Goal: Task Accomplishment & Management: Complete application form

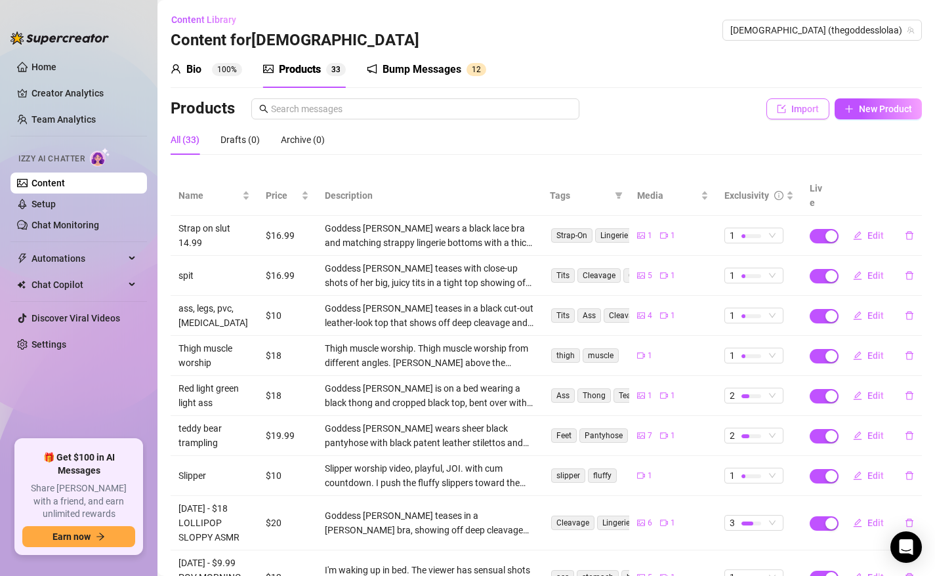
click at [796, 104] on span "Import" at bounding box center [806, 109] width 28 height 11
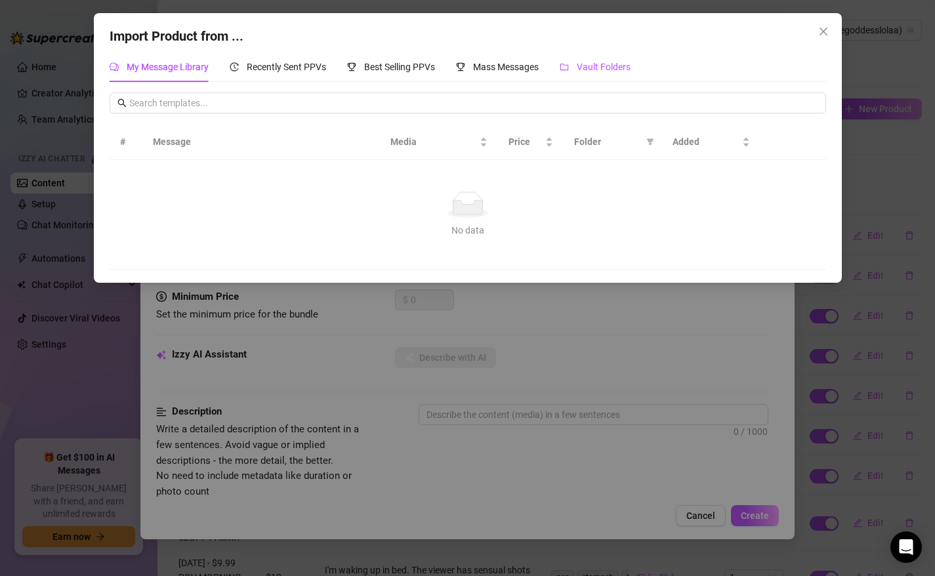
click at [605, 67] on span "Vault Folders" at bounding box center [604, 67] width 54 height 11
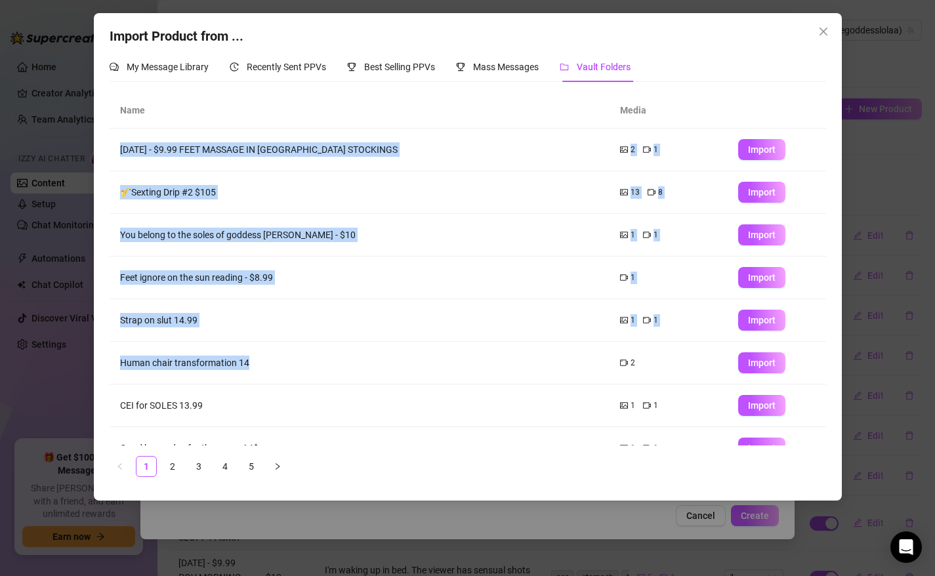
scroll to position [110, 0]
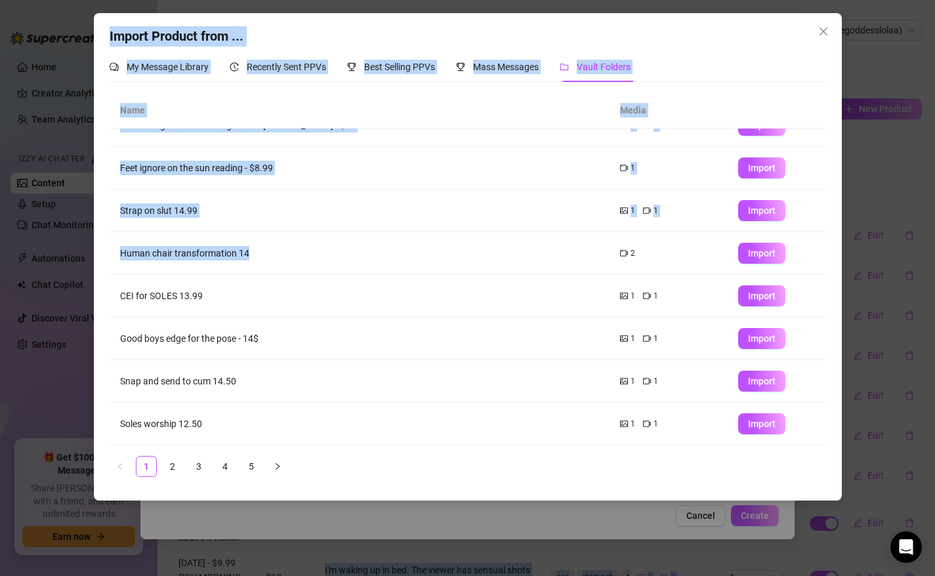
drag, startPoint x: 310, startPoint y: 361, endPoint x: 307, endPoint y: 583, distance: 221.9
click at [307, 576] on html "Home Creator Analytics Team Analytics Izzy AI Chatter Content Setup Chat Monito…" at bounding box center [467, 288] width 935 height 576
click at [175, 462] on link "2" at bounding box center [173, 467] width 20 height 20
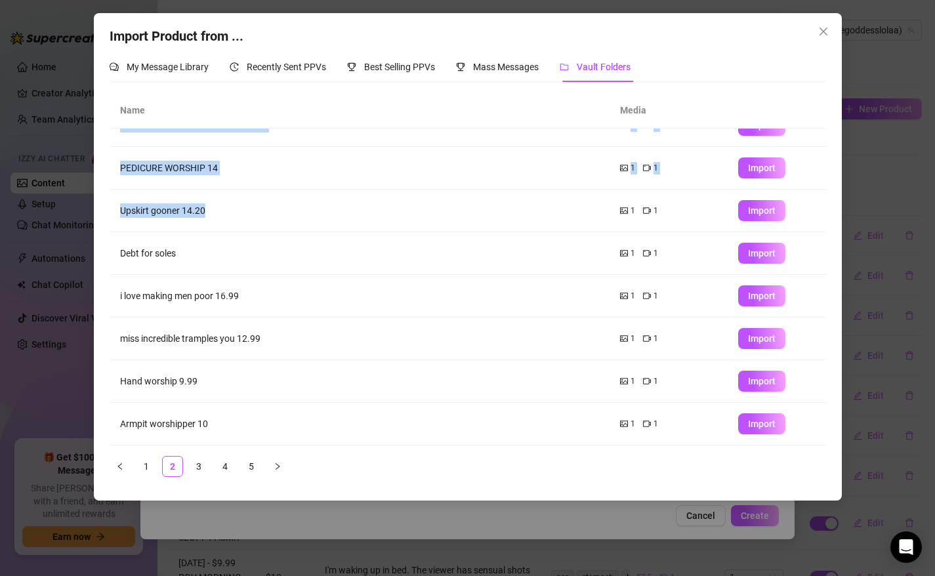
drag, startPoint x: 330, startPoint y: 341, endPoint x: 328, endPoint y: 528, distance: 187.1
click at [330, 529] on div "Import Product from ... My Message Library Recently Sent PPVs Best Selling PPVs…" at bounding box center [467, 288] width 935 height 576
click at [200, 466] on link "3" at bounding box center [199, 467] width 20 height 20
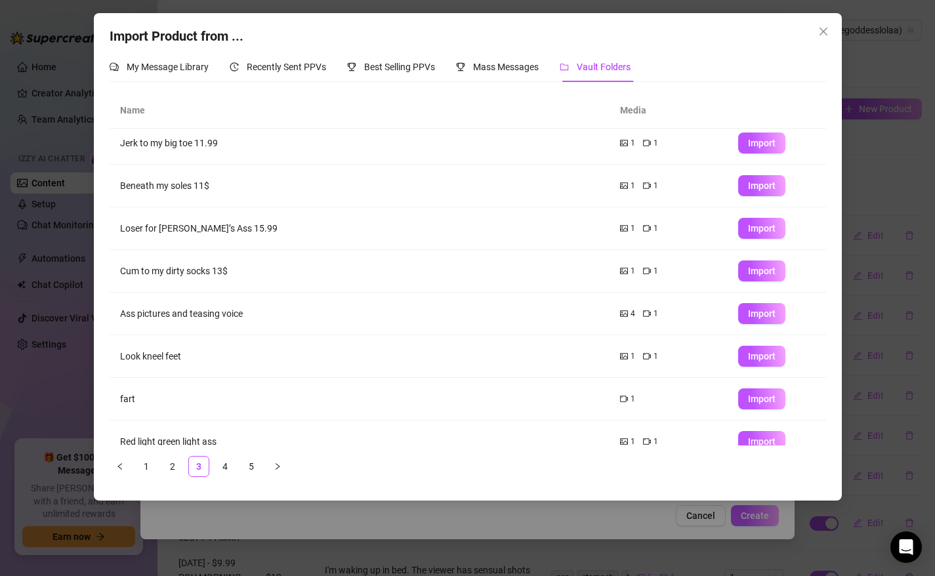
scroll to position [0, 0]
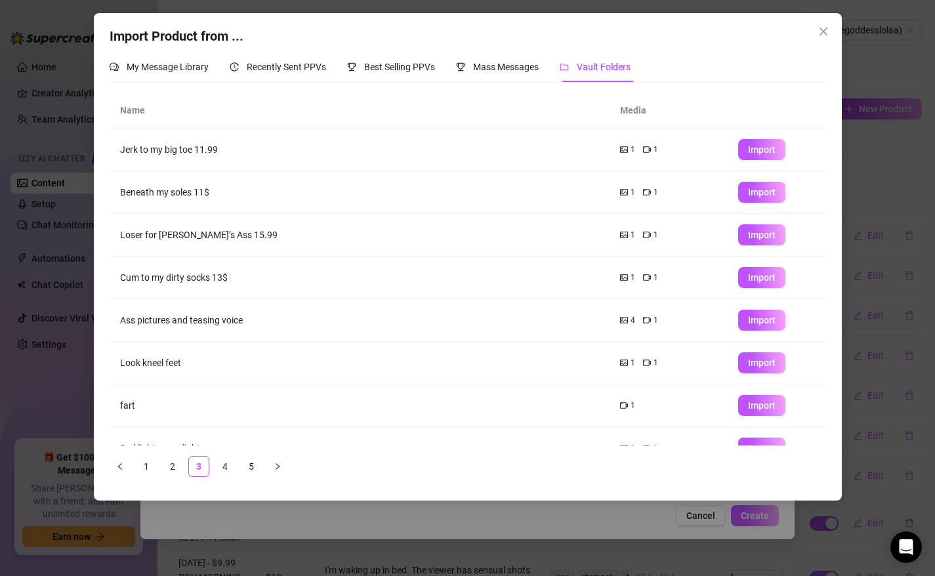
click at [324, 366] on td "Look kneel feet" at bounding box center [360, 363] width 500 height 43
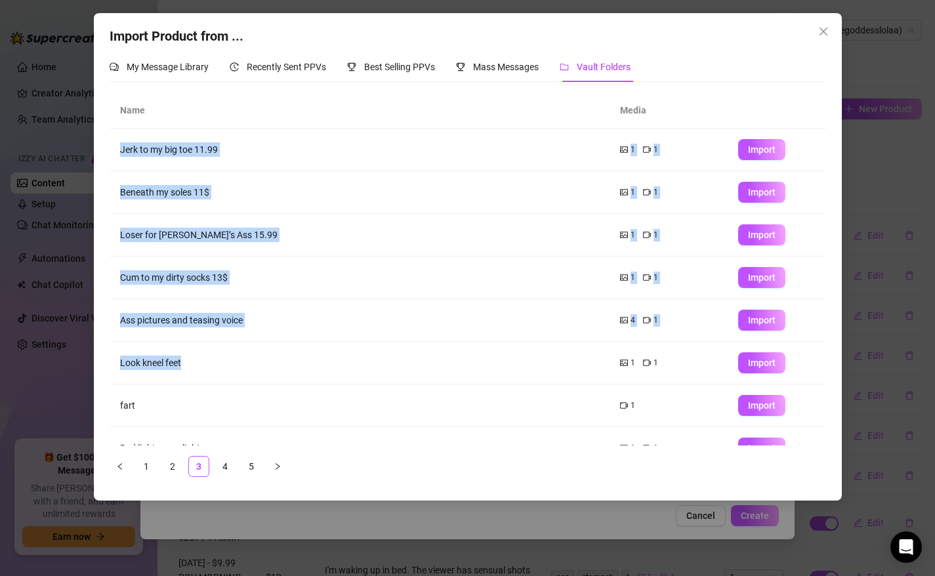
scroll to position [110, 0]
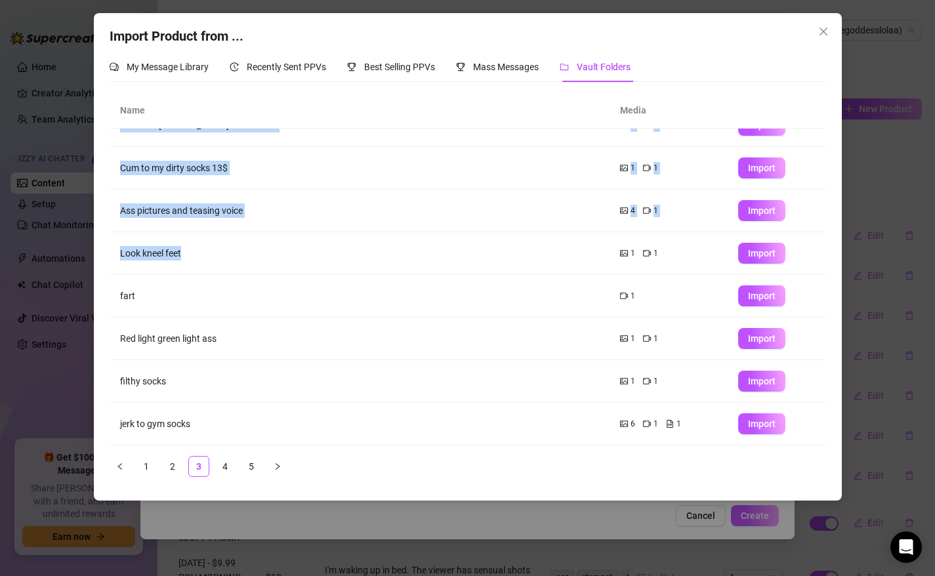
drag, startPoint x: 324, startPoint y: 366, endPoint x: 324, endPoint y: 507, distance: 141.8
click at [324, 507] on div "Import Product from ... My Message Library Recently Sent PPVs Best Selling PPVs…" at bounding box center [467, 288] width 935 height 576
click at [225, 466] on link "4" at bounding box center [225, 467] width 20 height 20
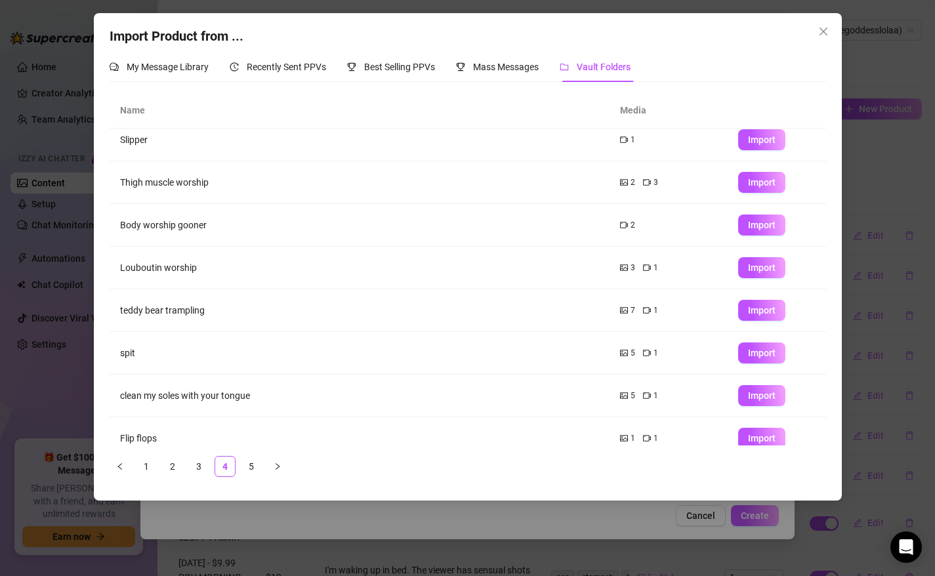
scroll to position [0, 0]
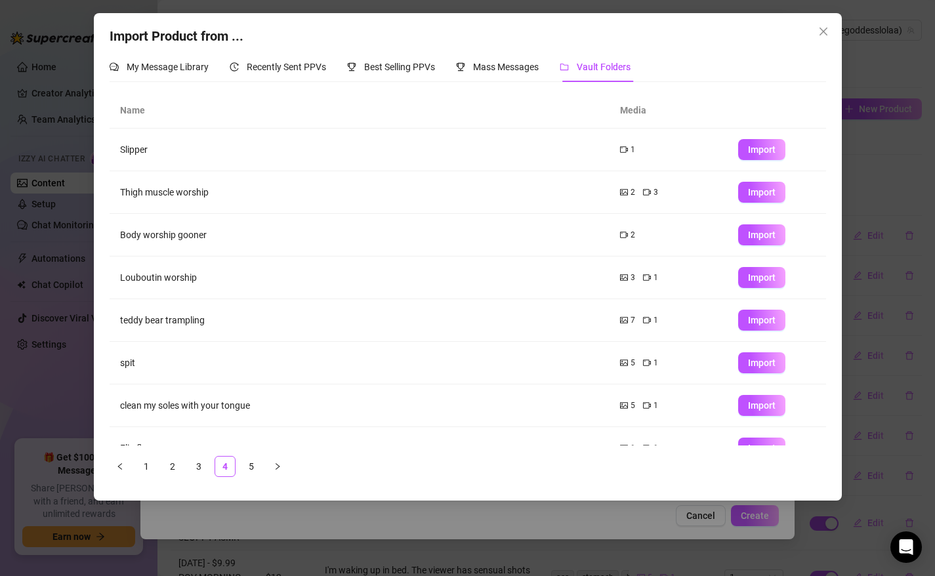
click at [357, 367] on td "spit" at bounding box center [360, 363] width 500 height 43
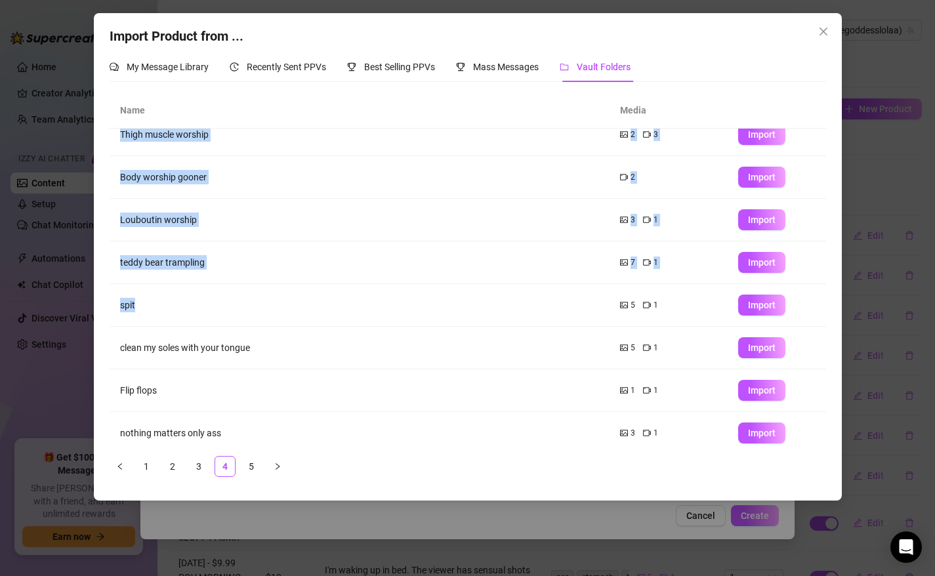
scroll to position [110, 0]
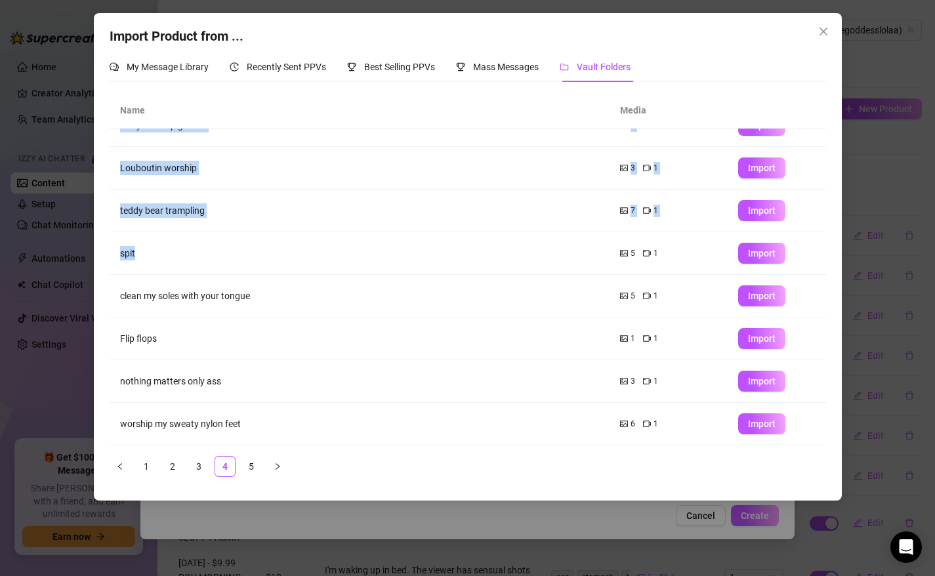
drag, startPoint x: 357, startPoint y: 367, endPoint x: 355, endPoint y: 464, distance: 97.2
click at [355, 465] on div "Name Media Slipper 1 Import Thigh muscle worship 2 3 Import Body worship gooner…" at bounding box center [468, 285] width 717 height 385
click at [742, 425] on button "Import" at bounding box center [762, 424] width 47 height 21
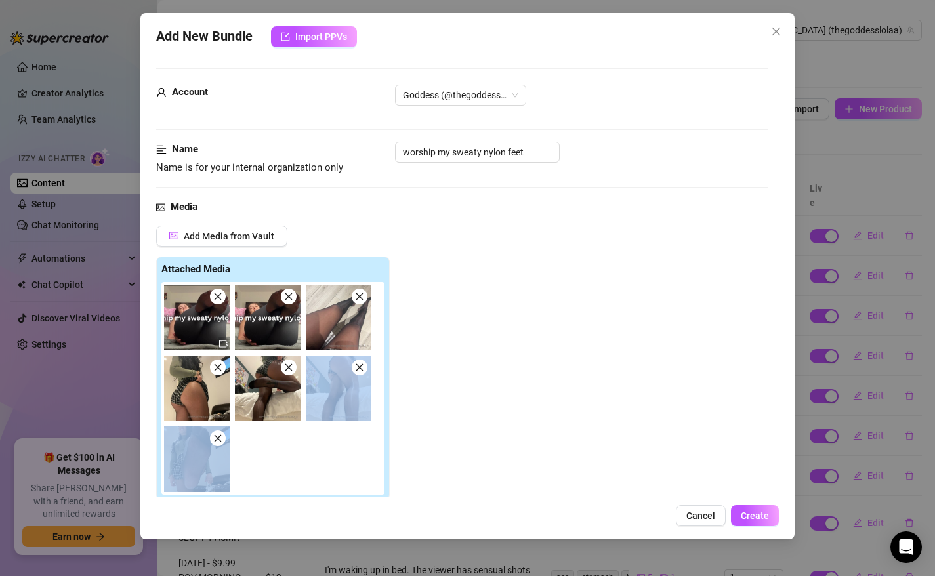
drag, startPoint x: 576, startPoint y: 370, endPoint x: 557, endPoint y: 505, distance: 137.1
click at [557, 509] on div "Add New Bundle Import PPVs Account Goddess (@thegoddesslolaa) Name Name is for …" at bounding box center [467, 276] width 655 height 526
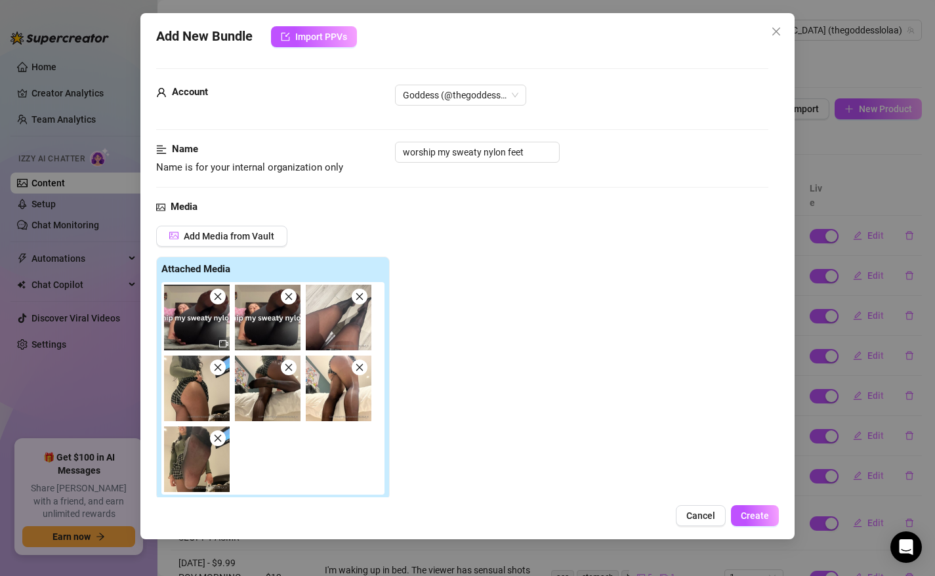
click at [565, 470] on div "Add Media from Vault Attached Media Tag Collaborators @ Tag creator" at bounding box center [462, 400] width 613 height 349
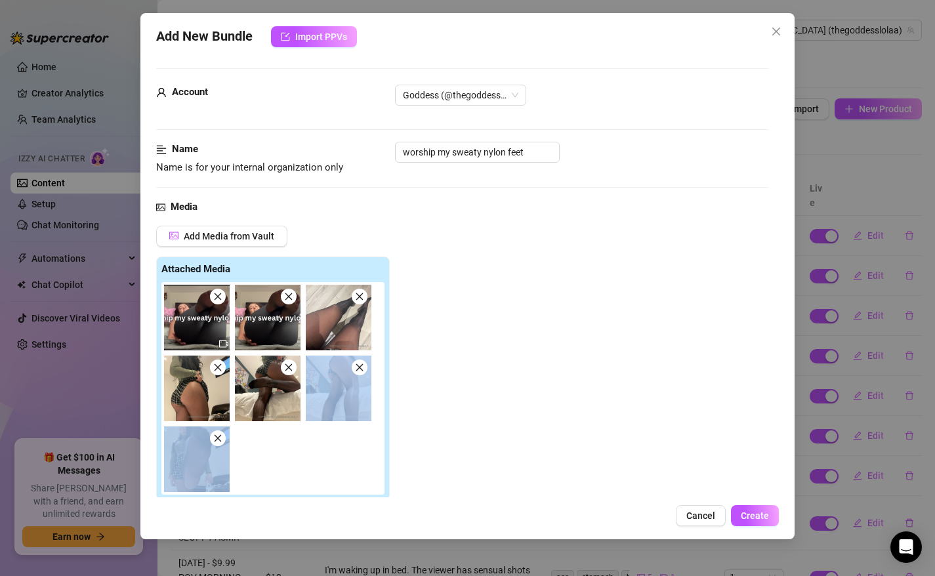
drag, startPoint x: 565, startPoint y: 470, endPoint x: 565, endPoint y: 525, distance: 55.1
click at [565, 525] on div "Add New Bundle Import PPVs Account Goddess (@thegoddesslolaa) Name Name is for …" at bounding box center [467, 276] width 655 height 526
click at [287, 297] on icon "close" at bounding box center [288, 296] width 9 height 9
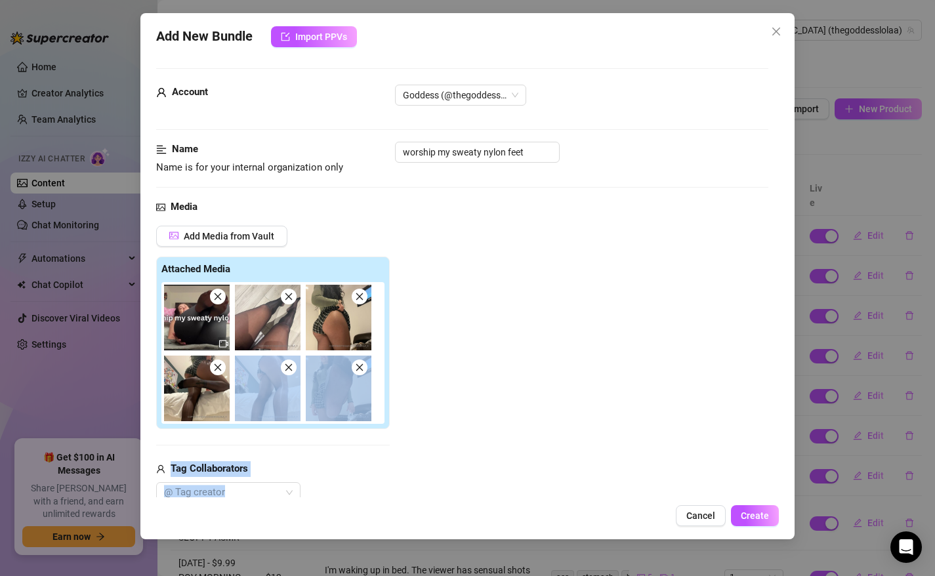
click at [588, 378] on div "Add Media from Vault Attached Media Tag Collaborators @ Tag creator" at bounding box center [462, 365] width 613 height 278
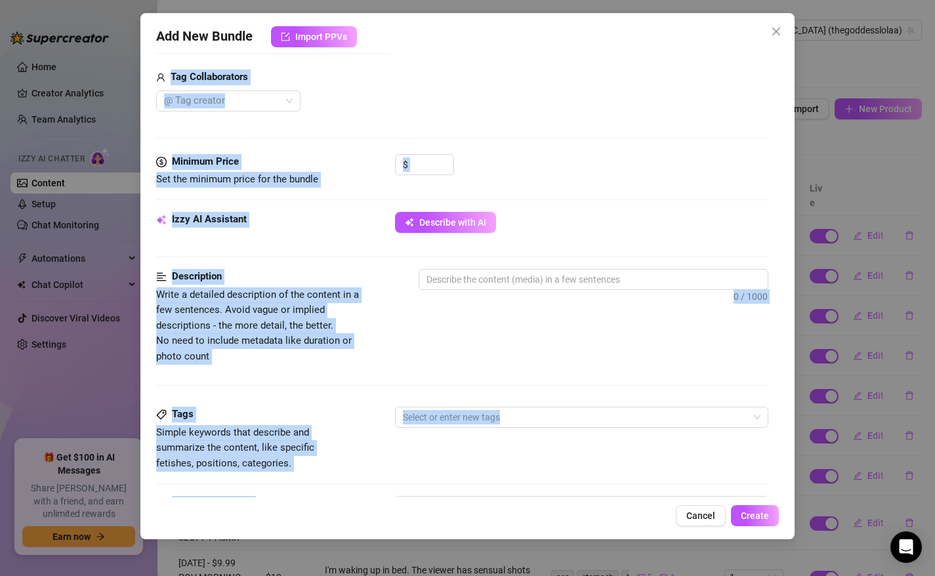
drag, startPoint x: 576, startPoint y: 390, endPoint x: 574, endPoint y: 510, distance: 120.2
click at [572, 511] on div "Add New Bundle Import PPVs Account Goddess (@thegoddesslolaa) Name Name is for …" at bounding box center [467, 276] width 655 height 526
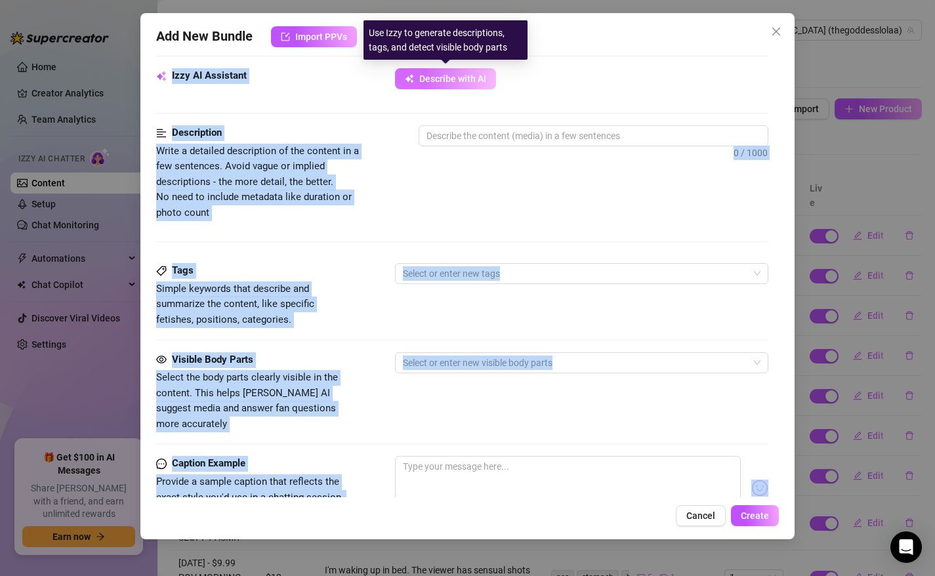
click at [472, 75] on span "Describe with AI" at bounding box center [452, 79] width 67 height 11
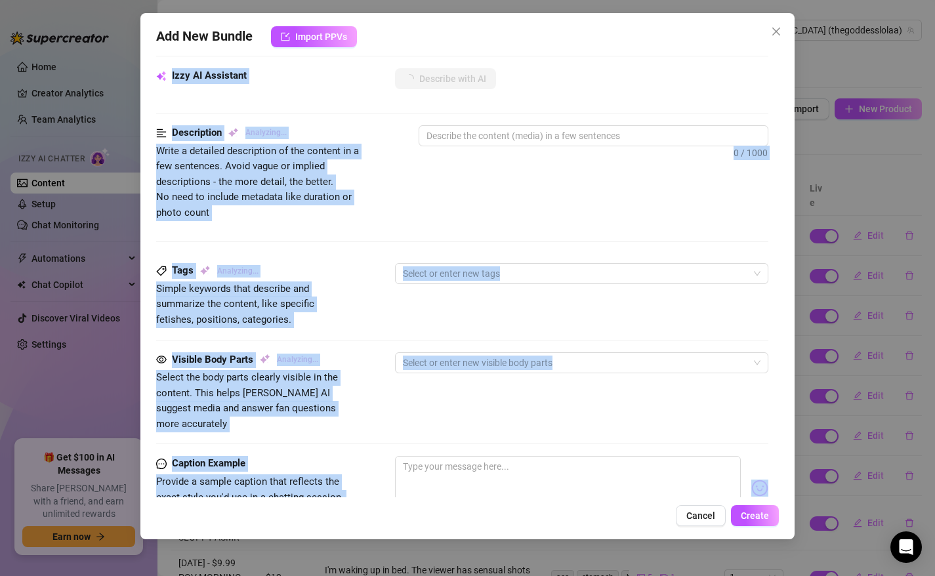
click at [479, 188] on div "Description Analyzing... Write a detailed description of the content in a few s…" at bounding box center [462, 172] width 613 height 95
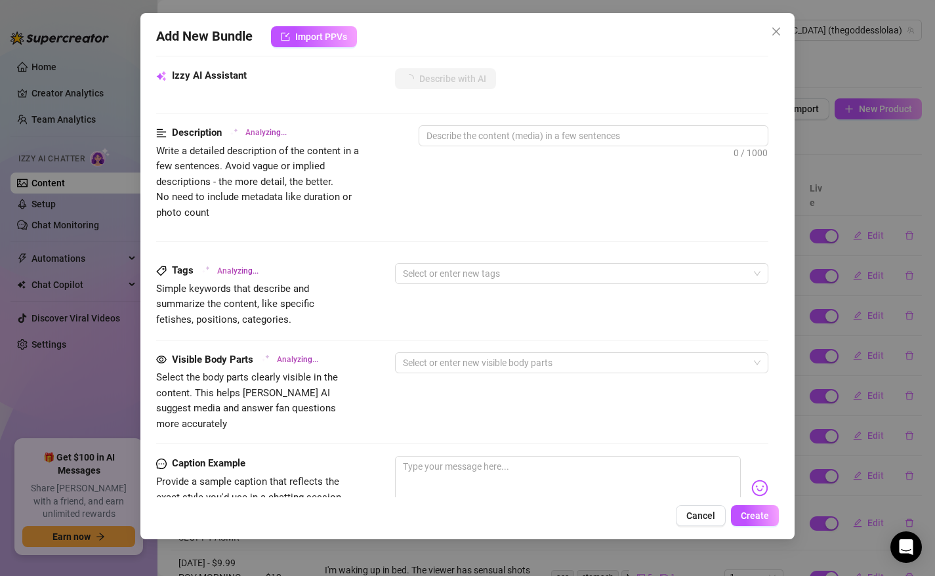
type textarea "[DEMOGRAPHIC_DATA]"
type textarea "Goddess [PERSON_NAME]"
type textarea "Goddess [PERSON_NAME] teases"
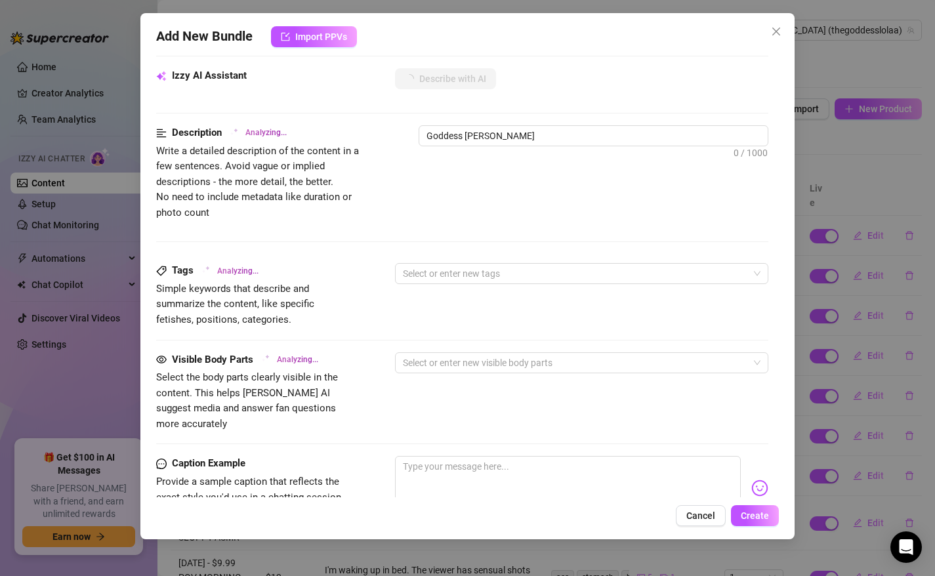
type textarea "Goddess [PERSON_NAME] teases"
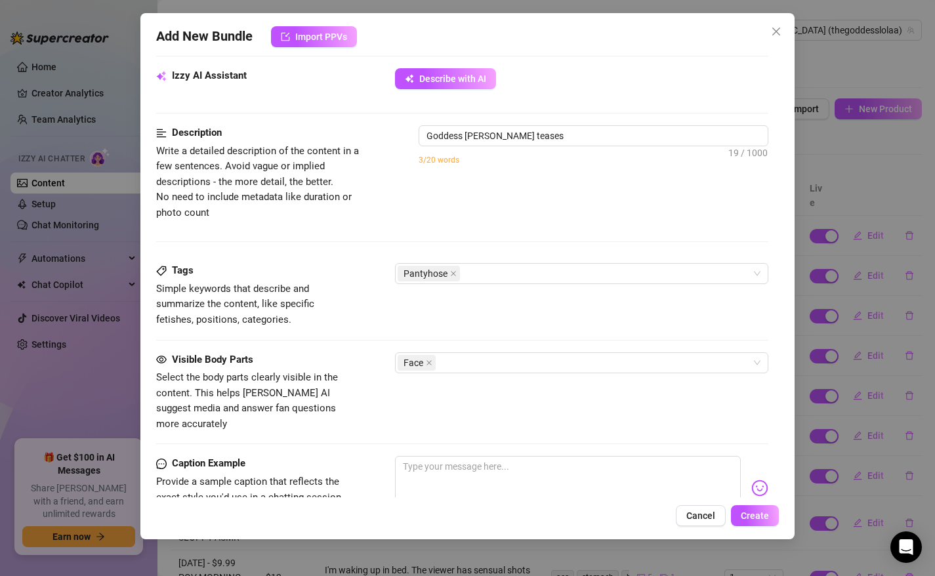
type textarea "Goddess [PERSON_NAME] teases in"
type textarea "Goddess [PERSON_NAME] teases in a"
type textarea "Goddess [PERSON_NAME] teases in a short"
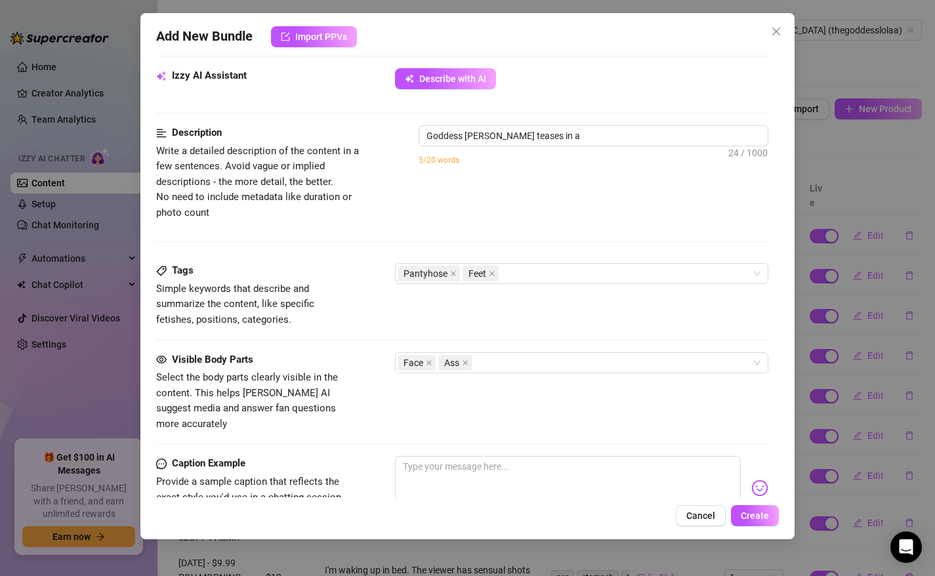
type textarea "Goddess [PERSON_NAME] teases in a short"
type textarea "Goddess [PERSON_NAME] teases in a short plaid"
type textarea "Goddess [PERSON_NAME] teases in a short plaid skirt,"
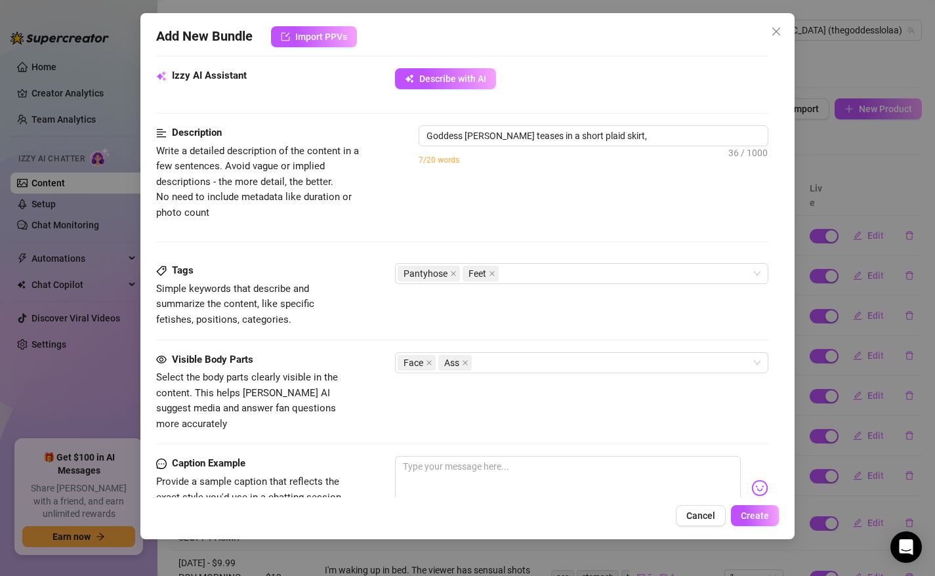
type textarea "Goddess [PERSON_NAME] teases in a short plaid skirt, sheer"
type textarea "Goddess [PERSON_NAME] teases in a short plaid skirt, sheer black"
type textarea "Goddess [PERSON_NAME] teases in a short plaid skirt, sheer black pantyhose,"
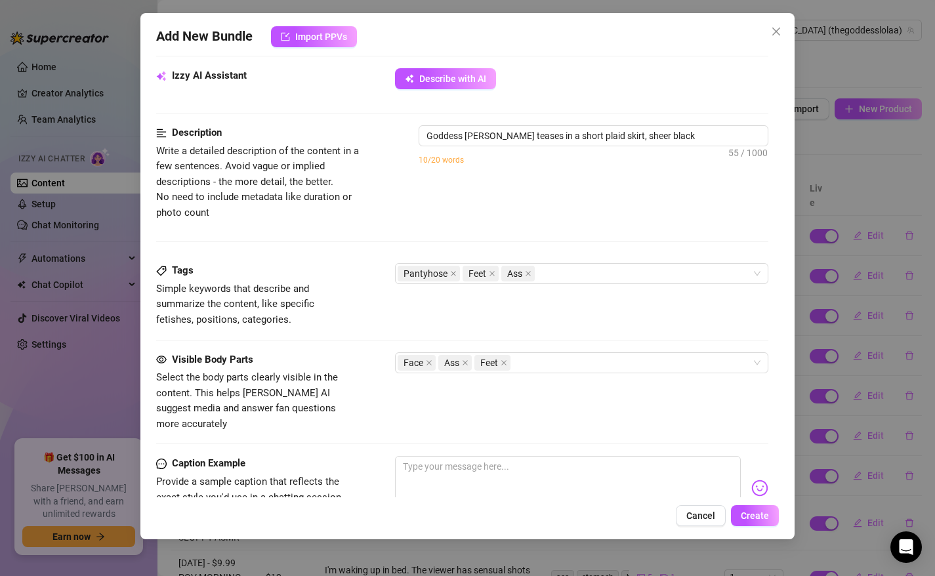
type textarea "Goddess [PERSON_NAME] teases in a short plaid skirt, sheer black pantyhose,"
type textarea "Goddess [PERSON_NAME] teases in a short plaid skirt, sheer black pantyhose, and"
type textarea "Goddess [PERSON_NAME] teases in a short plaid skirt, sheer black pantyhose, and…"
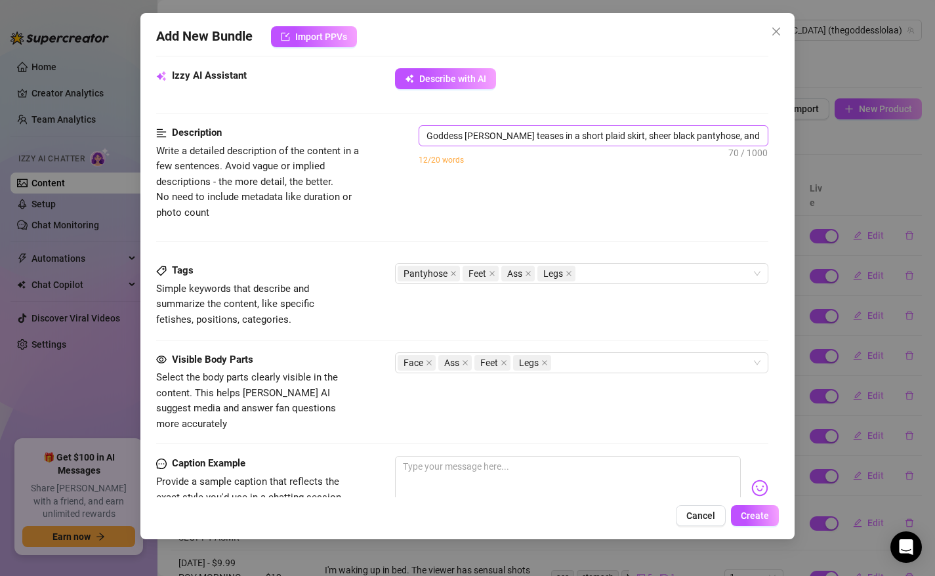
type textarea "Goddess [PERSON_NAME] teases in a short plaid skirt, sheer black pantyhose, and…"
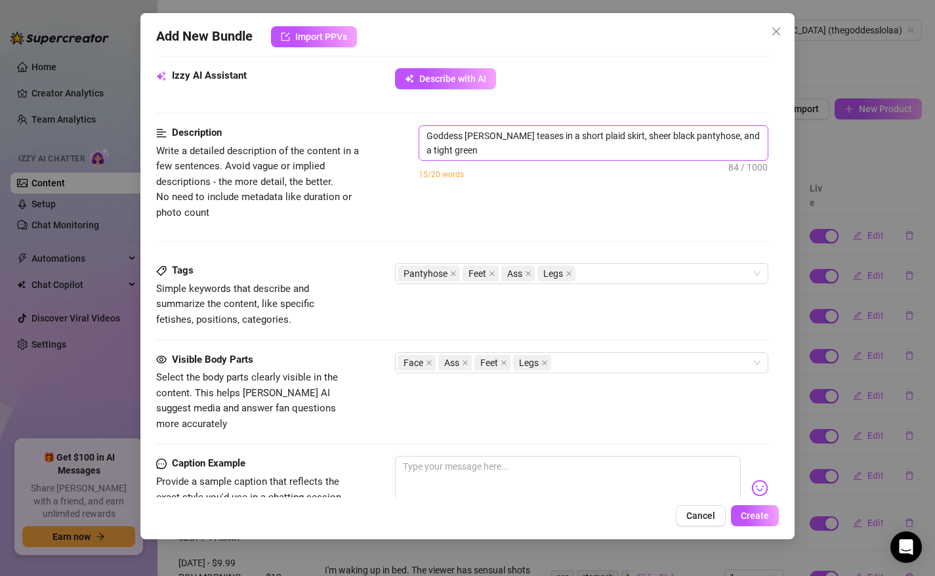
type textarea "Goddess [PERSON_NAME] teases in a short plaid skirt, sheer black pantyhose, and…"
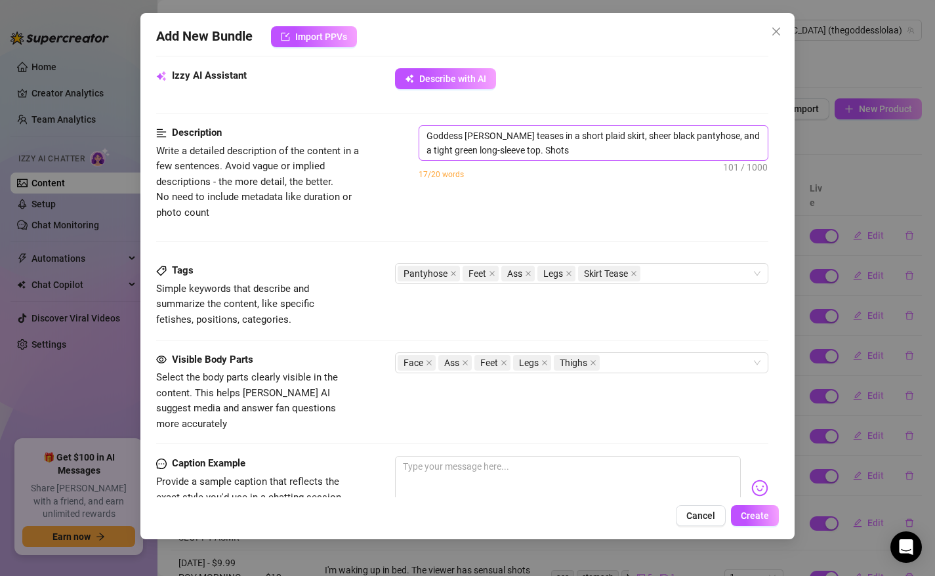
type textarea "Goddess [PERSON_NAME] teases in a short plaid skirt, sheer black pantyhose, and…"
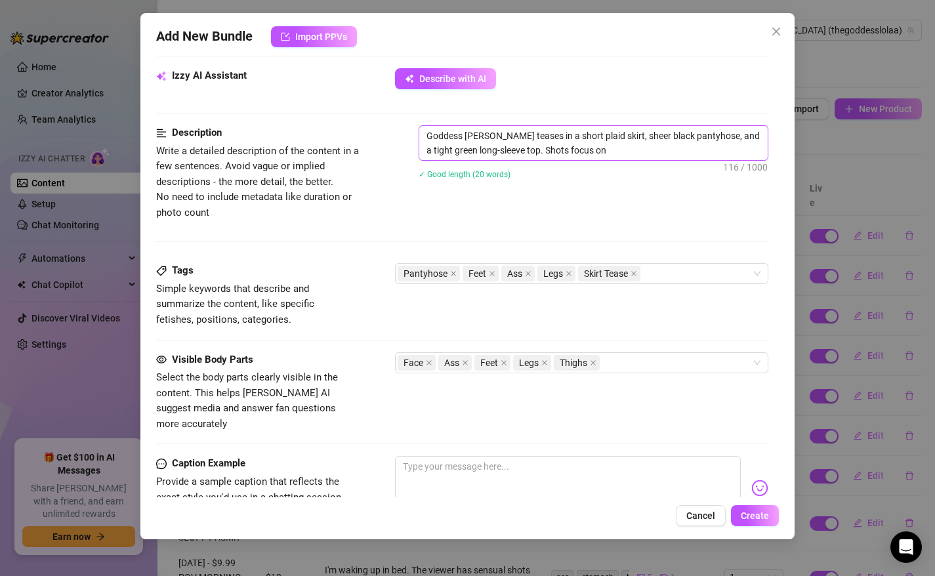
type textarea "Goddess [PERSON_NAME] teases in a short plaid skirt, sheer black pantyhose, and…"
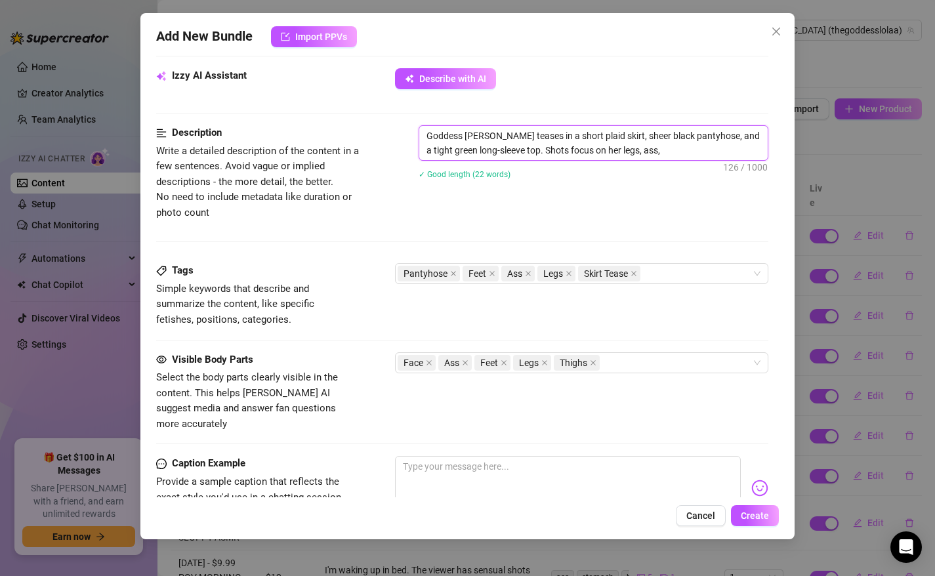
type textarea "Goddess [PERSON_NAME] teases in a short plaid skirt, sheer black pantyhose, and…"
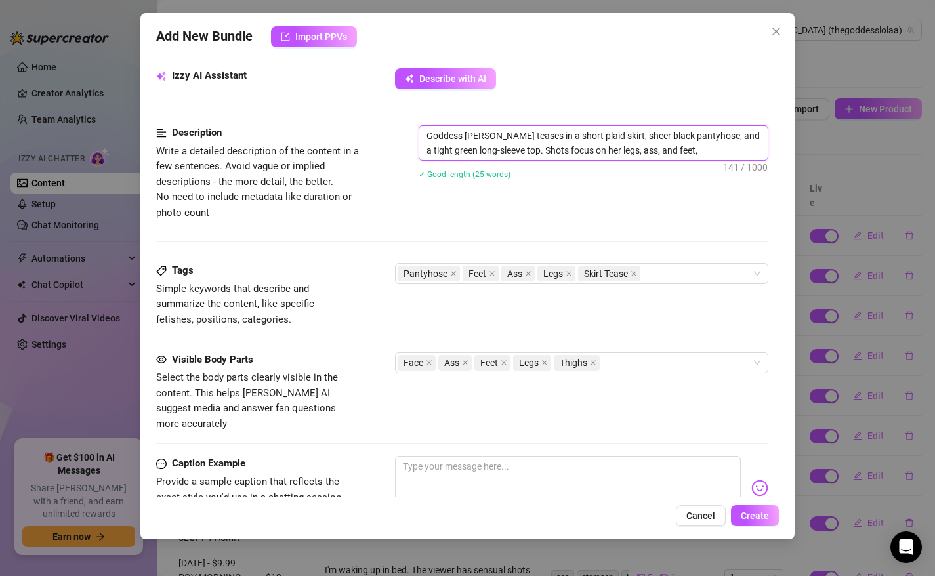
type textarea "Goddess [PERSON_NAME] teases in a short plaid skirt, sheer black pantyhose, and…"
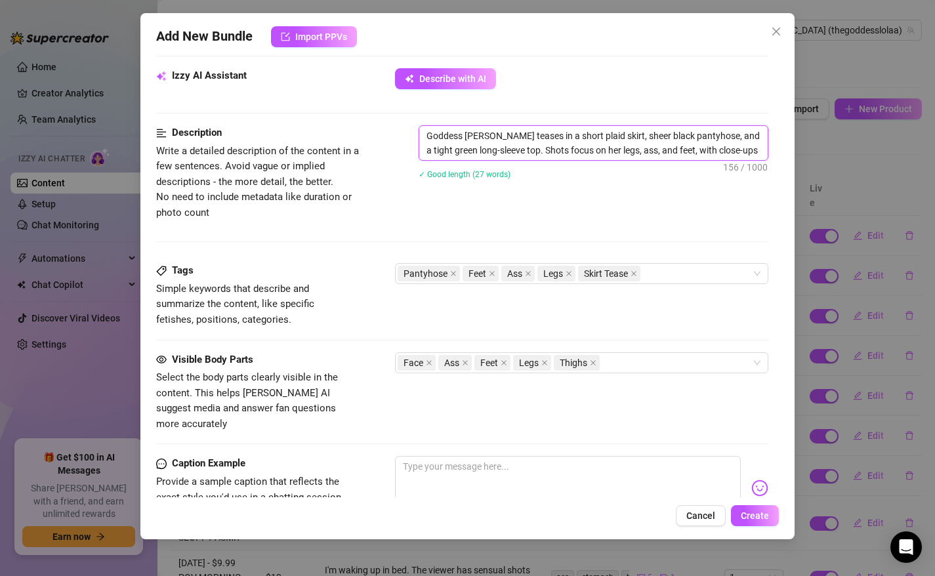
type textarea "Goddess [PERSON_NAME] teases in a short plaid skirt, sheer black pantyhose, and…"
drag, startPoint x: 595, startPoint y: 136, endPoint x: 551, endPoint y: 136, distance: 43.3
type textarea "Goddess [PERSON_NAME] teases in a short plaid skirt, sheer black pantyhose, and…"
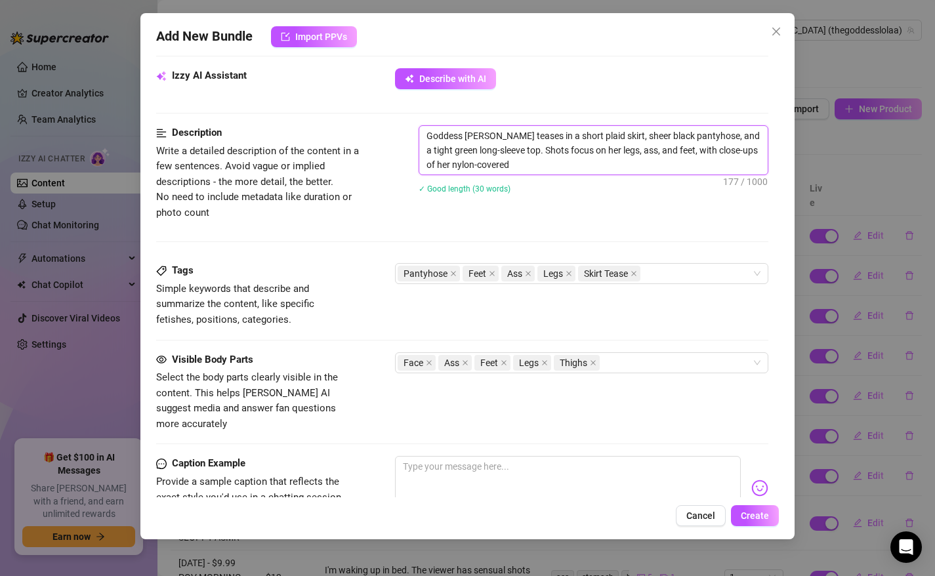
type textarea "Goddess [PERSON_NAME] teases in a short plaid skirt, sheer black pantyhose, and…"
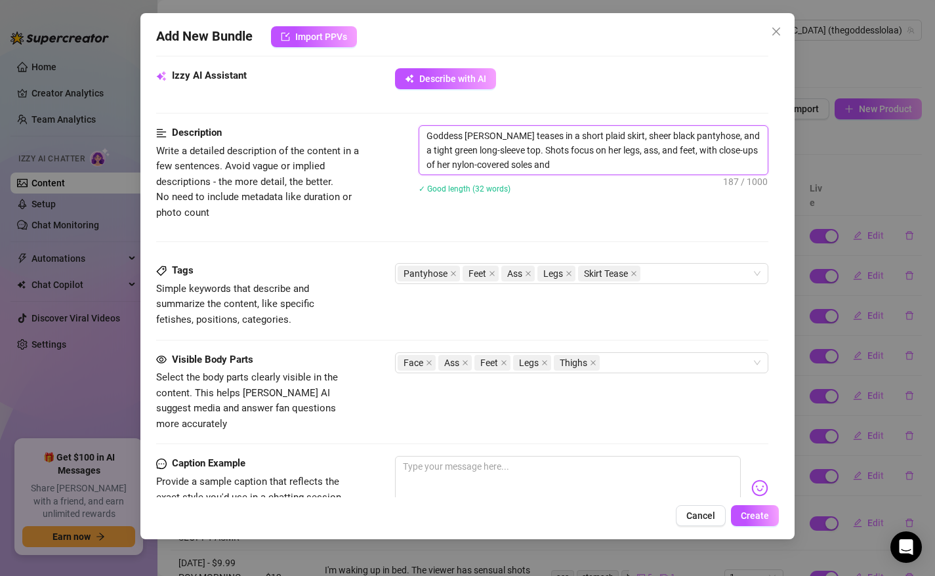
type textarea "Goddess [PERSON_NAME] teases in a short plaid skirt, sheer black pantyhose, and…"
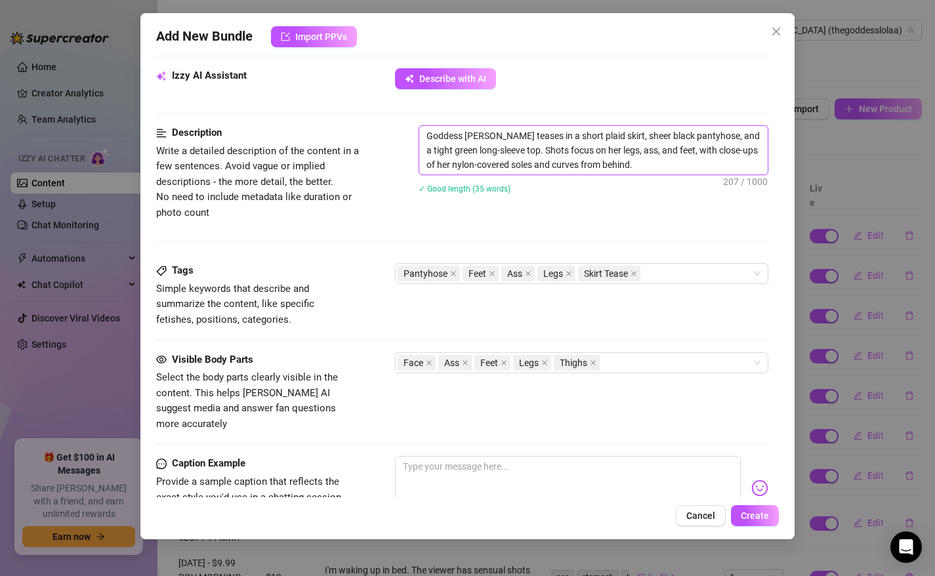
type textarea "Goddess [PERSON_NAME] teases in a short plaid skirt, sheer black pantyhose, and…"
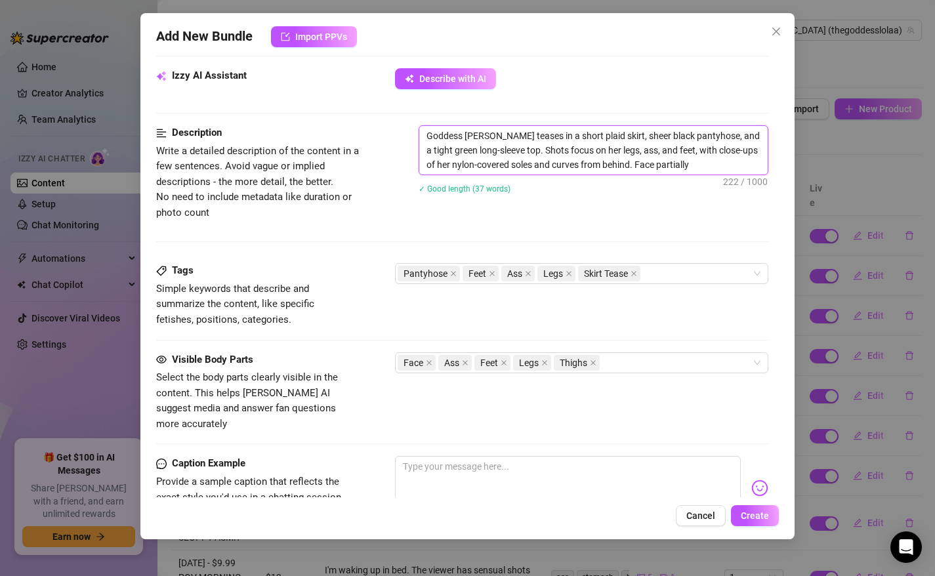
type textarea "Goddess [PERSON_NAME] teases in a short plaid skirt, sheer black pantyhose, and…"
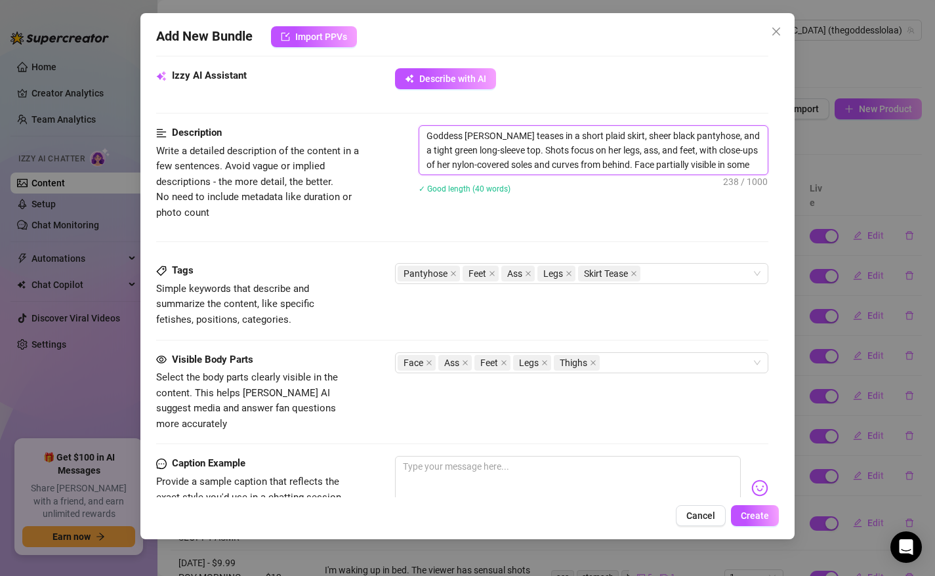
type textarea "Goddess [PERSON_NAME] teases in a short plaid skirt, sheer black pantyhose, and…"
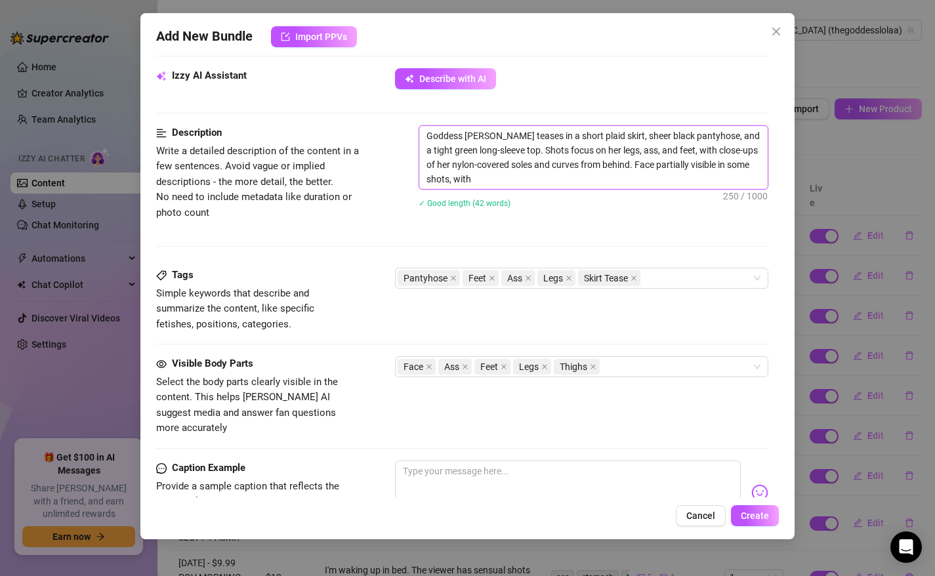
type textarea "Goddess [PERSON_NAME] teases in a short plaid skirt, sheer black pantyhose, and…"
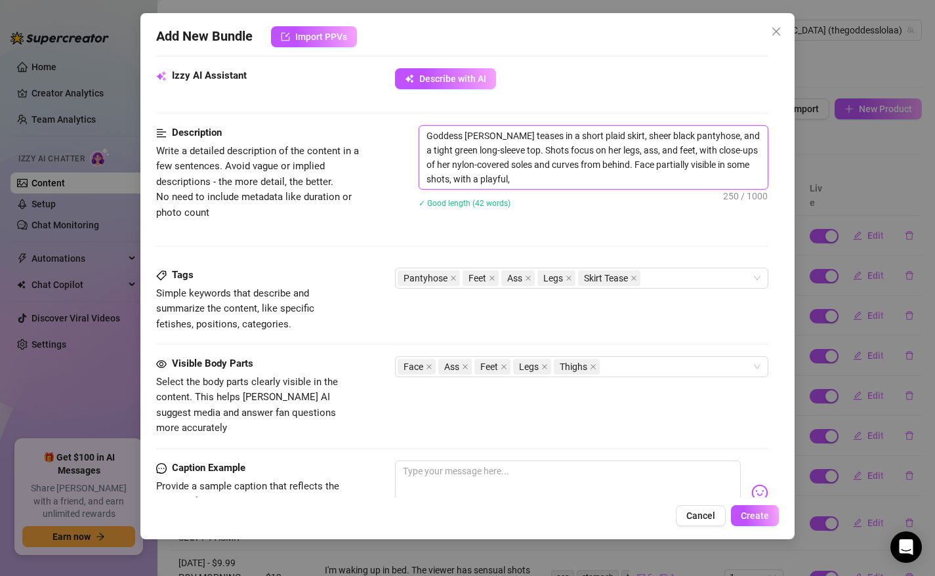
type textarea "Goddess [PERSON_NAME] teases in a short plaid skirt, sheer black pantyhose, and…"
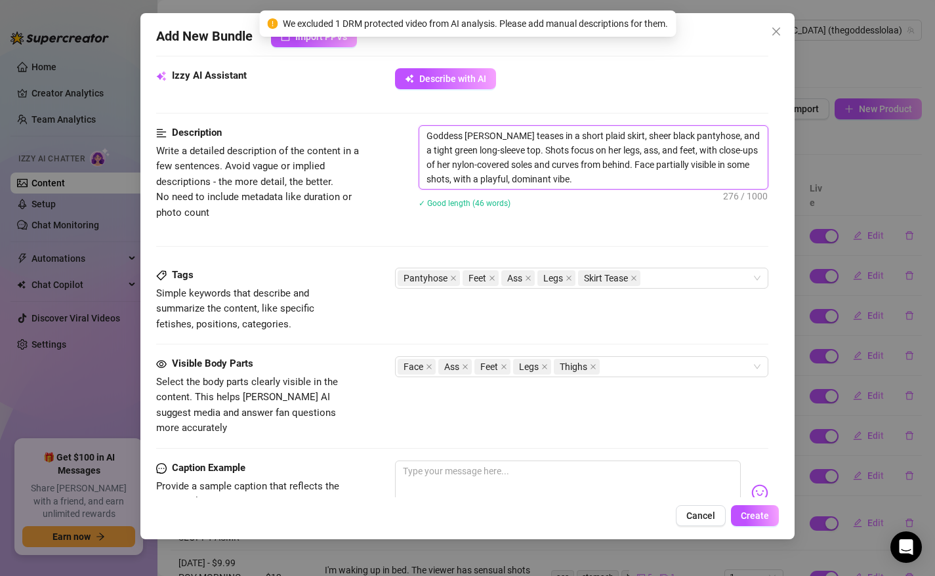
type textarea "Goddess [PERSON_NAME] teases in a sh sheer black pantyhose, and a tight green l…"
type textarea "Goddess [PERSON_NAME] teases in a s sheer black pantyhose, and a tight green lo…"
type textarea "Goddess [PERSON_NAME] teases in a sheer black pantyhose, and a tight green long…"
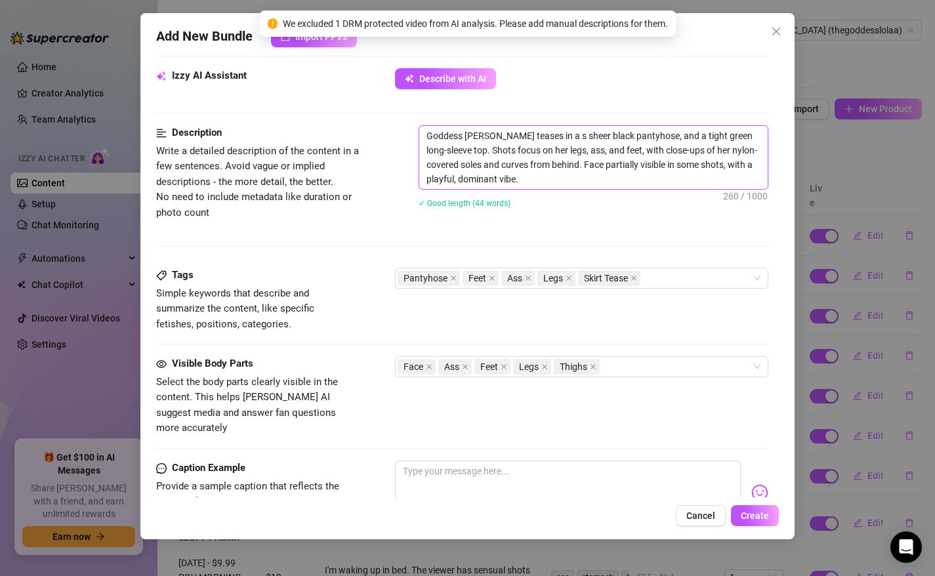
type textarea "Goddess [PERSON_NAME] teases in a sheer black pantyhose, and a tight green long…"
type textarea "Goddess [PERSON_NAME] teases in sheer black pantyhose, and a tight green long-s…"
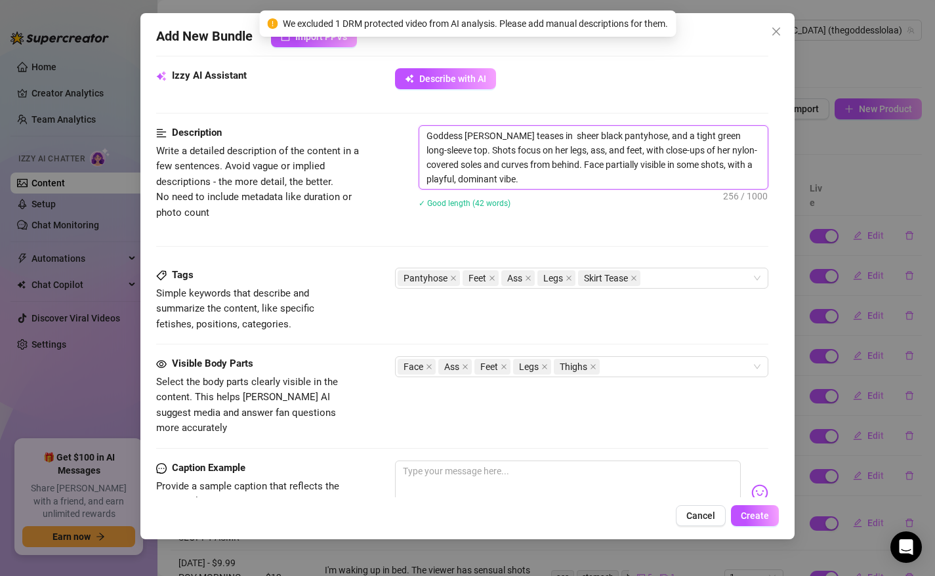
type textarea "Goddess [PERSON_NAME] teases in sheer black pantyhose, and a tight green long-s…"
drag, startPoint x: 756, startPoint y: 135, endPoint x: 630, endPoint y: 135, distance: 126.0
click at [630, 135] on textarea "Goddess [PERSON_NAME] teases in sheer black pantyhose, and a tight green long-s…" at bounding box center [593, 157] width 349 height 63
type textarea "Goddess [PERSON_NAME] teases in sheer black pantyhose, anShots focus on her leg…"
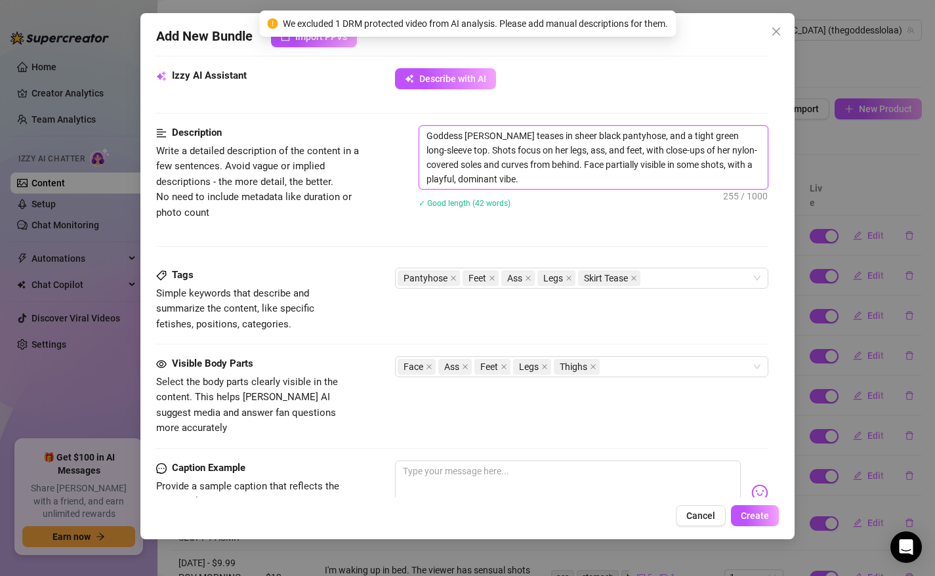
type textarea "Goddess [PERSON_NAME] teases in sheer black pantyhose, anShots focus on her leg…"
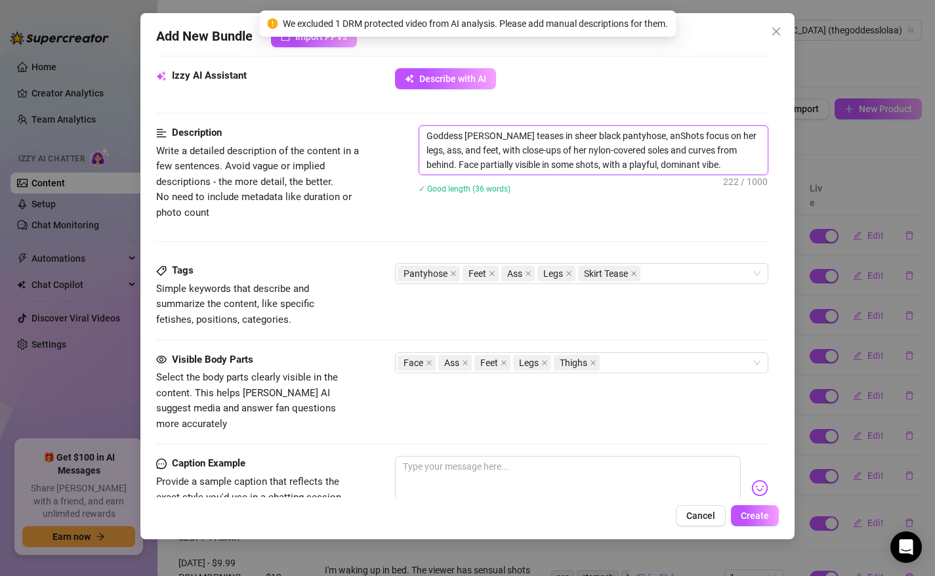
type textarea "Goddess [PERSON_NAME] teases in sheer black pantyhose, aShots focus on her legs…"
type textarea "Goddess [PERSON_NAME] teases in sheer black pantyhose, Shots focus on her legs,…"
type textarea "Goddess [PERSON_NAME] teases in sheer black pantyhose,Shots focus on her legs, …"
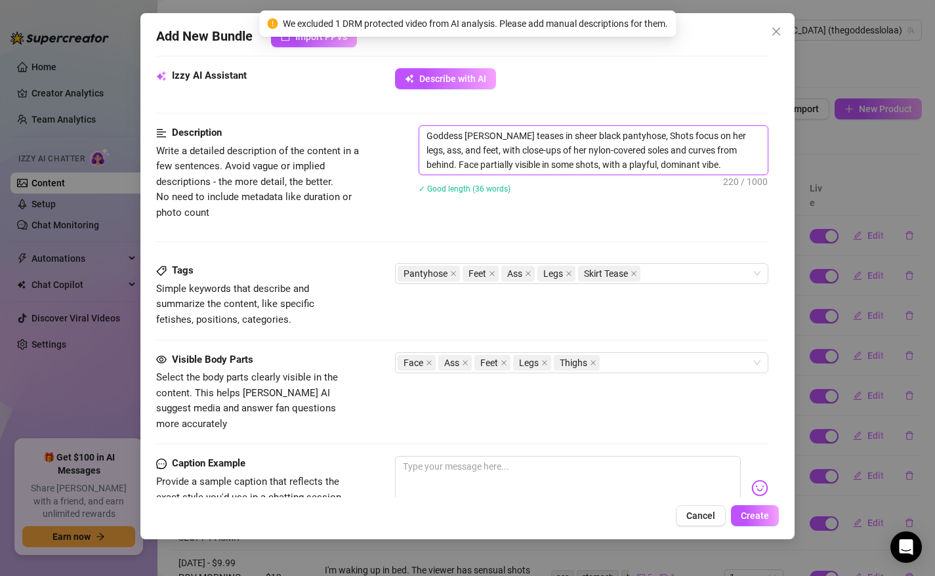
type textarea "Goddess [PERSON_NAME] teases in sheer black pantyhose,Shots focus on her legs, …"
type textarea "Goddess [PERSON_NAME] teases in sheer black pantyhoseShots focus on her legs, a…"
type textarea "Goddess [PERSON_NAME] teases in sheer black pantyhose.Shots focus on her legs, …"
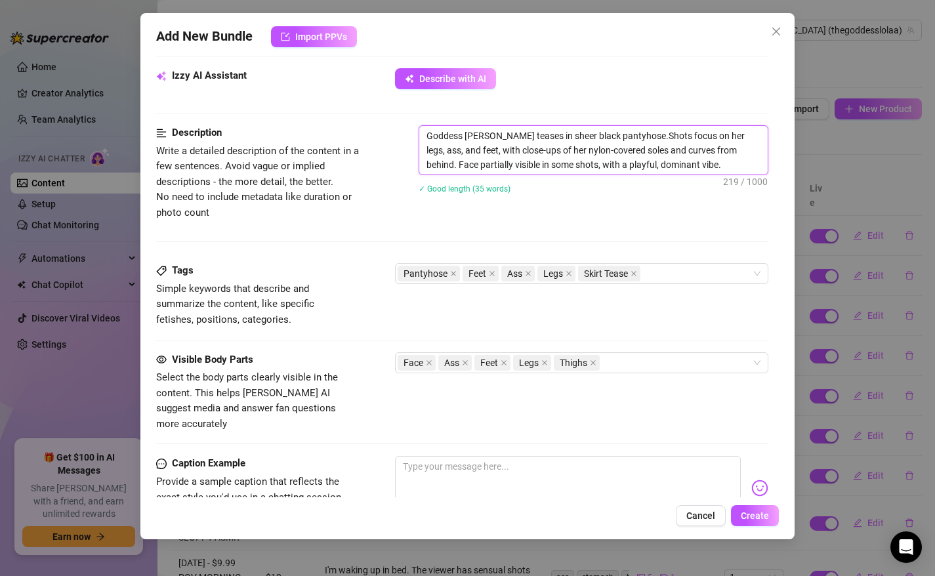
type textarea "Goddess [PERSON_NAME] teases in sheer black pantyhose. Shots focus on her legs,…"
click at [682, 163] on textarea "Goddess [PERSON_NAME] teases in sheer black pantyhose. Shots focus on her legs,…" at bounding box center [593, 150] width 349 height 49
click at [637, 273] on icon "close" at bounding box center [634, 273] width 7 height 7
type textarea "Goddess [PERSON_NAME] teases in sheer black pantyhose. Shots focus on her legs,…"
click at [603, 478] on textarea at bounding box center [568, 482] width 347 height 53
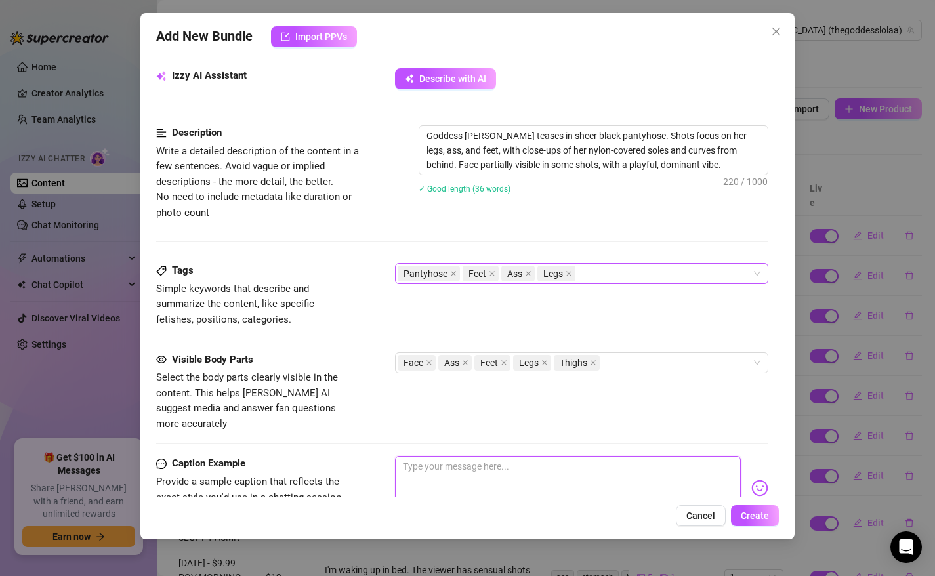
type textarea "I"
type textarea "Im"
type textarea "Ima"
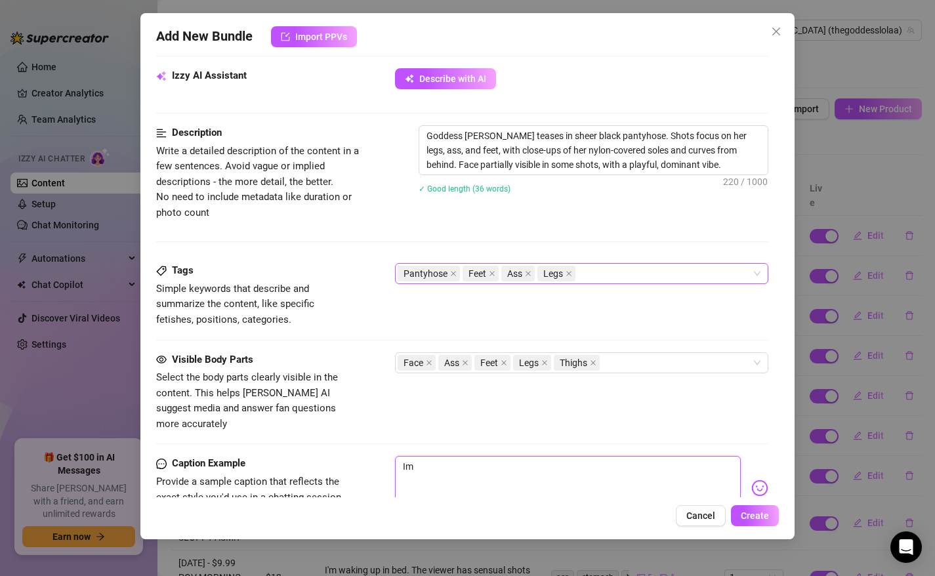
type textarea "Ima"
type textarea "Imag"
type textarea "Imagi"
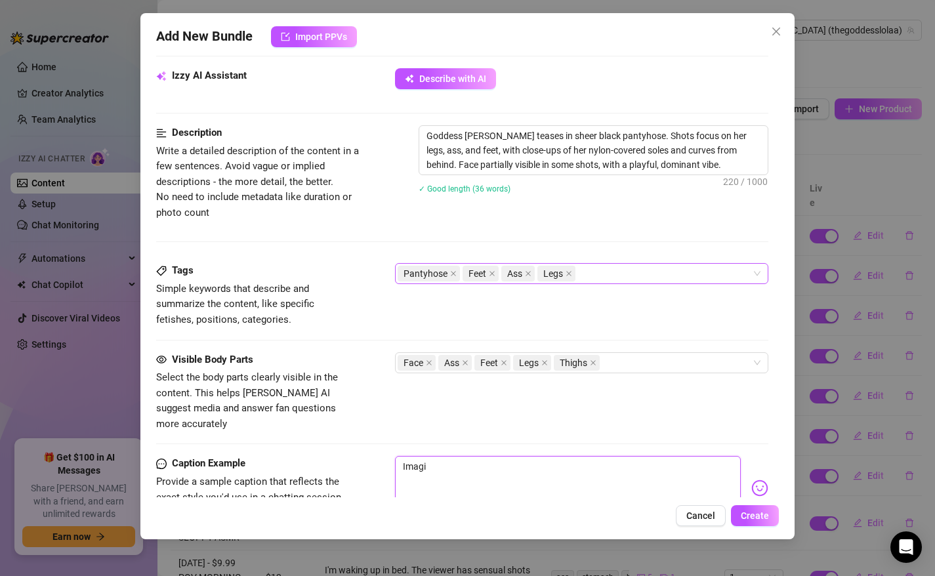
type textarea "Imagin"
type textarea "Imagine"
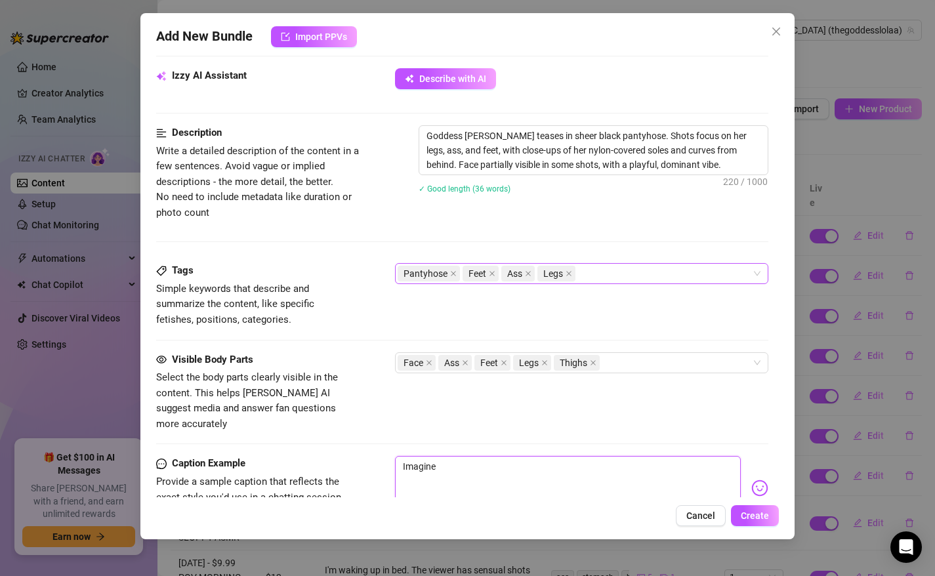
type textarea "Imagine t"
type textarea "Imagine th"
type textarea "Imagine the"
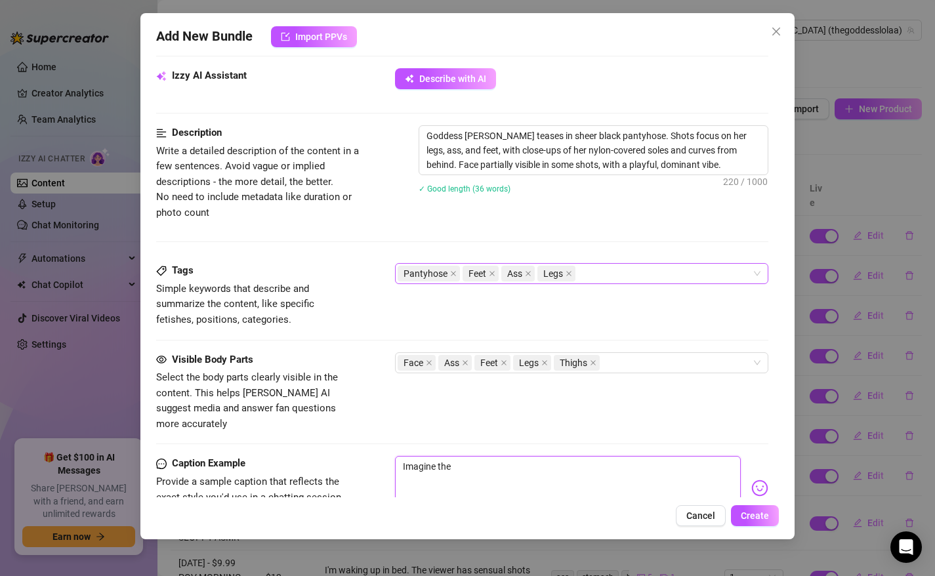
type textarea "Imagine the"
type textarea "Imagine the s"
type textarea "Imagine the sm"
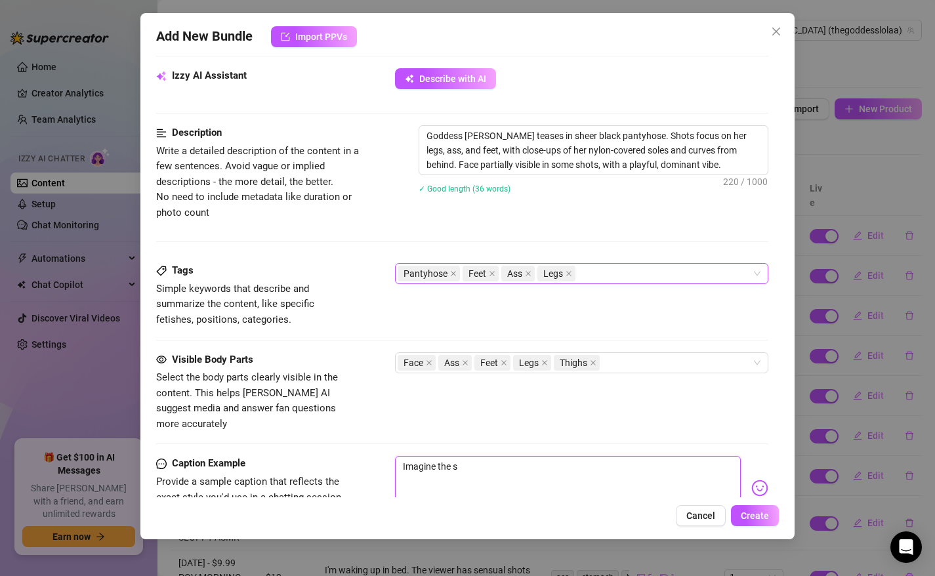
type textarea "Imagine the sm"
type textarea "Imagine the sme"
type textarea "Imagine the smel"
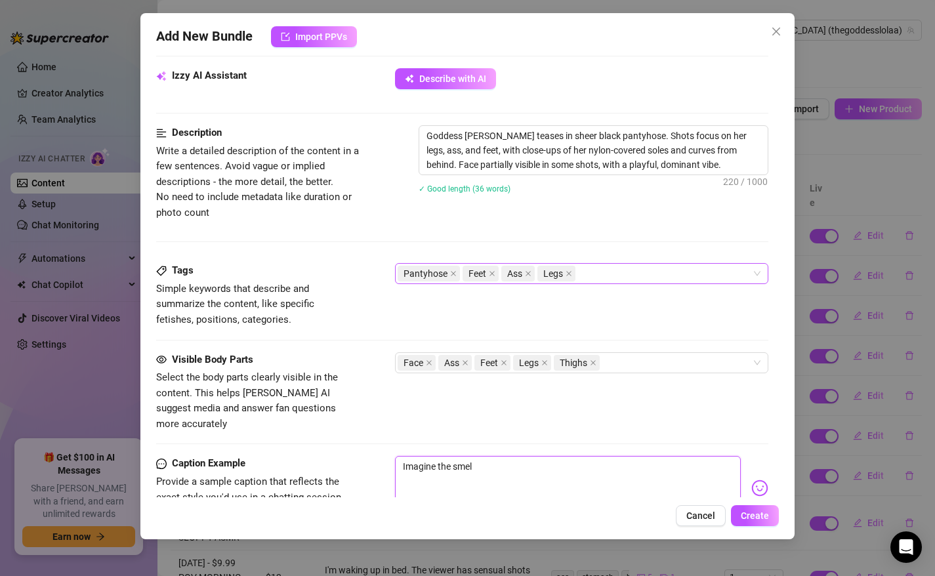
type textarea "Imagine the smell"
type textarea "Imagine the smell o"
type textarea "Imagine the smell of"
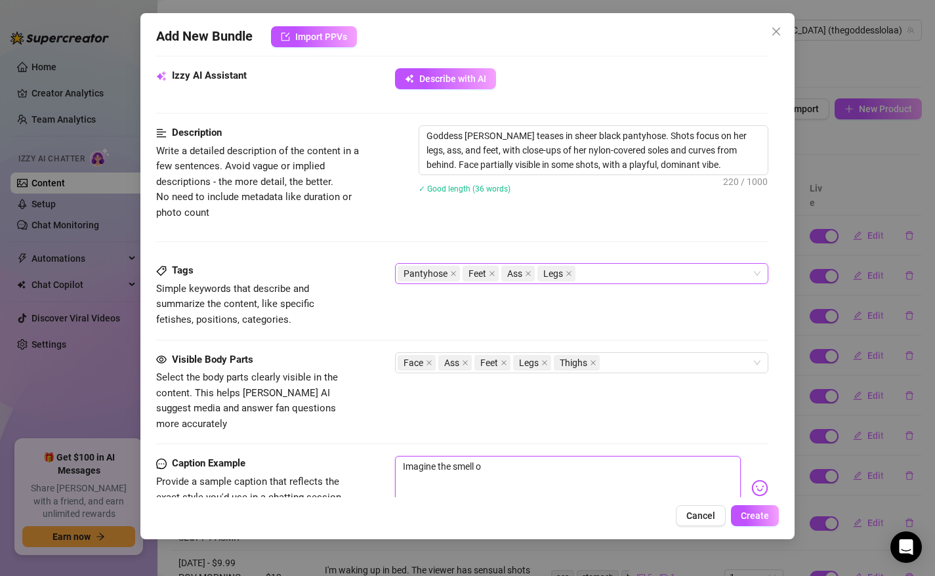
type textarea "Imagine the smell of"
type textarea "Imagine the smell of m"
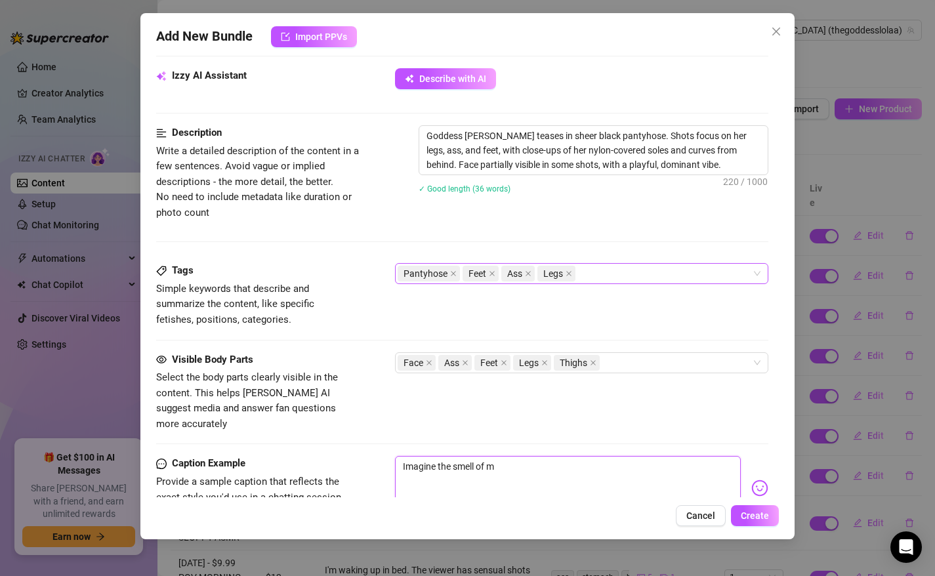
type textarea "Imagine the smell of my"
type textarea "Imagine the smell of my f"
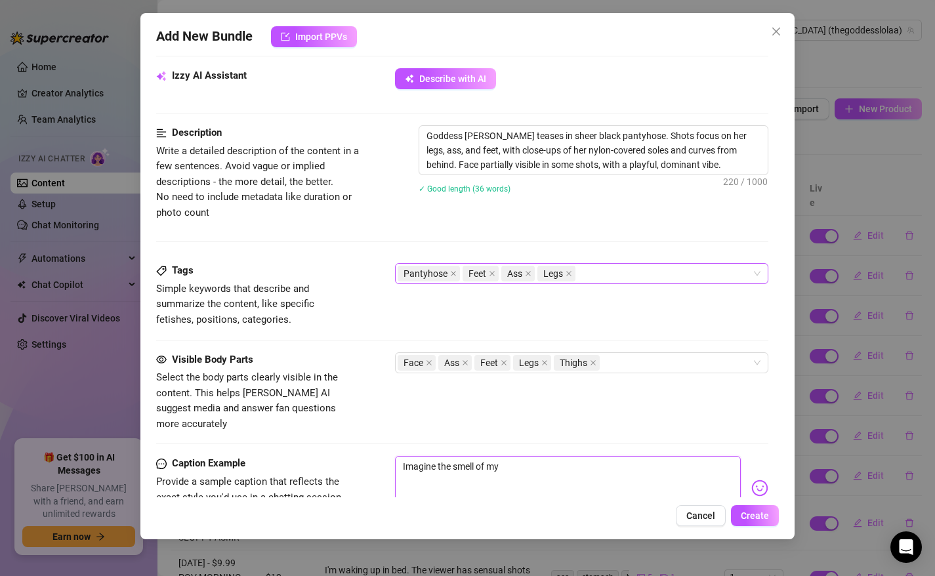
type textarea "Imagine the smell of my f"
type textarea "Imagine the smell of my fe"
type textarea "Imagine the smell of my fee"
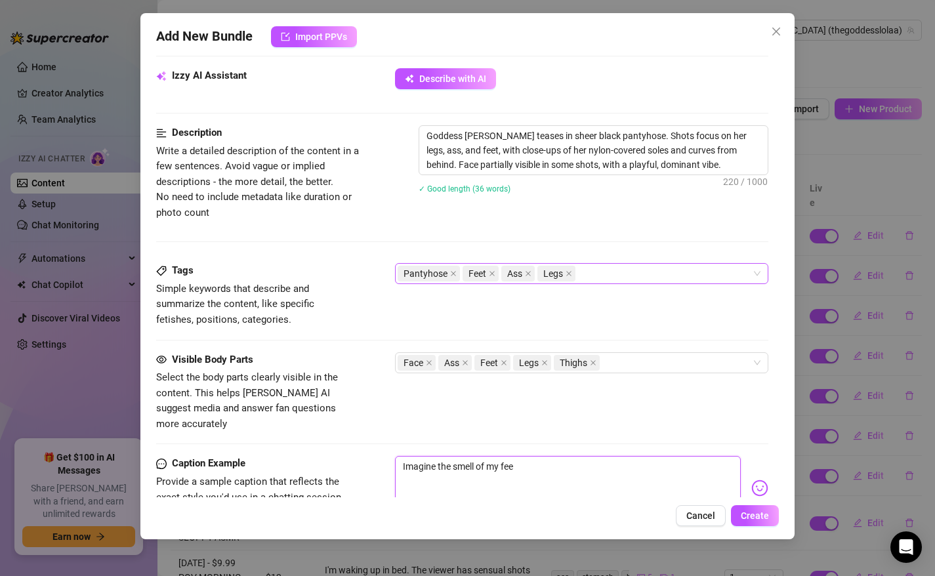
type textarea "Imagine the smell of my feet"
type textarea "Imagine the smell of my feet i"
type textarea "Imagine the smell of my feet in"
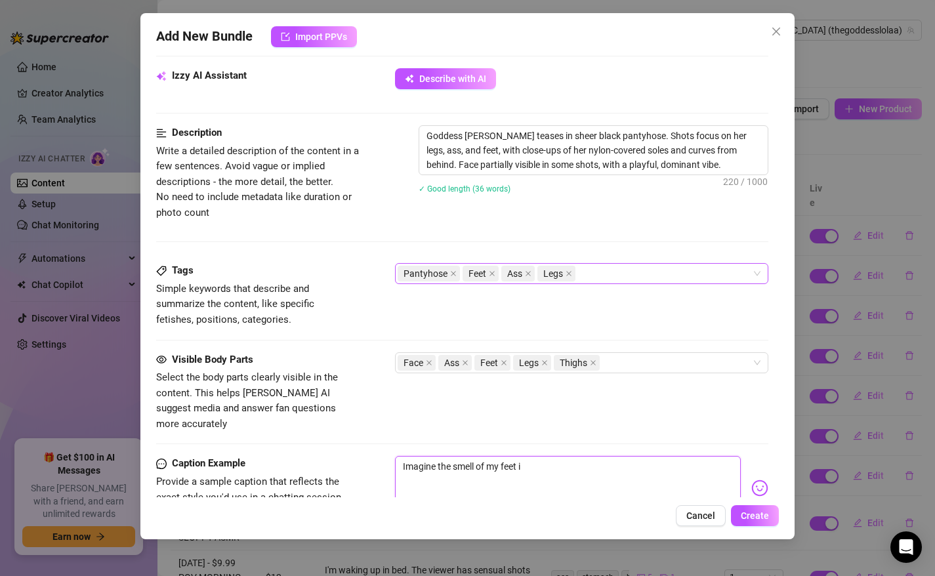
type textarea "Imagine the smell of my feet in"
type textarea "Imagine the smell of my feet in b"
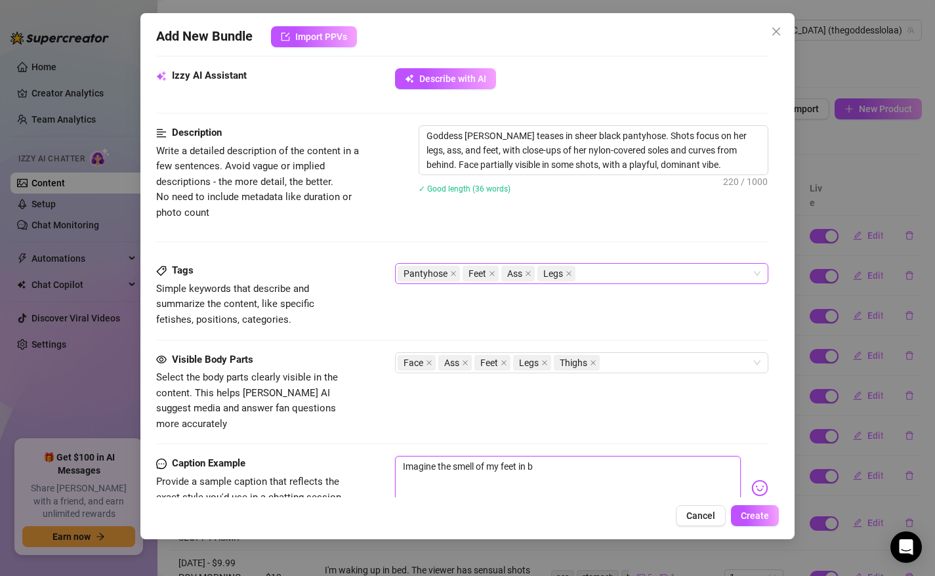
type textarea "Imagine the smell of my feet in bl"
type textarea "Imagine the smell of my feet in bla"
type textarea "Imagine the smell of my feet in blac"
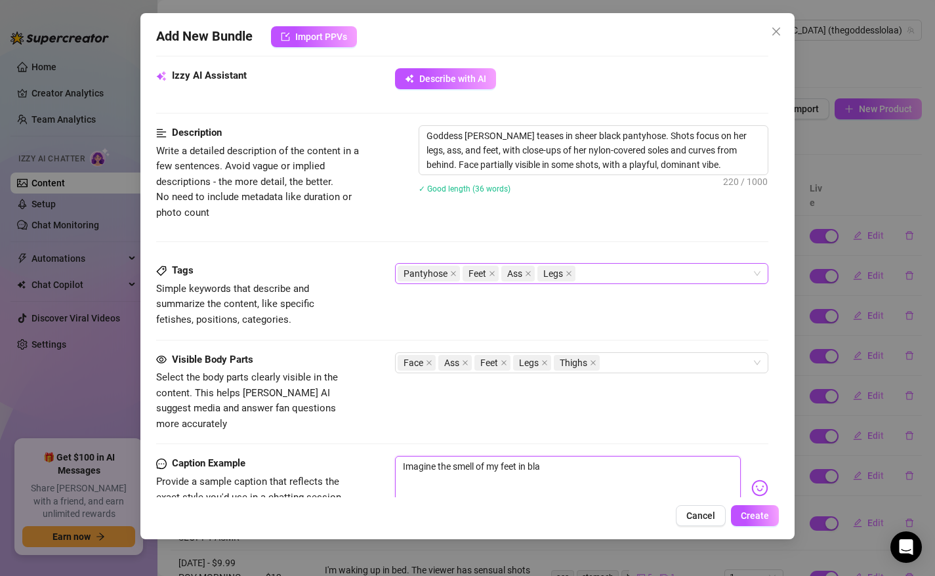
type textarea "Imagine the smell of my feet in blac"
type textarea "Imagine the smell of my feet in black"
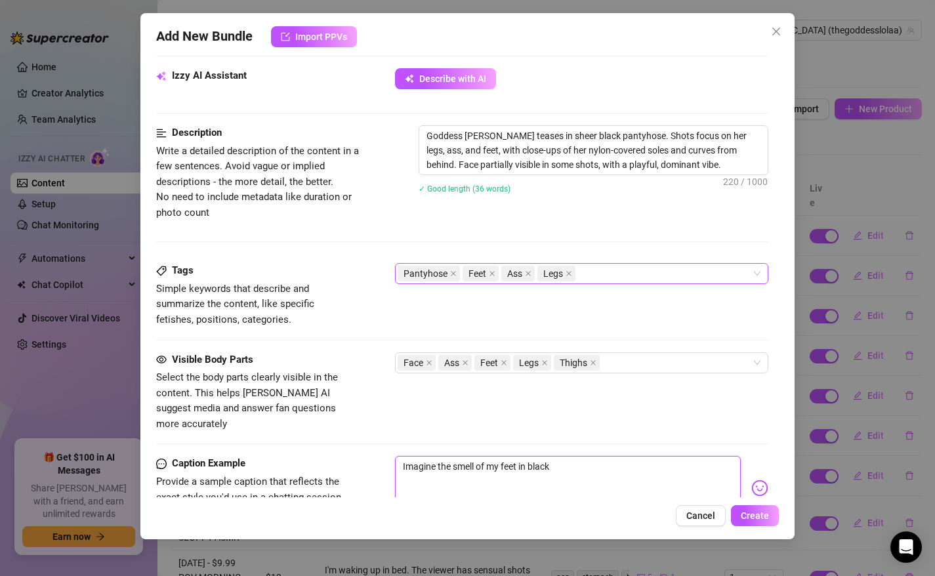
type textarea "Imagine the smell of my feet in black n"
type textarea "Imagine the smell of my feet in black nl"
type textarea "Imagine the smell of my feet in black n"
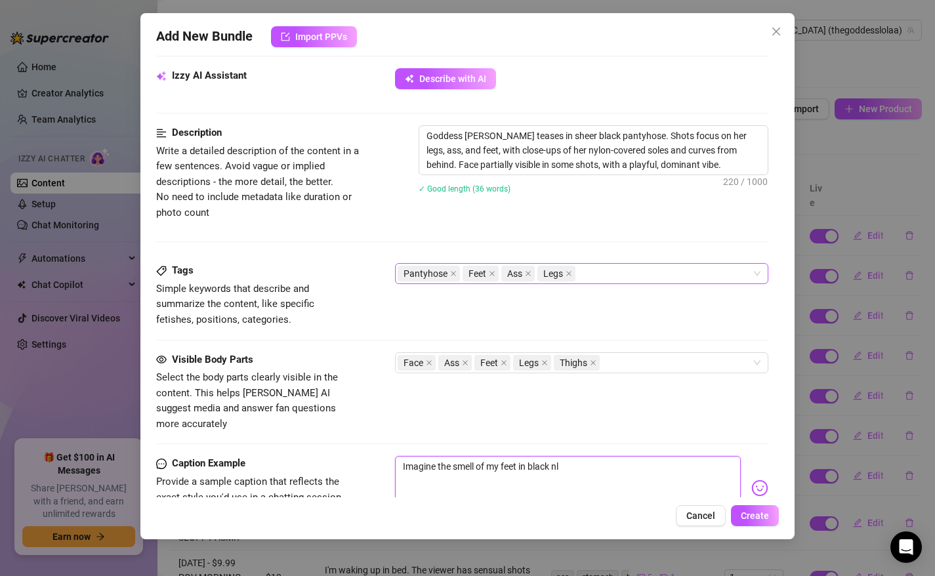
type textarea "Imagine the smell of my feet in black n"
type textarea "Imagine the smell of my feet in [GEOGRAPHIC_DATA]"
type textarea "Imagine the smell of my feet in black nyl"
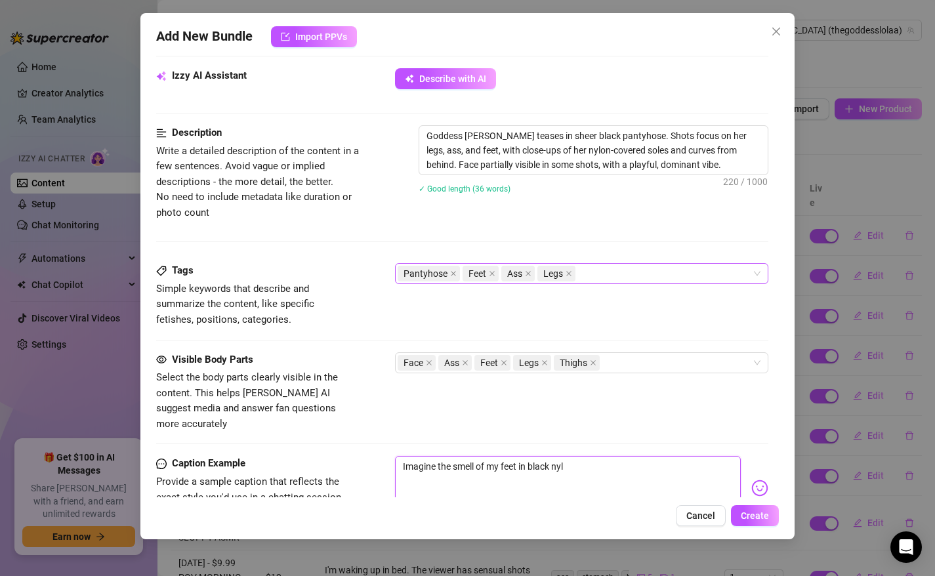
type textarea "Imagine the smell of my feet in black nylo"
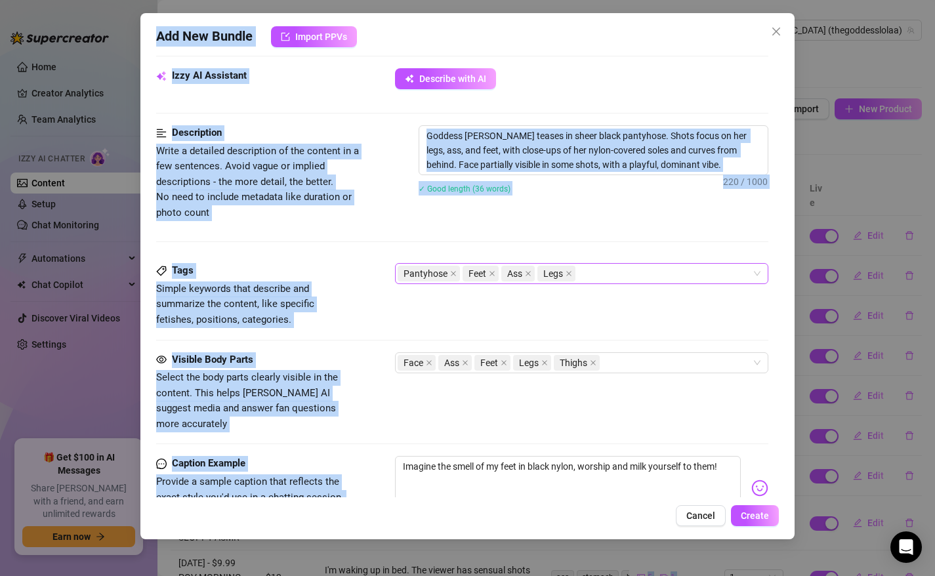
drag, startPoint x: 626, startPoint y: 496, endPoint x: 625, endPoint y: 585, distance: 88.6
click at [625, 576] on html "Home Creator Analytics Team Analytics Izzy AI Chatter Content Setup Chat Monito…" at bounding box center [467, 288] width 935 height 576
click at [636, 359] on div "Face Ass Feet Legs Thighs" at bounding box center [575, 363] width 355 height 18
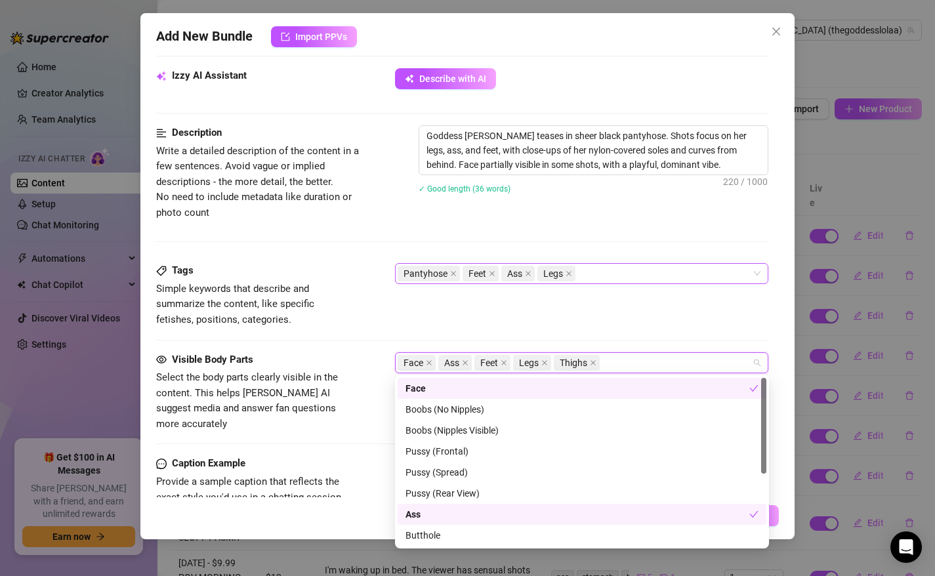
click at [693, 312] on div "Tags Simple keywords that describe and summarize the content, like specific fet…" at bounding box center [462, 295] width 613 height 64
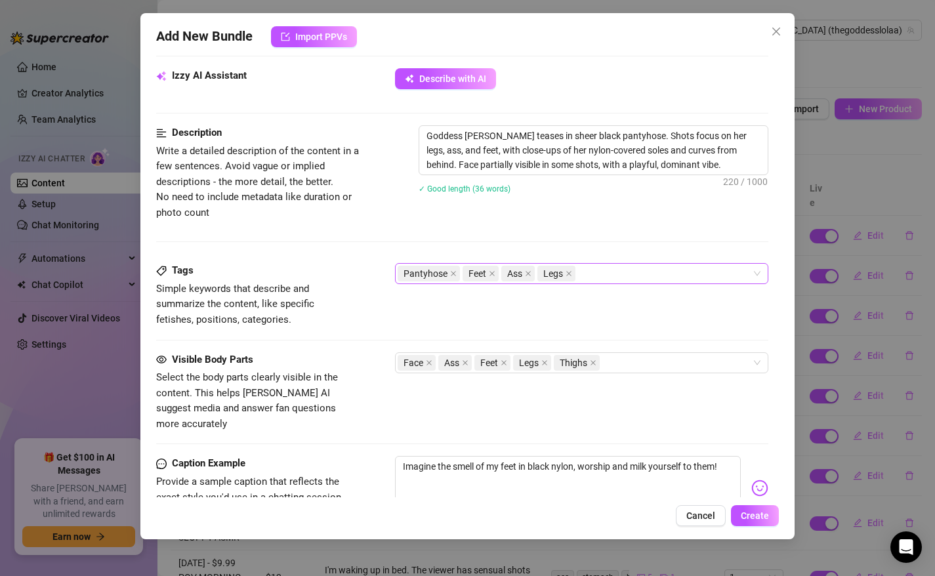
click at [659, 386] on div "Visible Body Parts Select the body parts clearly visible in the content. This h…" at bounding box center [462, 393] width 613 height 80
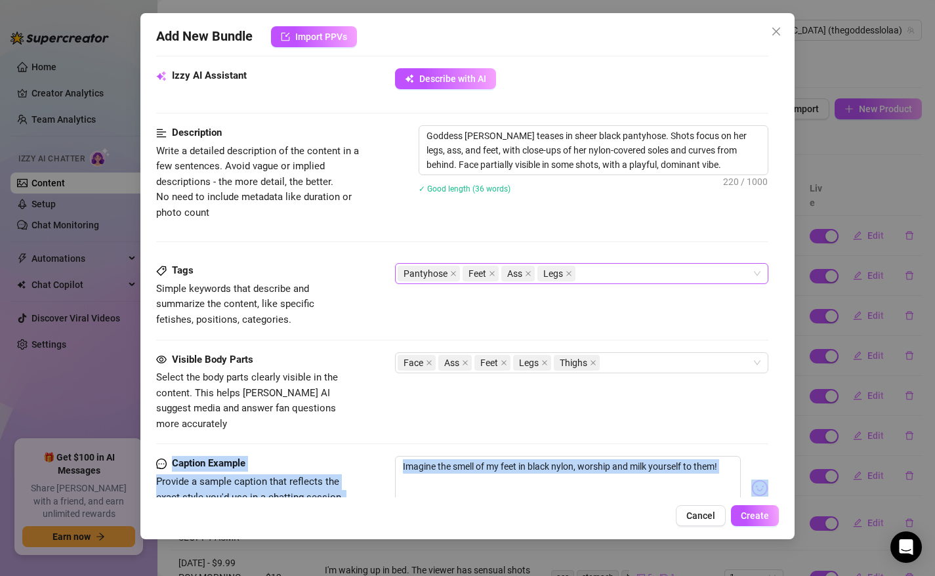
scroll to position [746, 0]
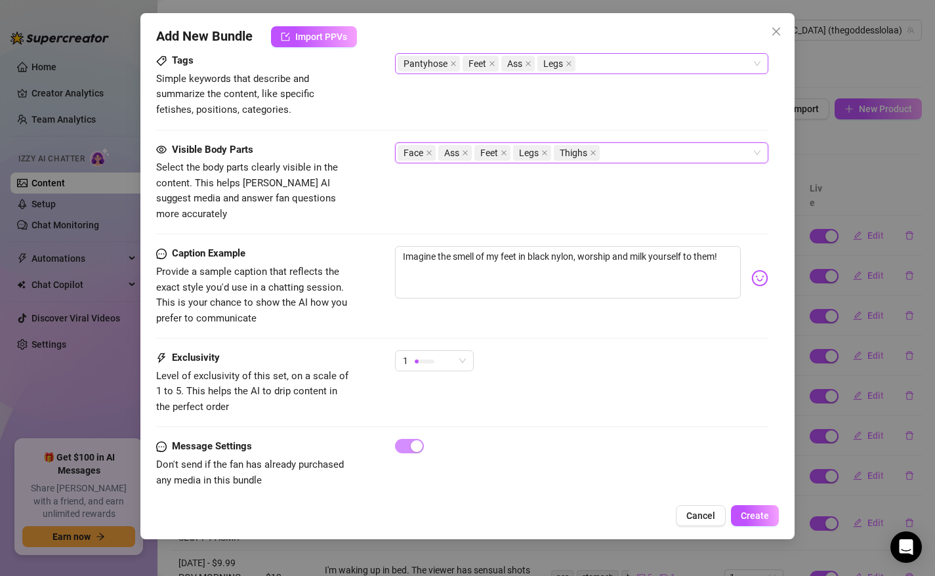
drag, startPoint x: 659, startPoint y: 387, endPoint x: 653, endPoint y: 583, distance: 195.7
click at [653, 576] on html "Home Creator Analytics Team Analytics Izzy AI Chatter Content Setup Chat Monito…" at bounding box center [467, 288] width 935 height 576
click at [460, 351] on span "1" at bounding box center [434, 361] width 63 height 20
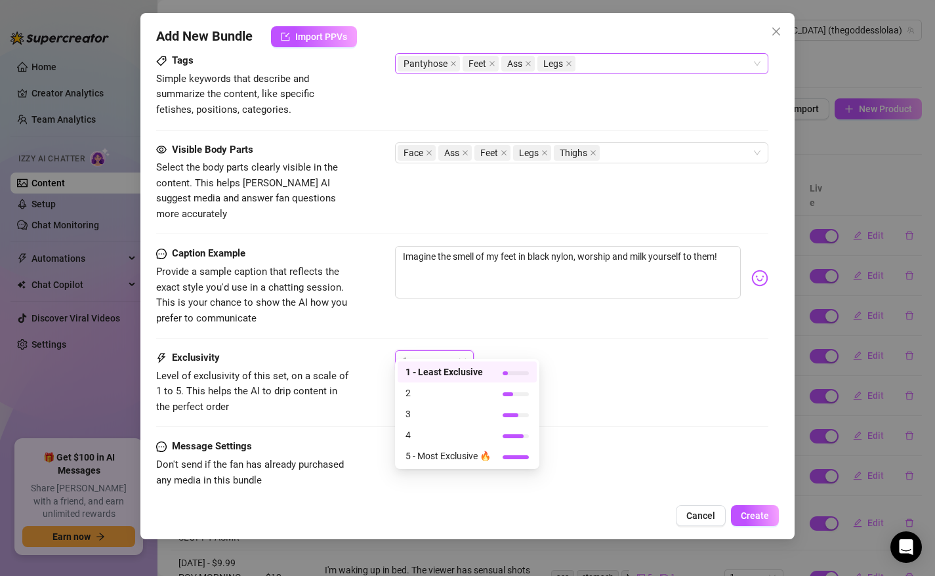
click at [437, 375] on span "1 - Least Exclusive" at bounding box center [448, 372] width 85 height 14
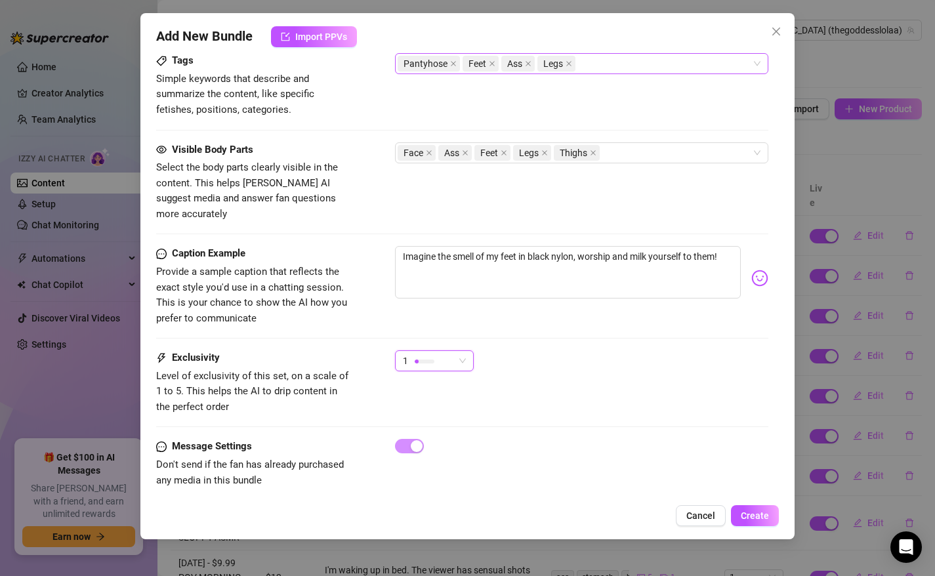
click at [517, 391] on div "Exclusivity Level of exclusivity of this set, on a scale of 1 to 5. This helps …" at bounding box center [462, 383] width 613 height 64
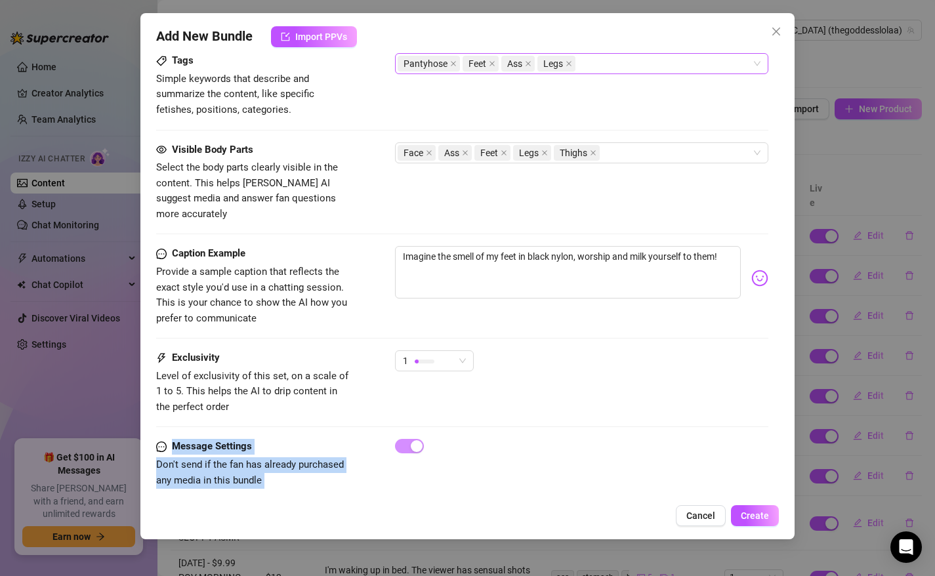
drag, startPoint x: 517, startPoint y: 391, endPoint x: 456, endPoint y: 528, distance: 151.0
click at [458, 533] on div "Add New Bundle Import PPVs Account Goddess (@thegoddesslolaa) Name Name is for …" at bounding box center [467, 276] width 655 height 526
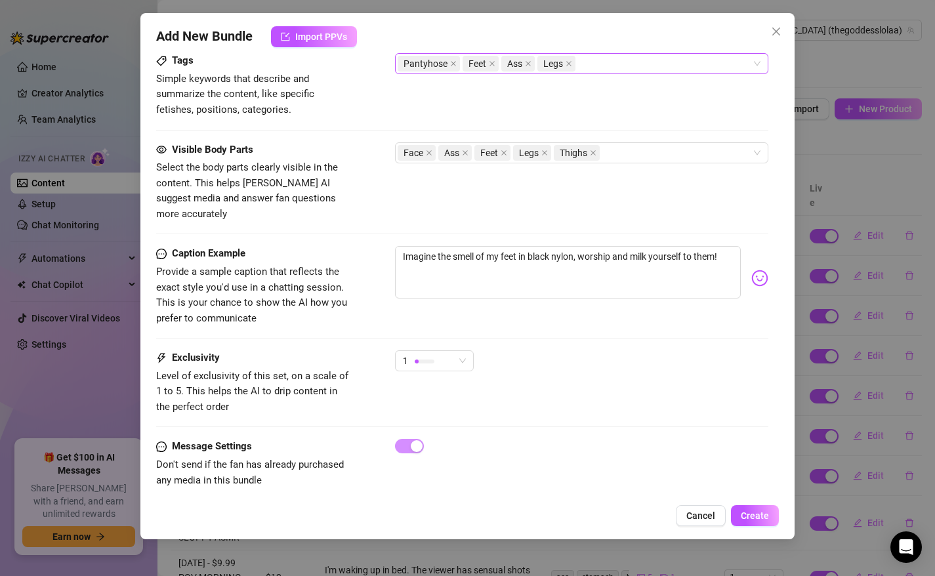
click at [491, 392] on div "Exclusivity Level of exclusivity of this set, on a scale of 1 to 5. This helps …" at bounding box center [462, 383] width 613 height 64
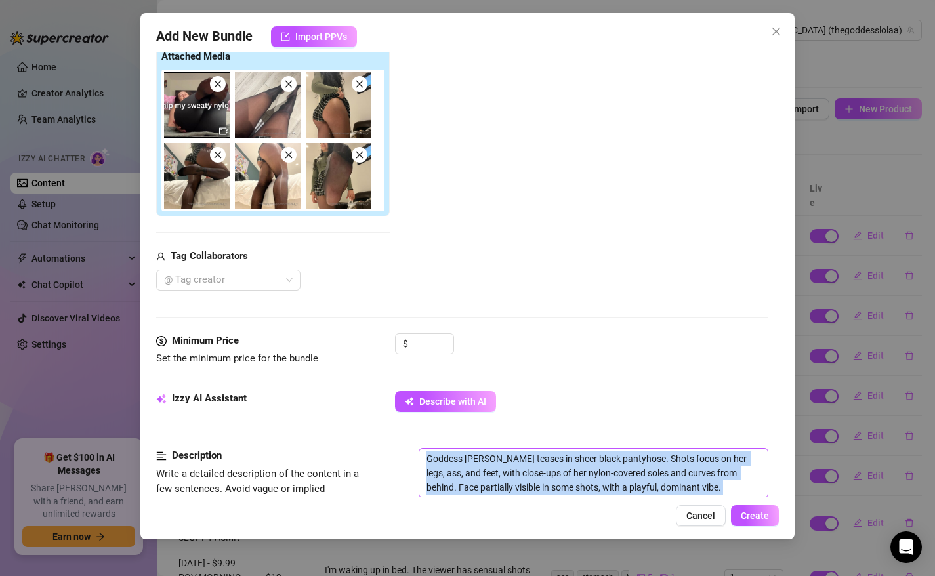
scroll to position [218, 0]
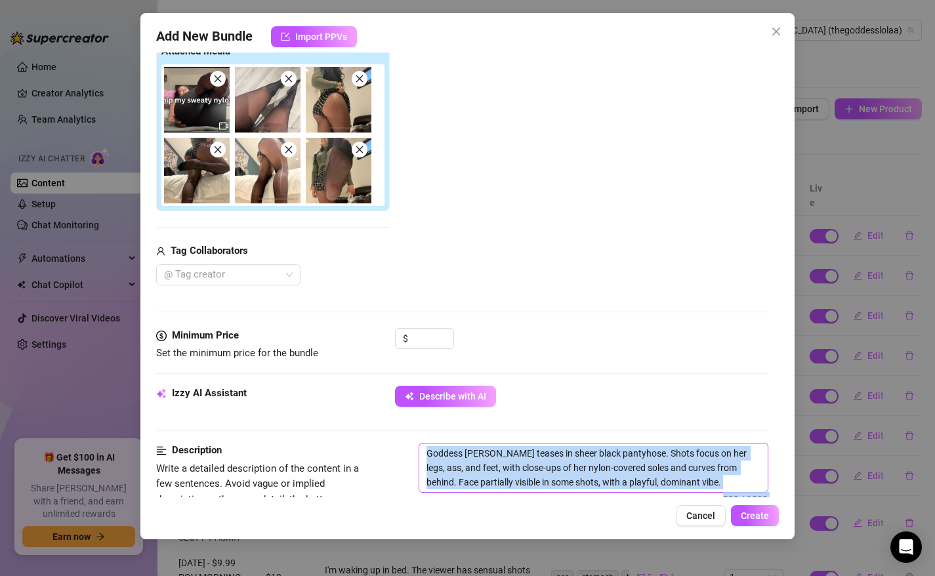
drag, startPoint x: 492, startPoint y: 394, endPoint x: 457, endPoint y: 466, distance: 80.2
click at [458, 469] on form "Account Goddess (@thegoddesslolaa) Name Name is for your internal organization …" at bounding box center [462, 445] width 613 height 1190
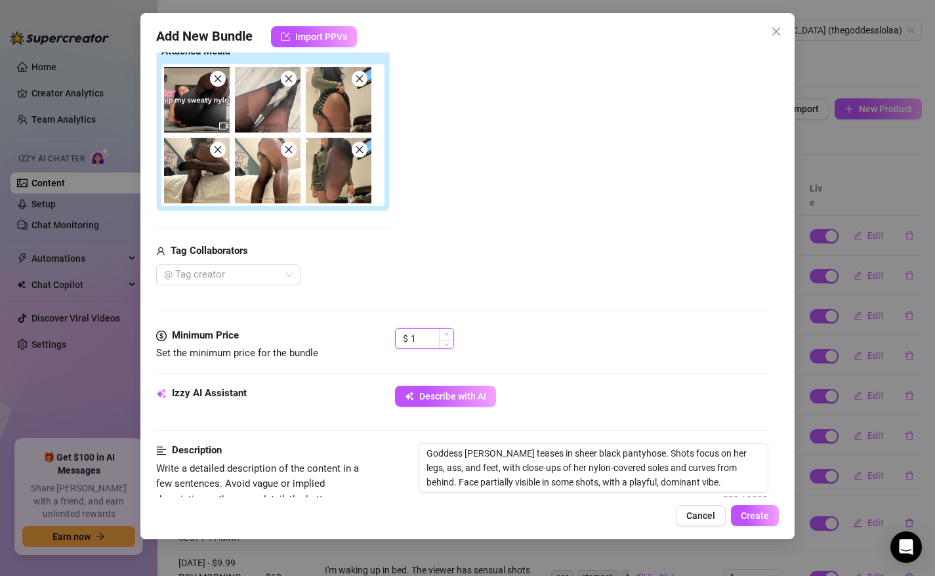
click at [441, 333] on span "Increase Value" at bounding box center [446, 335] width 14 height 12
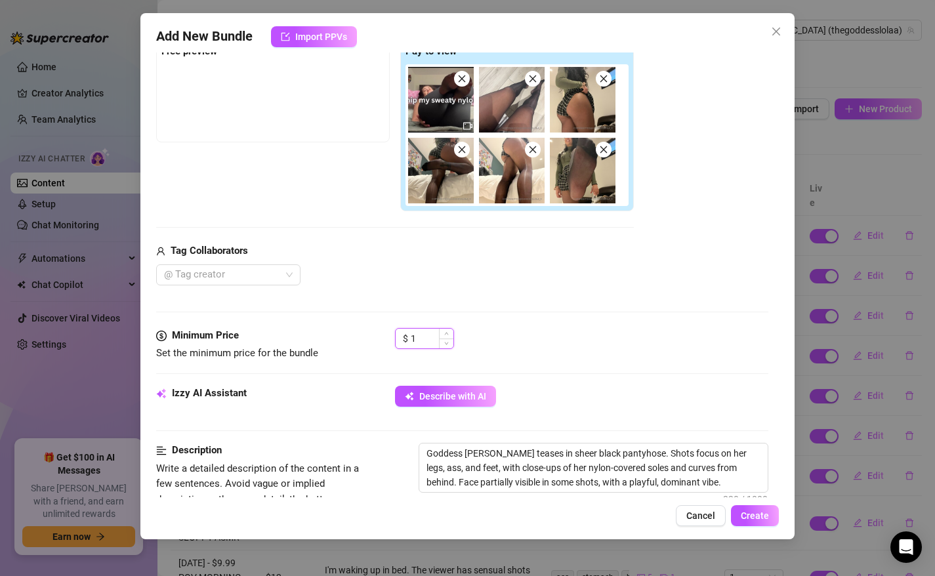
click at [429, 337] on input "1" at bounding box center [432, 339] width 43 height 20
click at [607, 345] on div "$ 19" at bounding box center [582, 344] width 374 height 33
click at [765, 516] on span "Create" at bounding box center [755, 516] width 28 height 11
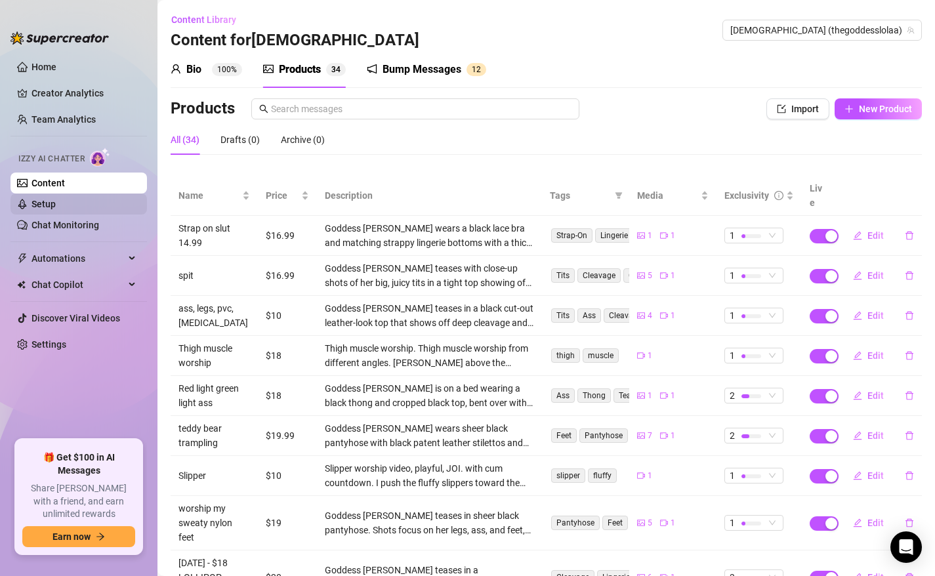
click at [54, 205] on link "Setup" at bounding box center [44, 204] width 24 height 11
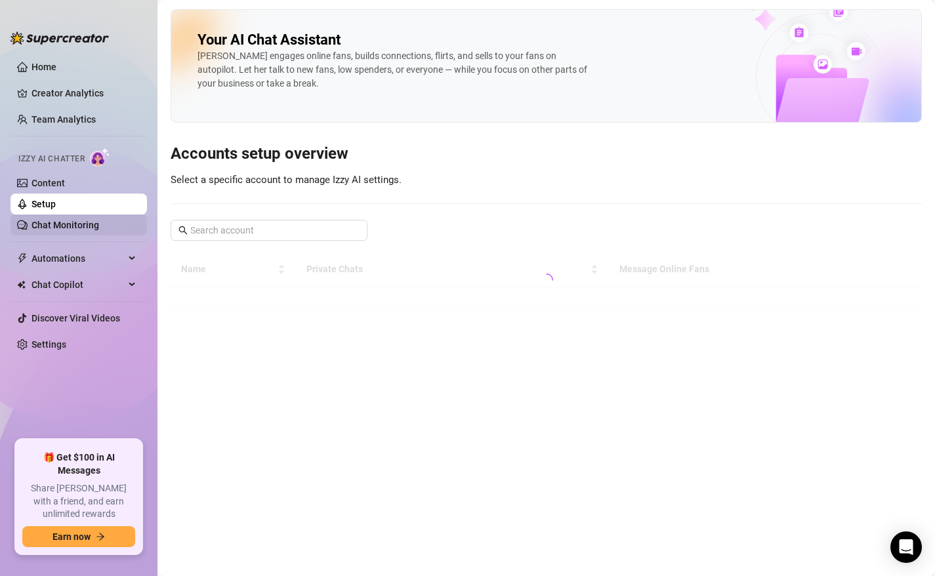
click at [62, 228] on link "Chat Monitoring" at bounding box center [66, 225] width 68 height 11
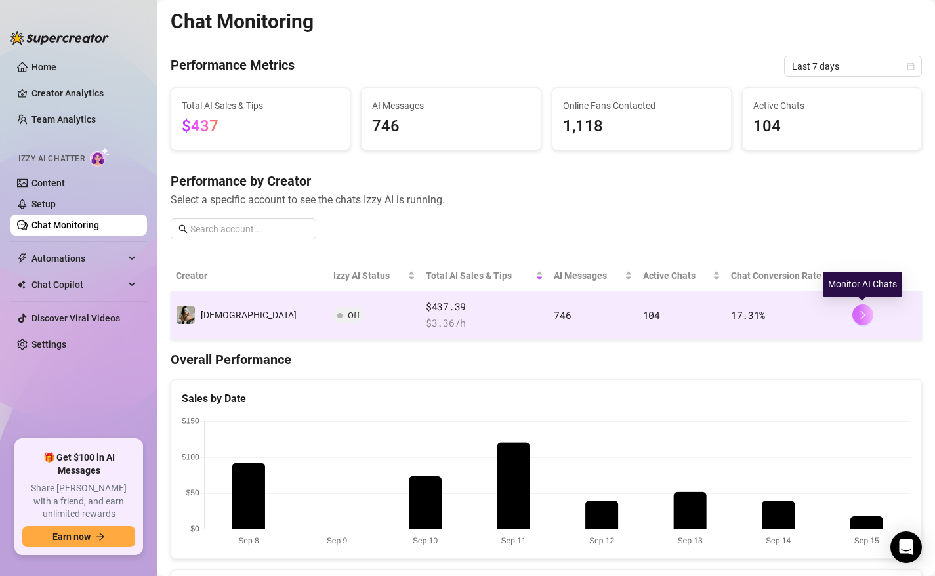
click at [865, 313] on icon "right" at bounding box center [863, 315] width 9 height 9
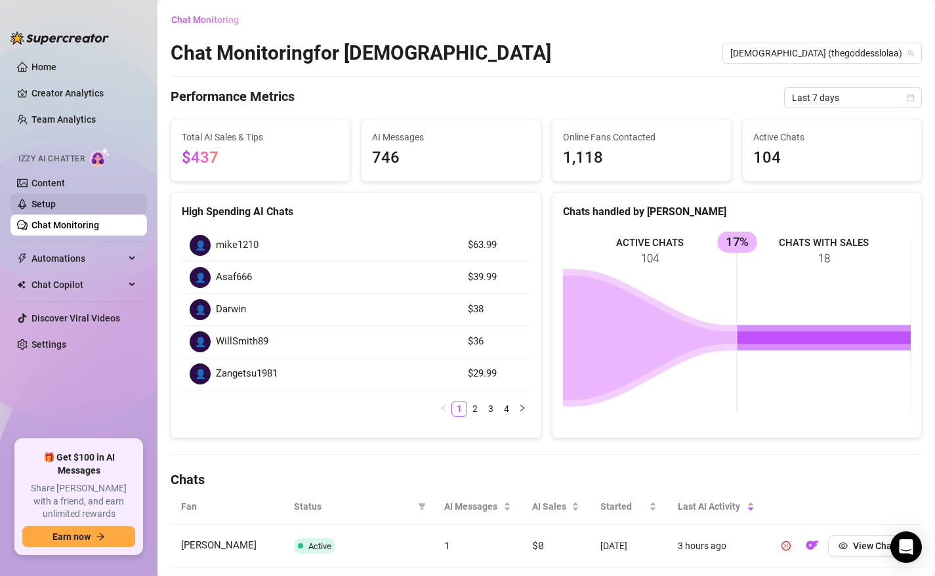
click at [56, 202] on link "Setup" at bounding box center [44, 204] width 24 height 11
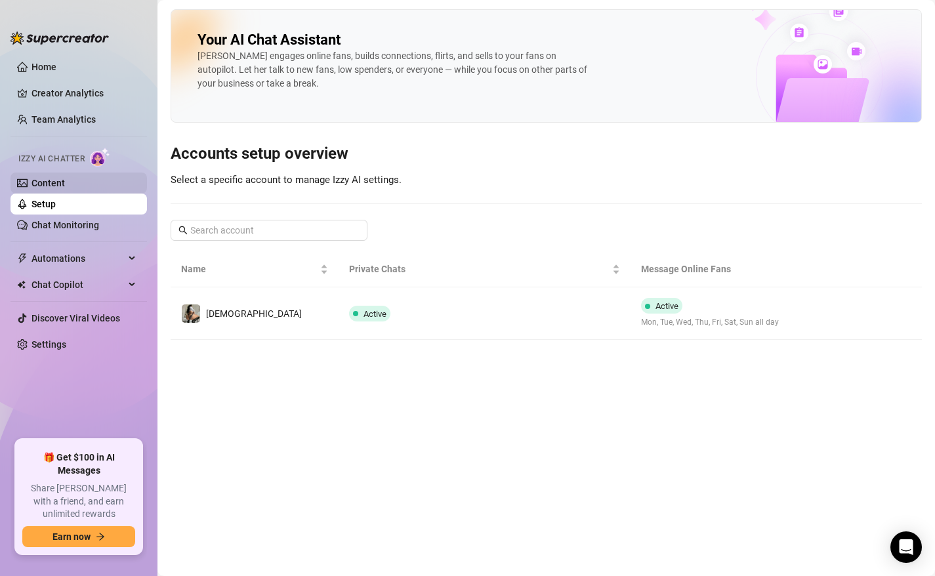
click at [65, 183] on link "Content" at bounding box center [48, 183] width 33 height 11
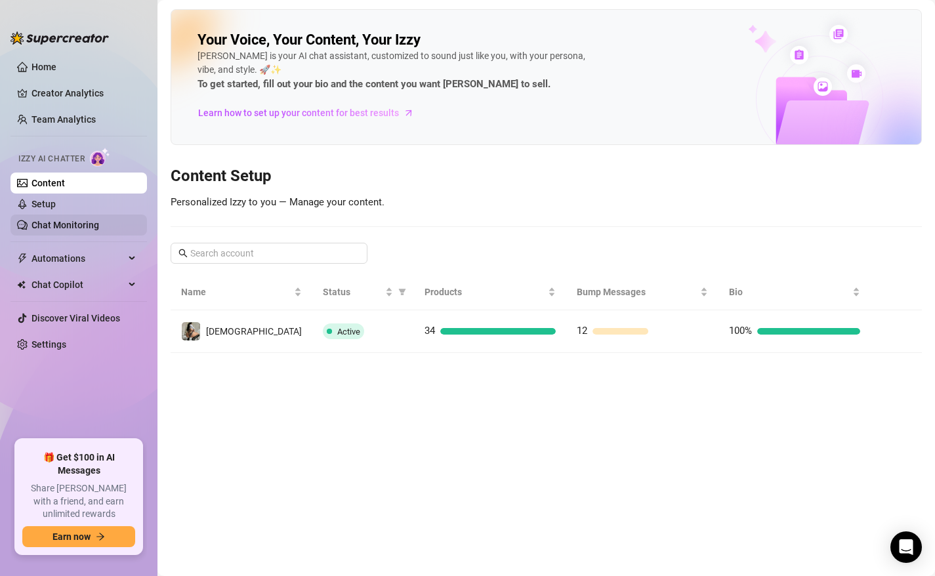
click at [74, 226] on link "Chat Monitoring" at bounding box center [66, 225] width 68 height 11
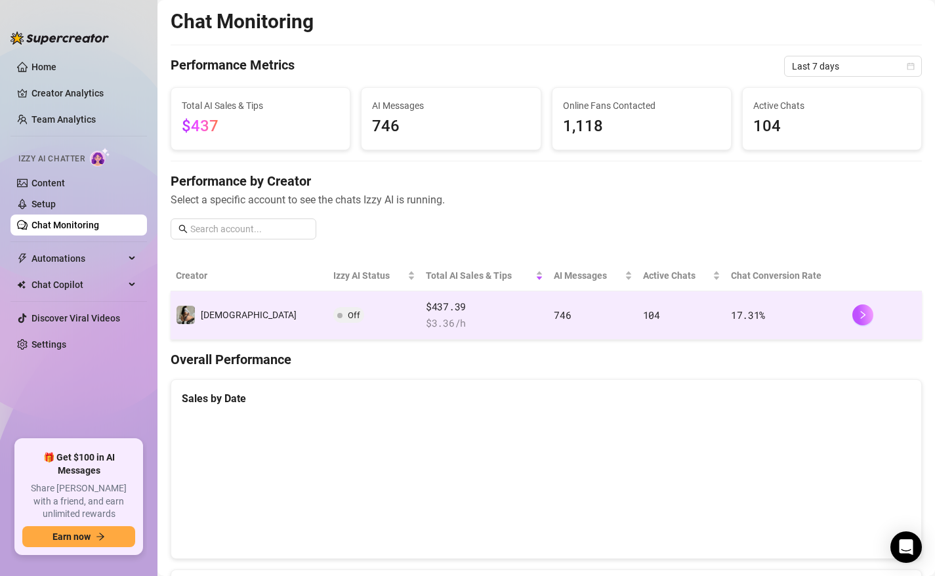
click at [348, 313] on span "Off" at bounding box center [354, 316] width 12 height 10
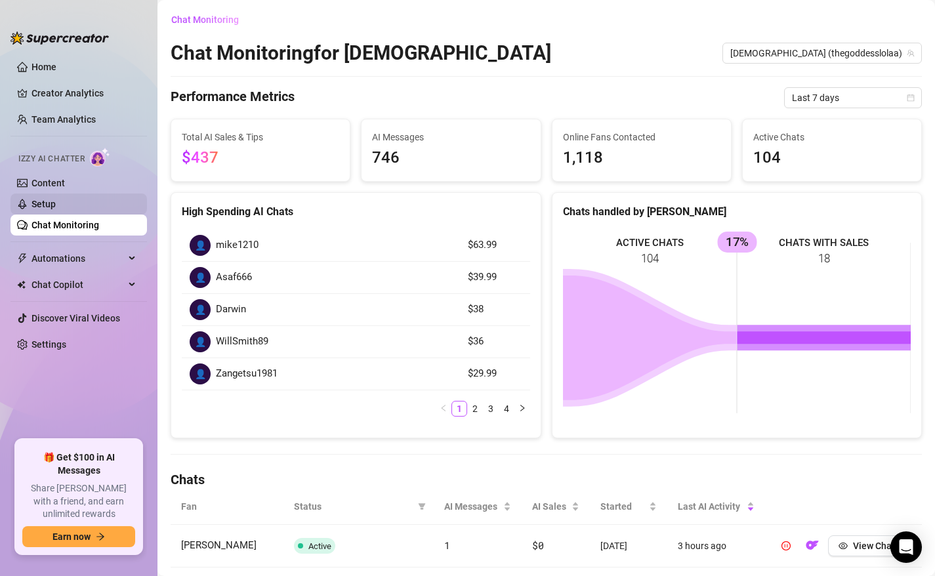
click at [56, 204] on link "Setup" at bounding box center [44, 204] width 24 height 11
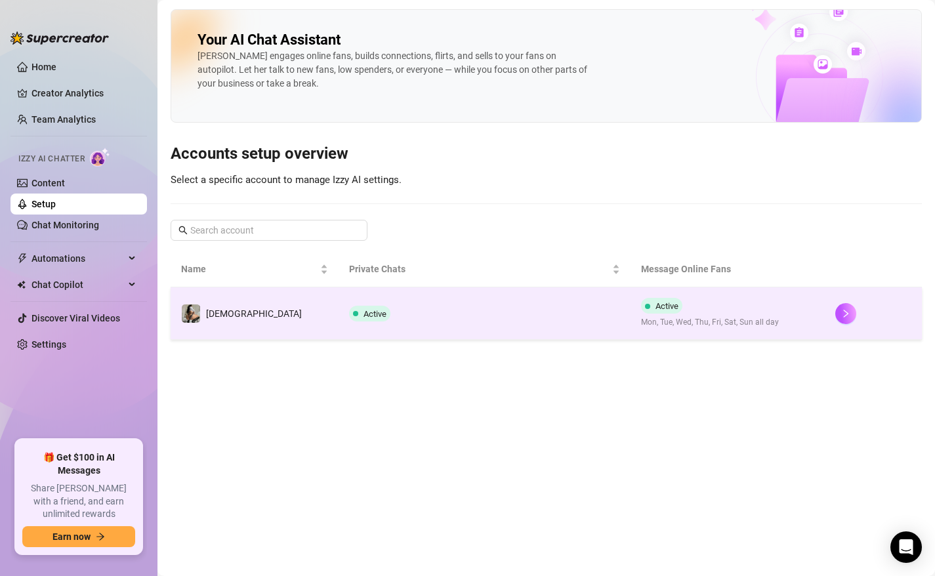
click at [349, 316] on div "Active" at bounding box center [372, 314] width 47 height 16
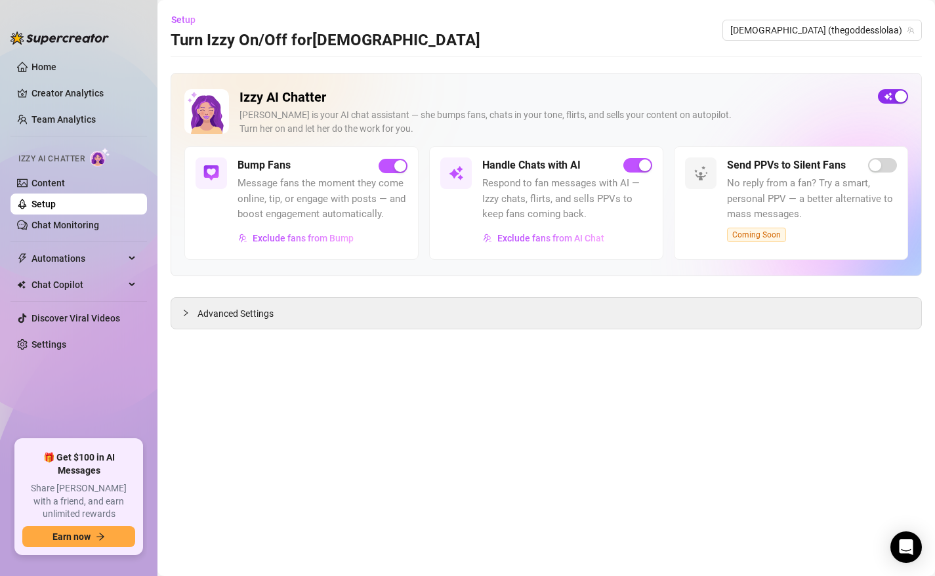
click at [890, 97] on span "button" at bounding box center [893, 96] width 30 height 14
click at [896, 95] on span "button" at bounding box center [893, 96] width 30 height 14
click at [64, 230] on link "Chat Monitoring" at bounding box center [66, 225] width 68 height 11
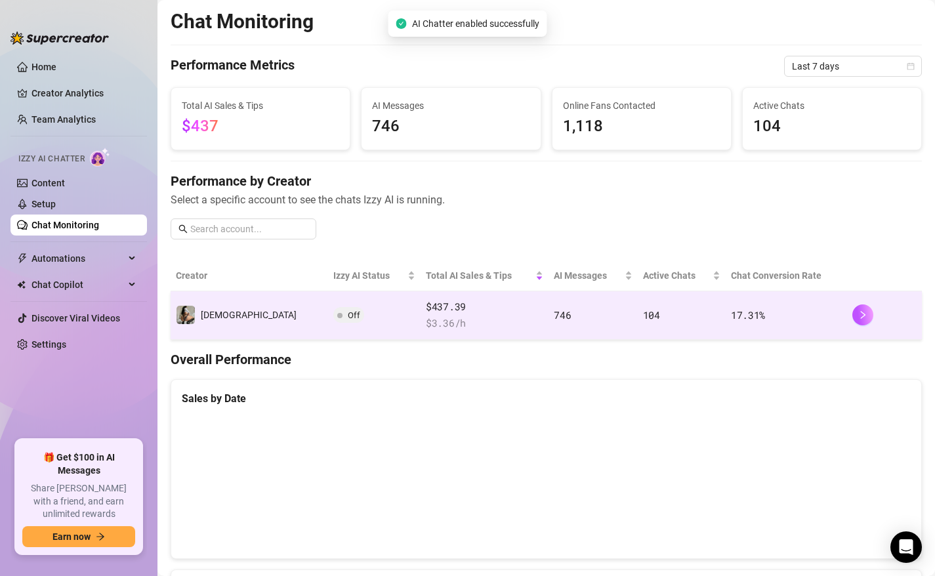
click at [348, 315] on span "Off" at bounding box center [354, 316] width 12 height 10
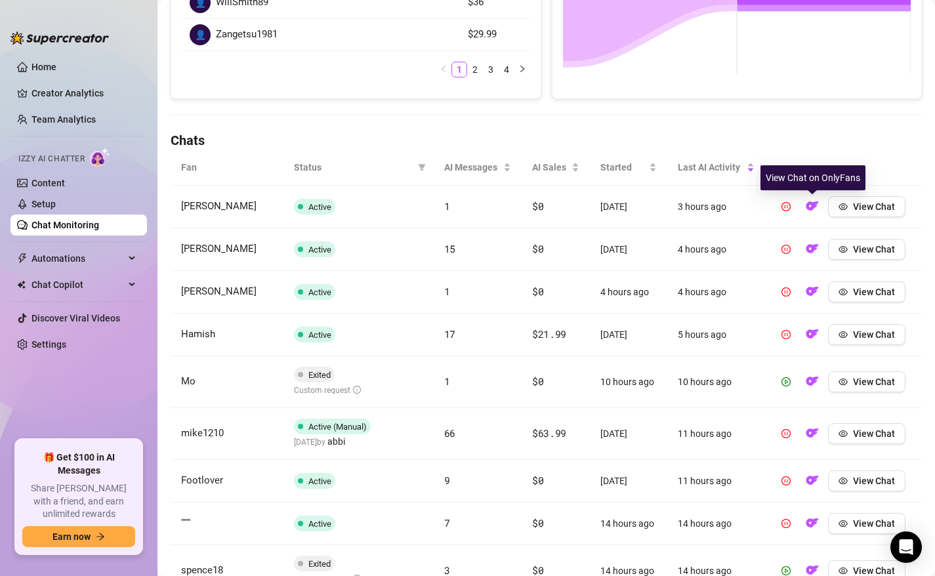
scroll to position [341, 0]
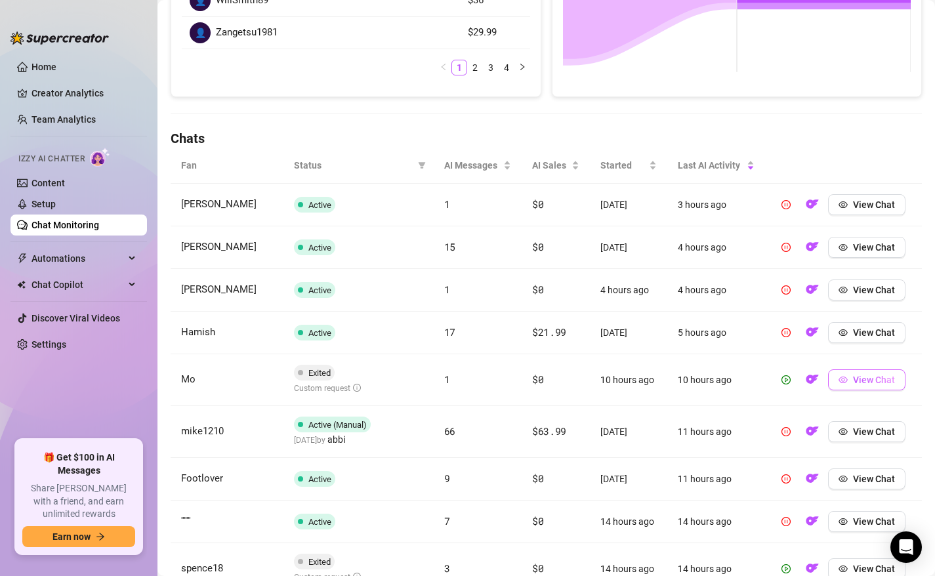
click at [872, 377] on span "View Chat" at bounding box center [874, 380] width 42 height 11
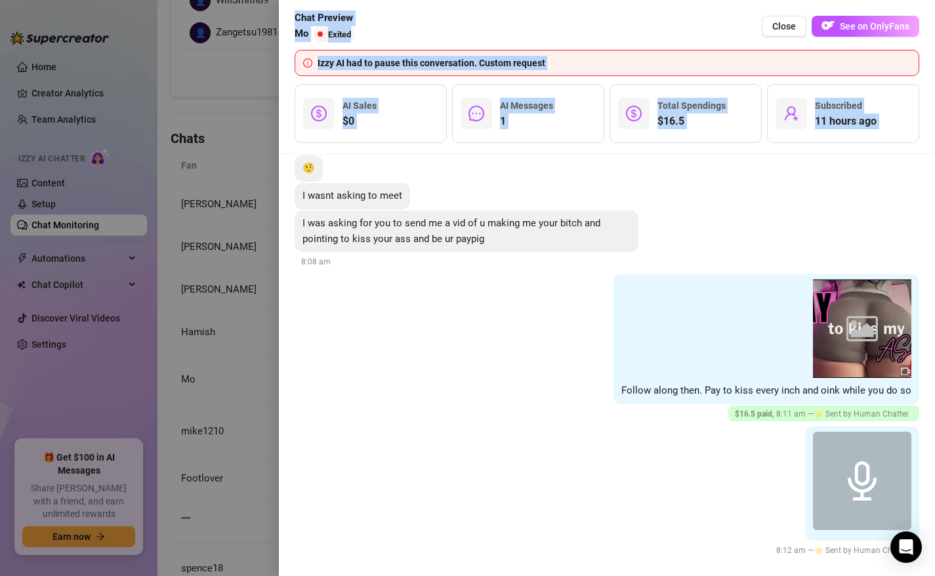
scroll to position [490, 0]
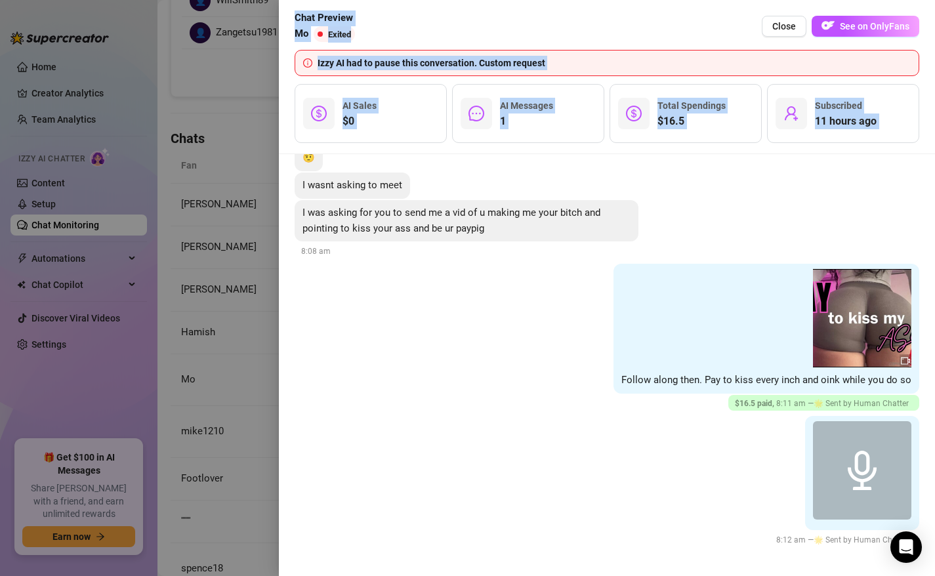
drag, startPoint x: 790, startPoint y: 444, endPoint x: 729, endPoint y: 582, distance: 151.4
click at [729, 576] on html "Home Creator Analytics Team Analytics Izzy AI Chatter Content Setup Chat Monito…" at bounding box center [467, 288] width 935 height 576
click at [234, 359] on div at bounding box center [467, 288] width 935 height 576
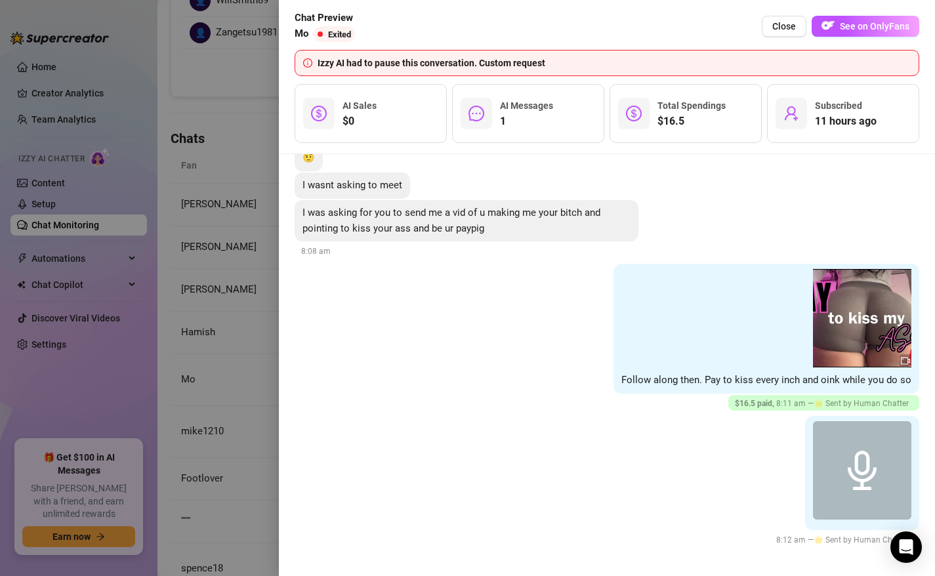
scroll to position [0, 0]
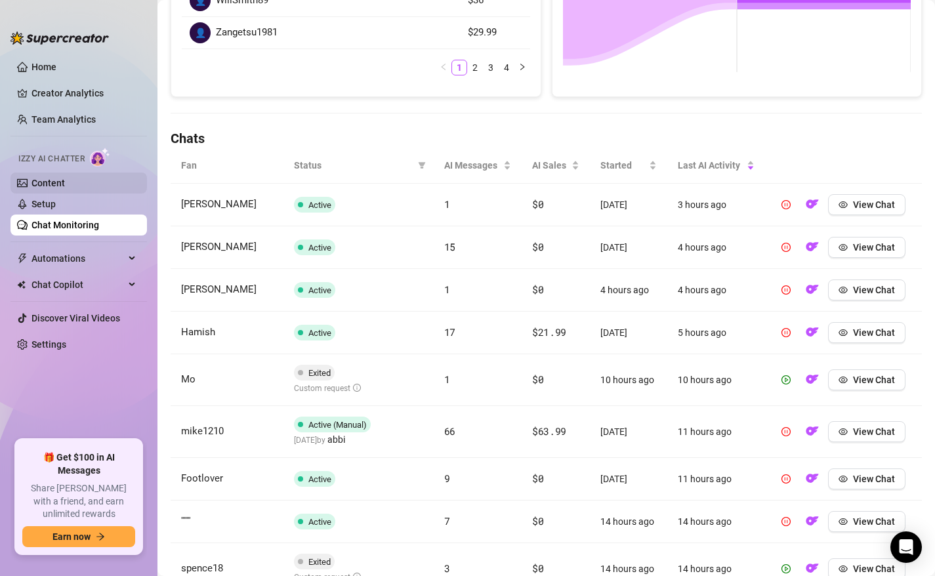
click at [65, 184] on link "Content" at bounding box center [48, 183] width 33 height 11
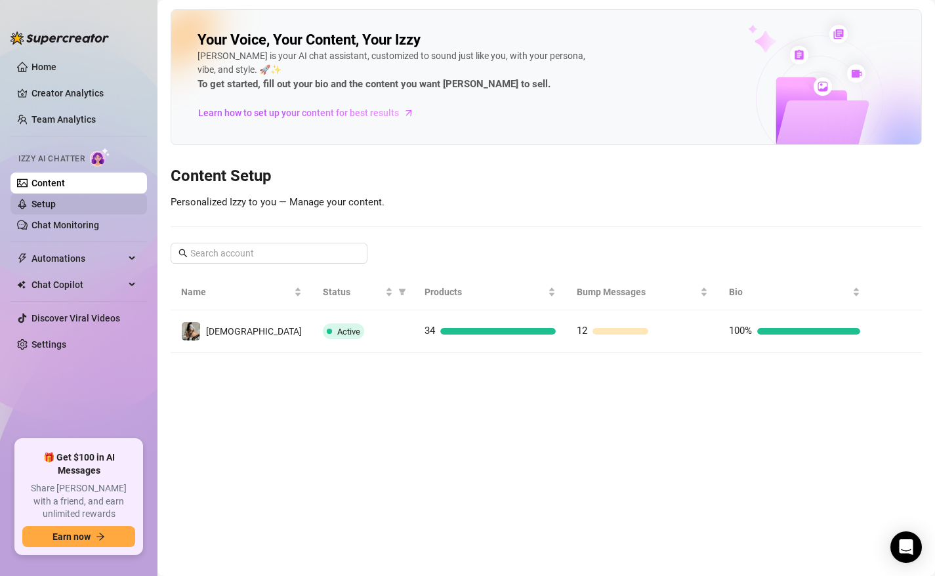
click at [53, 204] on link "Setup" at bounding box center [44, 204] width 24 height 11
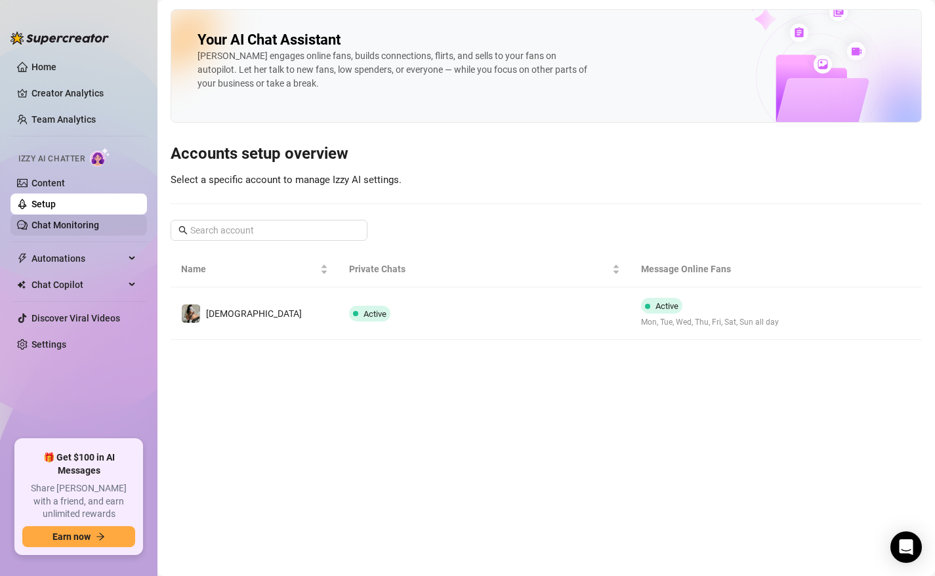
click at [53, 225] on link "Chat Monitoring" at bounding box center [66, 225] width 68 height 11
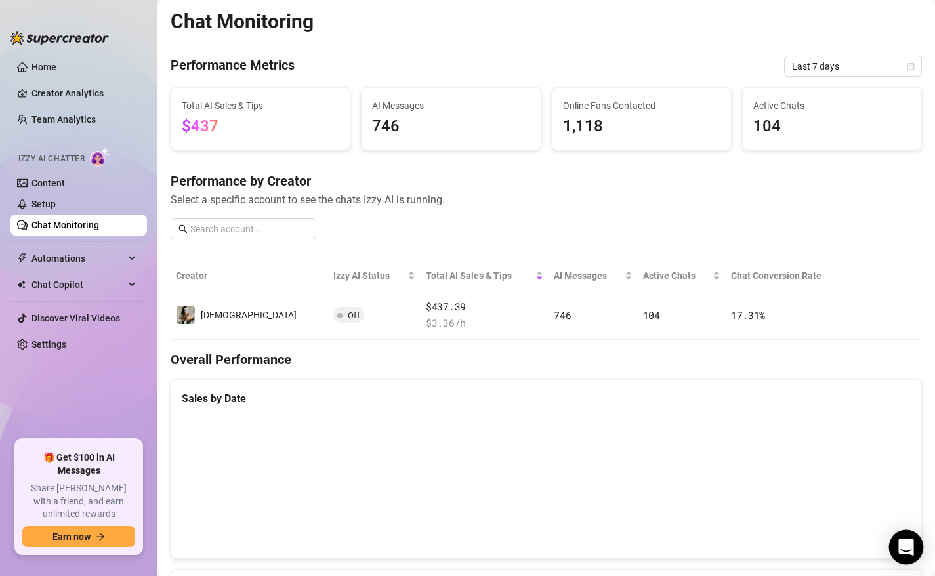
click at [914, 547] on div "Open Intercom Messenger" at bounding box center [907, 547] width 35 height 35
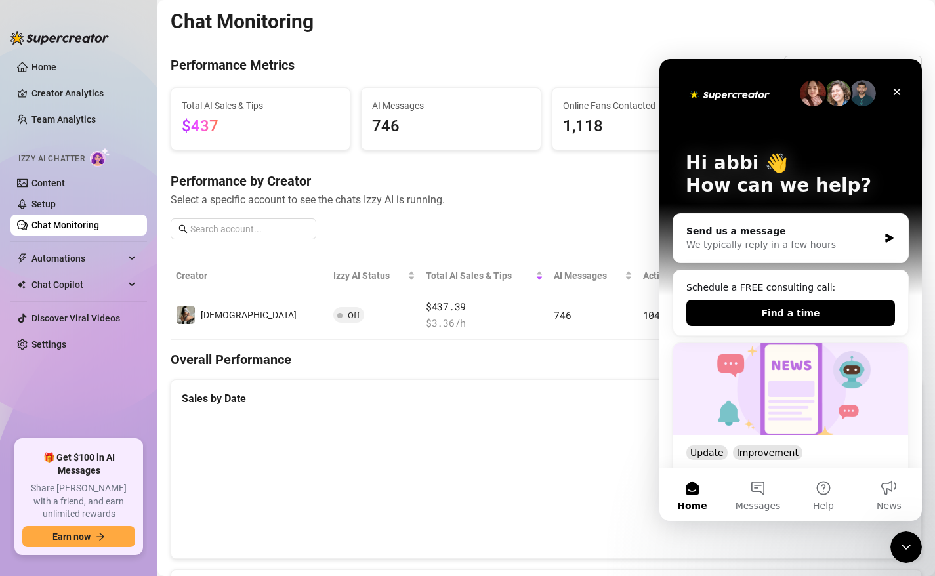
click at [544, 194] on span "Select a specific account to see the chats Izzy AI is running." at bounding box center [547, 200] width 752 height 16
click at [769, 491] on button "Messages" at bounding box center [758, 495] width 66 height 53
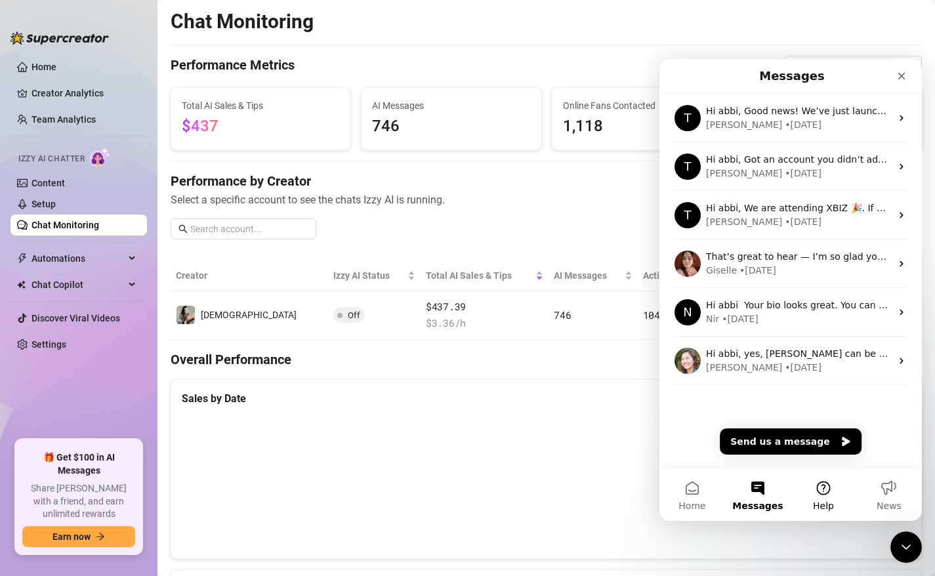
click at [804, 487] on button "Help" at bounding box center [824, 495] width 66 height 53
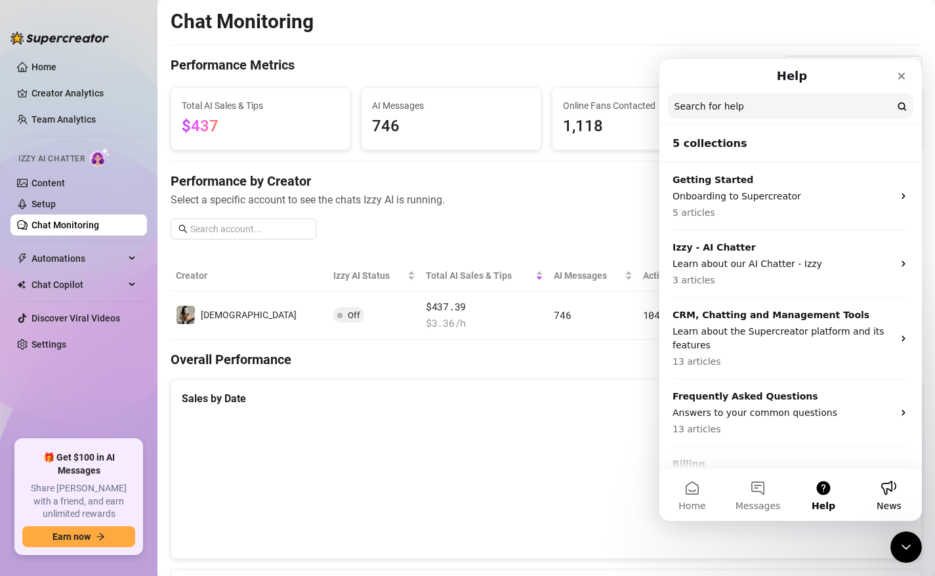
click at [884, 484] on button "News" at bounding box center [890, 495] width 66 height 53
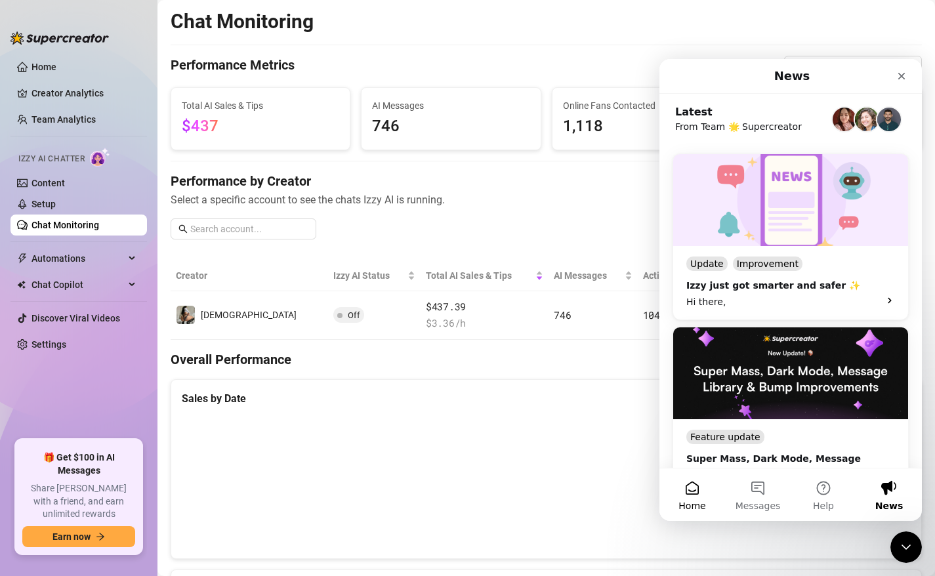
click at [692, 491] on button "Home" at bounding box center [693, 495] width 66 height 53
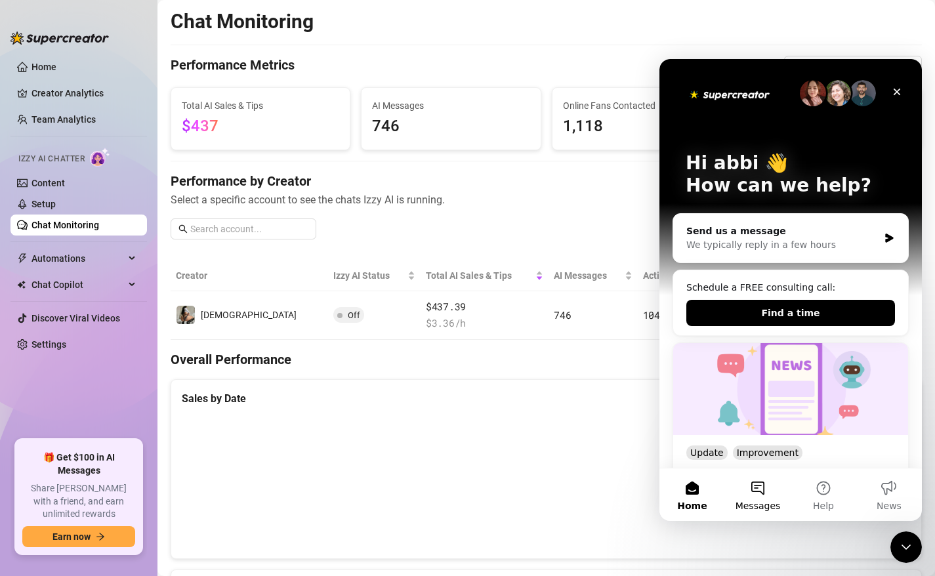
click at [739, 502] on span "Messages" at bounding box center [758, 506] width 45 height 9
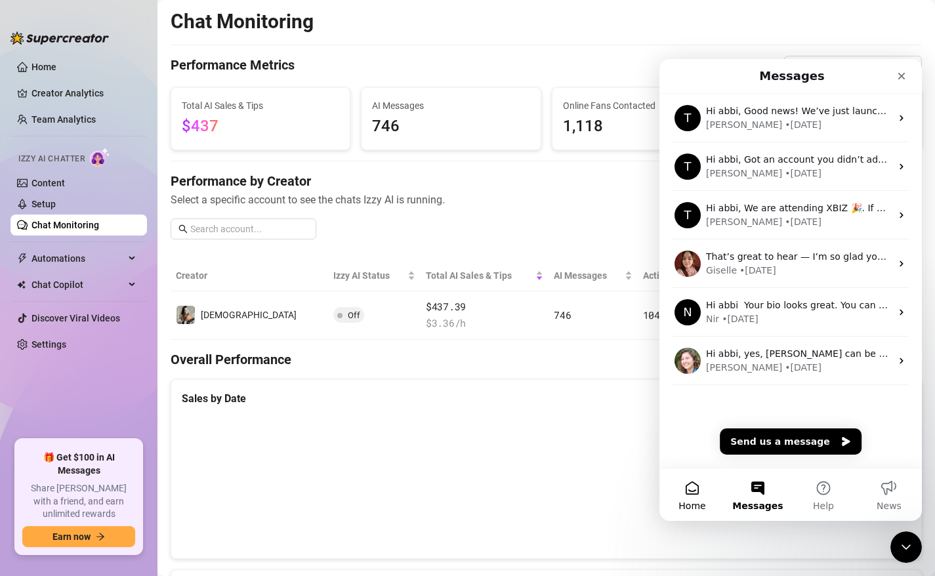
click at [706, 495] on button "Home" at bounding box center [693, 495] width 66 height 53
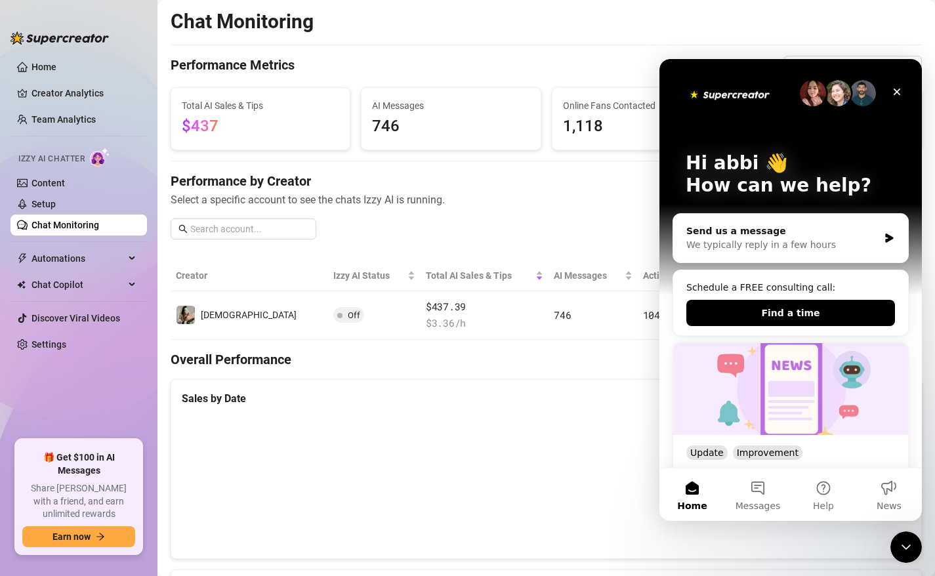
click at [521, 120] on span "746" at bounding box center [451, 126] width 158 height 25
click at [534, 225] on div "Performance by Creator Select a specific account to see the chats Izzy AI is ru…" at bounding box center [547, 211] width 752 height 78
click at [897, 95] on icon "Close" at bounding box center [897, 92] width 11 height 11
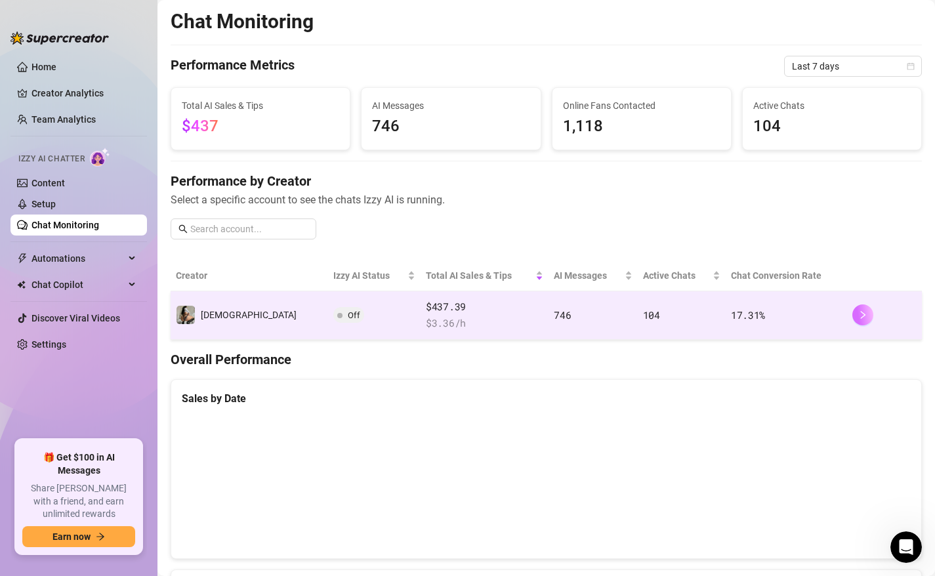
click at [869, 313] on button "button" at bounding box center [863, 315] width 21 height 21
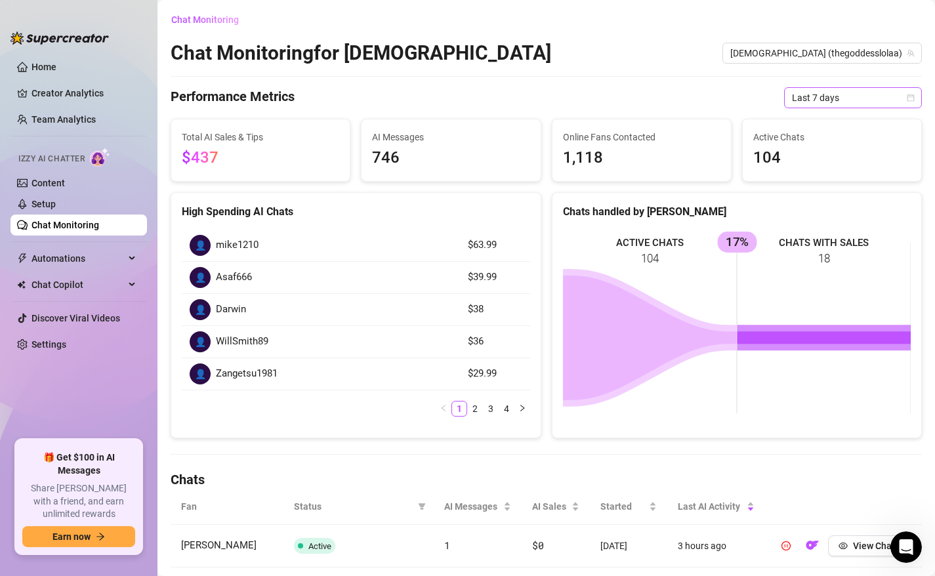
click at [846, 95] on span "Last 7 days" at bounding box center [853, 98] width 122 height 20
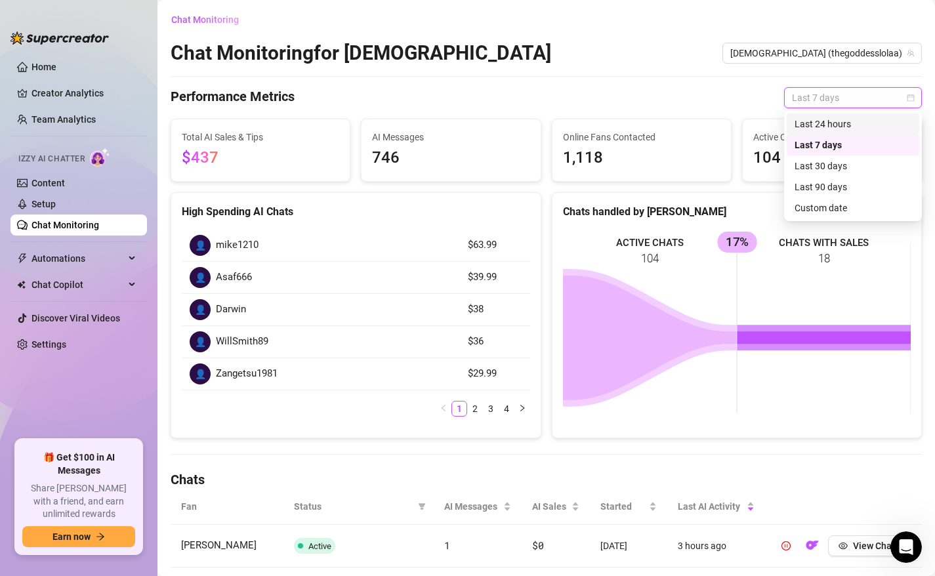
click at [831, 129] on div "Last 24 hours" at bounding box center [853, 124] width 117 height 14
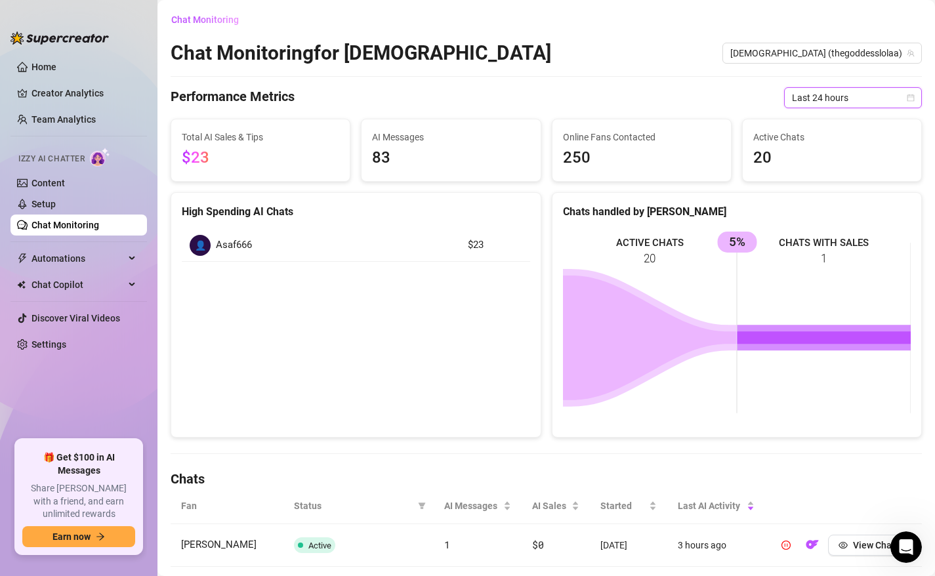
click at [78, 220] on link "Chat Monitoring" at bounding box center [66, 225] width 68 height 11
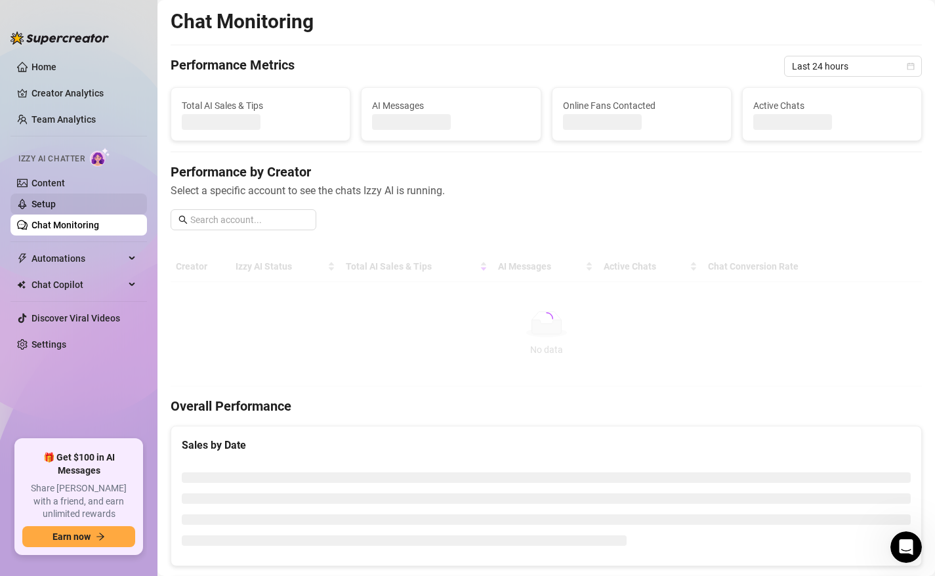
click at [56, 203] on link "Setup" at bounding box center [44, 204] width 24 height 11
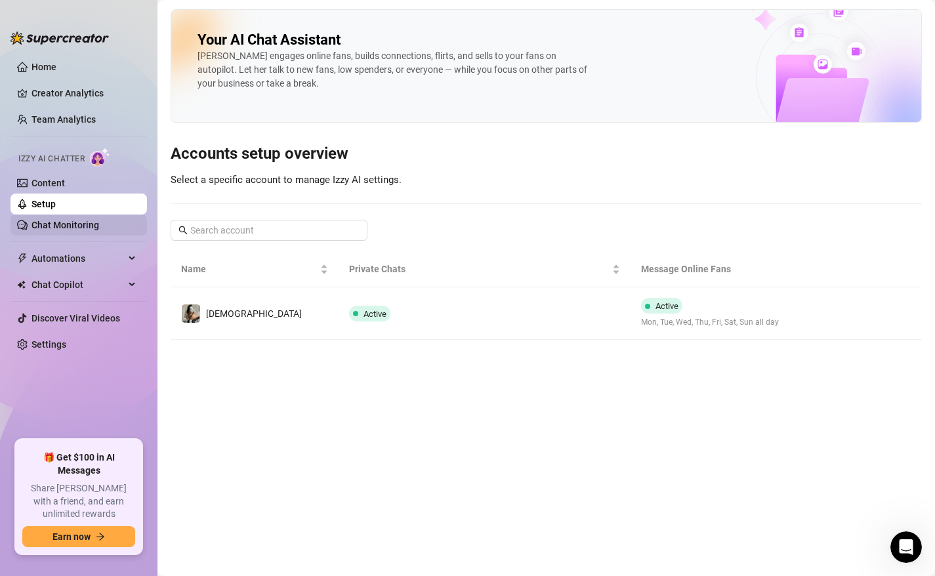
click at [77, 225] on link "Chat Monitoring" at bounding box center [66, 225] width 68 height 11
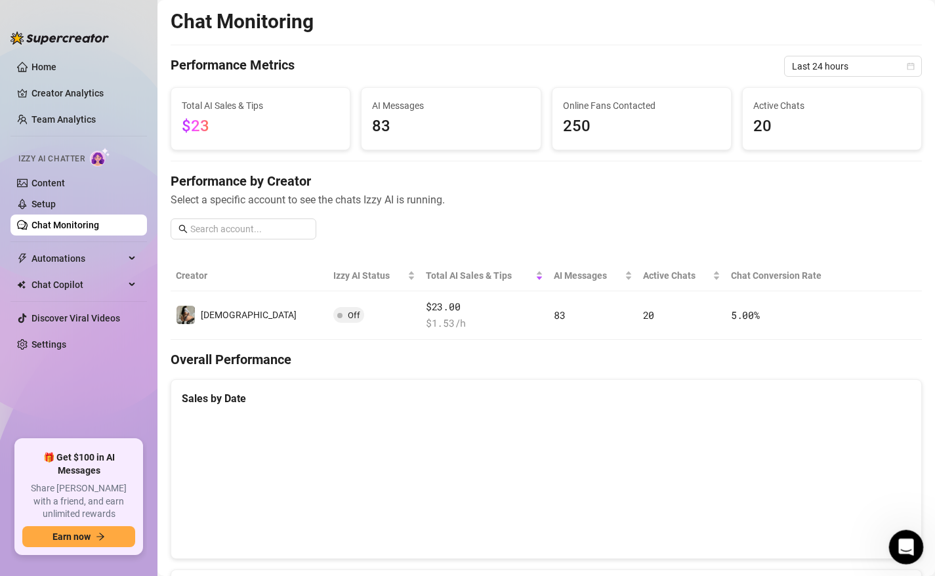
click at [897, 541] on div "Open Intercom Messenger" at bounding box center [904, 545] width 43 height 43
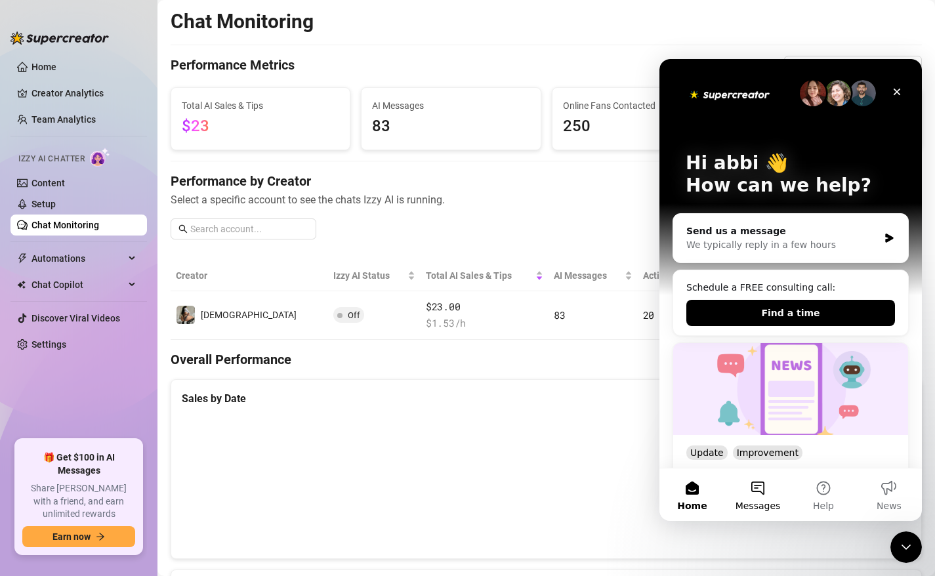
click at [748, 504] on span "Messages" at bounding box center [758, 506] width 45 height 9
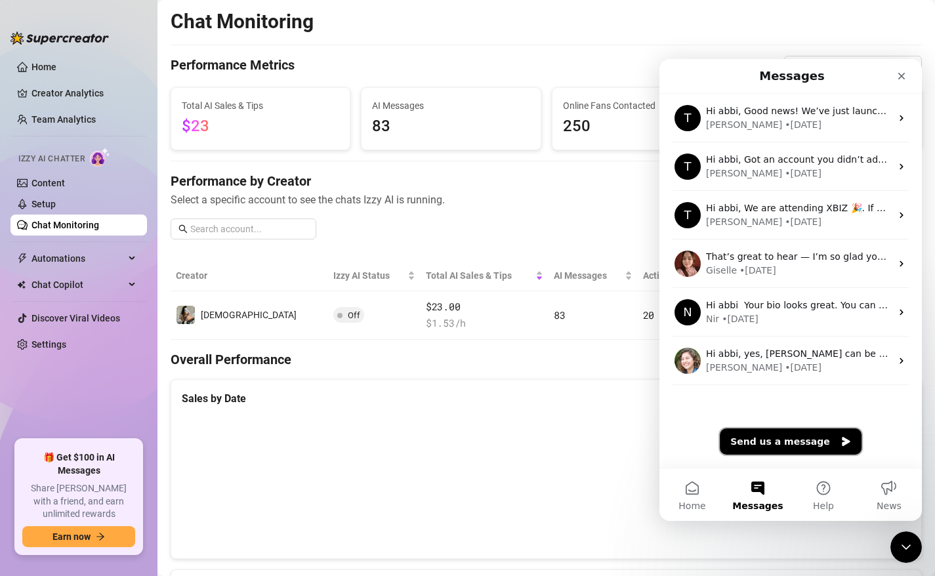
click at [779, 439] on button "Send us a message" at bounding box center [791, 442] width 142 height 26
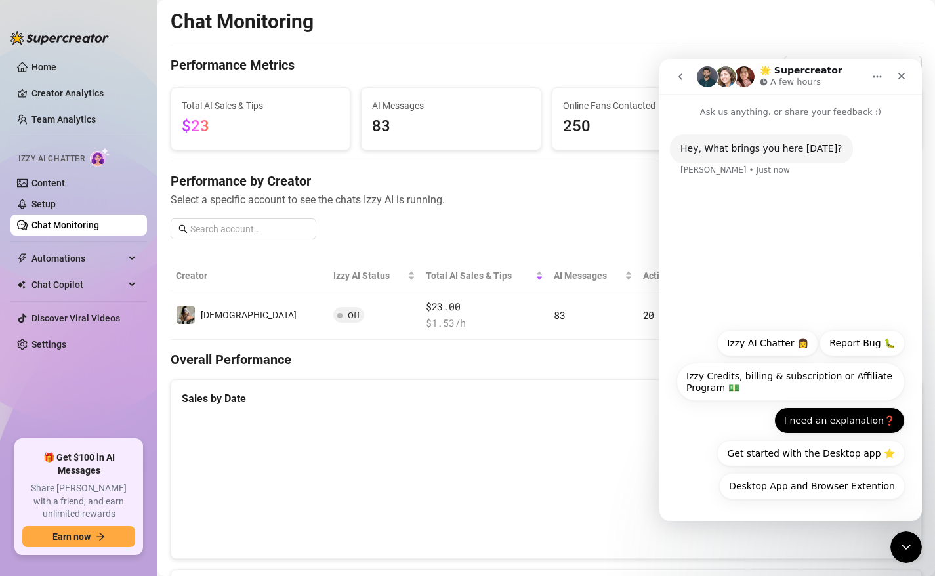
click at [815, 425] on button "I need an explanation❓" at bounding box center [840, 421] width 131 height 26
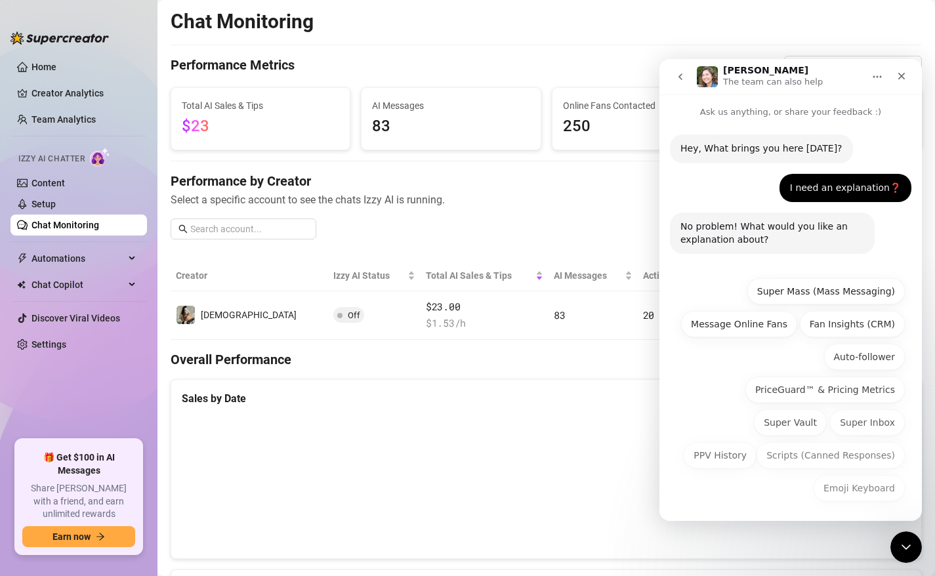
scroll to position [2, 0]
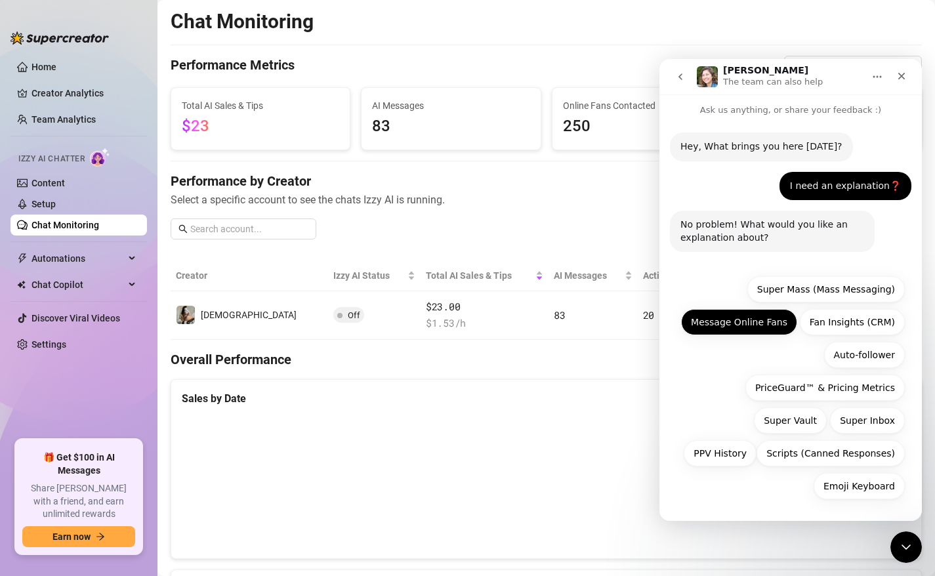
click at [746, 329] on button "Message Online Fans" at bounding box center [739, 322] width 116 height 26
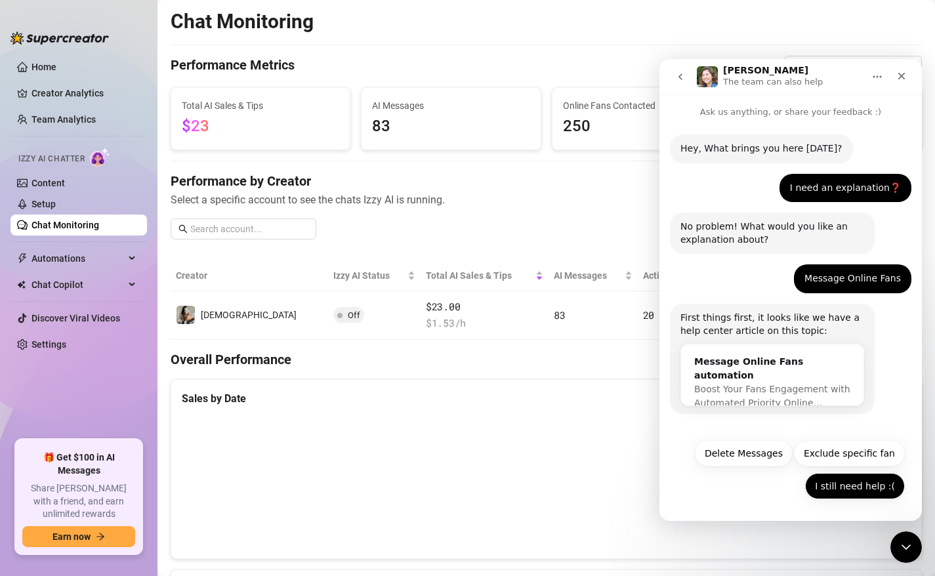
click at [848, 487] on button "I still need help :(" at bounding box center [855, 486] width 100 height 26
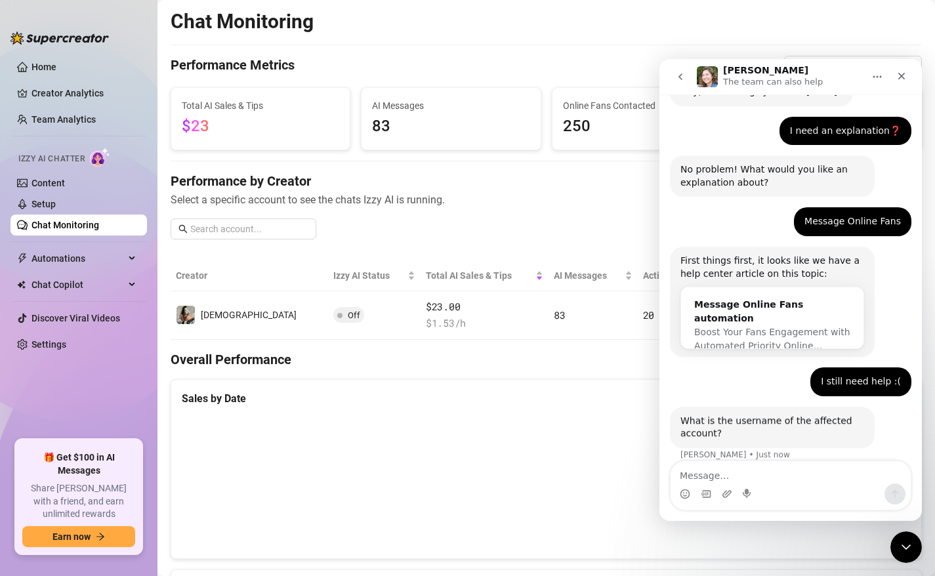
scroll to position [72, 0]
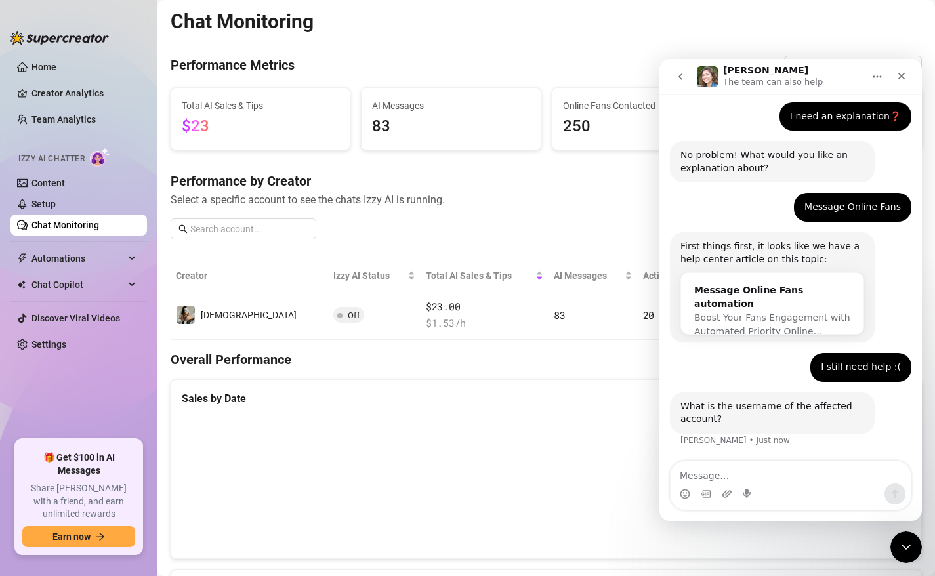
click at [798, 488] on div "Intercom messenger" at bounding box center [791, 494] width 240 height 21
click at [797, 486] on div "Intercom messenger" at bounding box center [791, 494] width 240 height 21
click at [787, 472] on textarea "Message…" at bounding box center [791, 473] width 240 height 22
click at [898, 80] on icon "Close" at bounding box center [902, 76] width 11 height 11
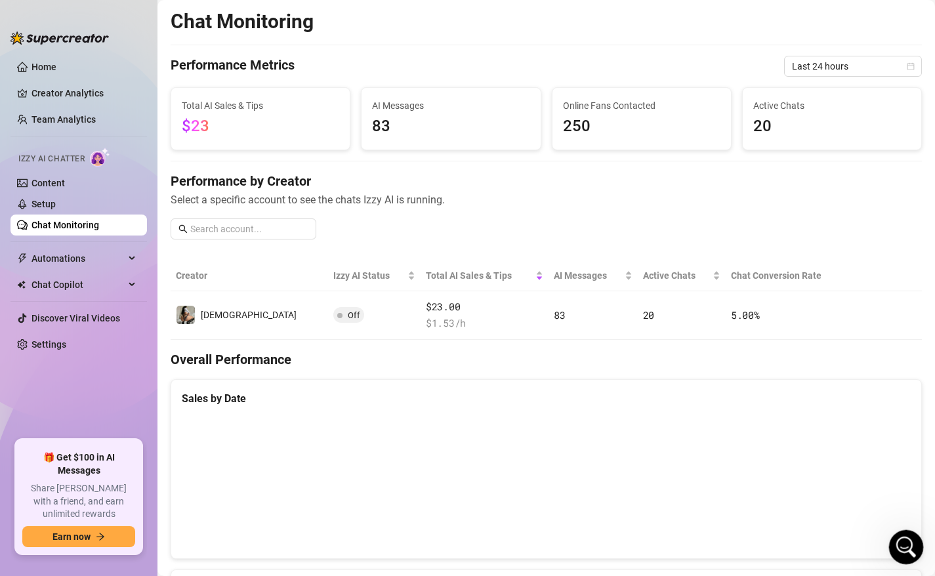
click at [900, 549] on icon "Open Intercom Messenger" at bounding box center [905, 546] width 22 height 22
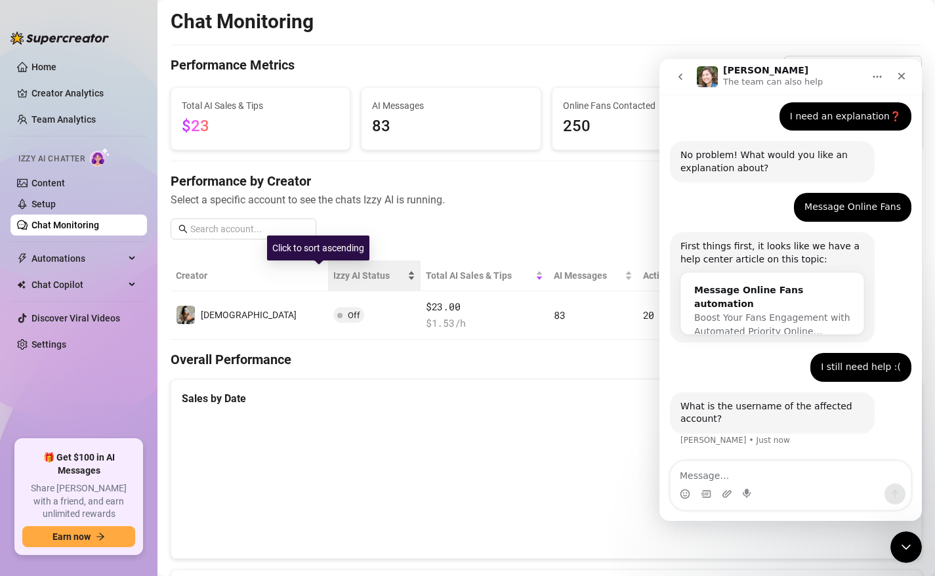
click at [358, 268] on div "Izzy AI Status" at bounding box center [374, 275] width 82 height 14
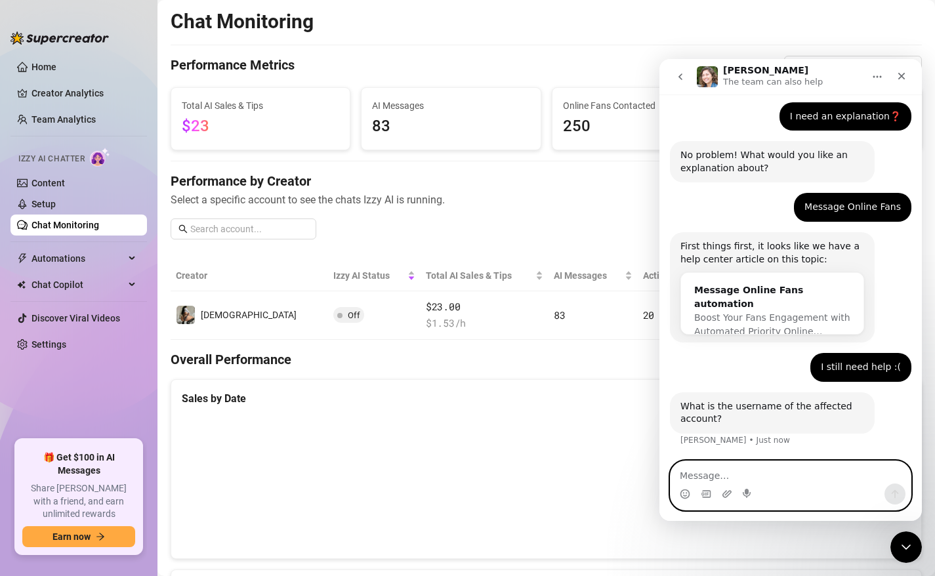
click at [762, 474] on textarea "Message…" at bounding box center [791, 473] width 240 height 22
click at [709, 477] on textarea "Message…" at bounding box center [791, 473] width 240 height 22
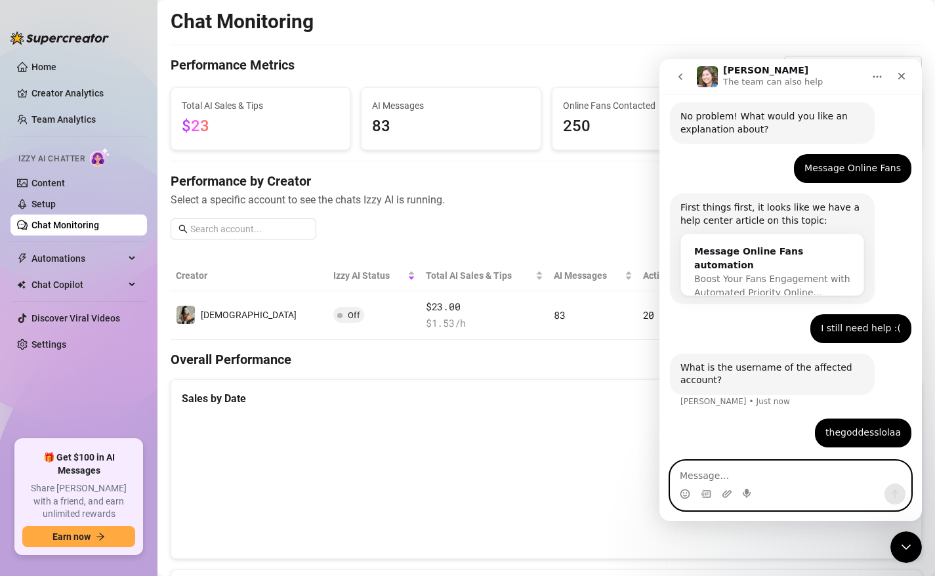
click at [710, 479] on textarea "Message…" at bounding box center [791, 473] width 240 height 22
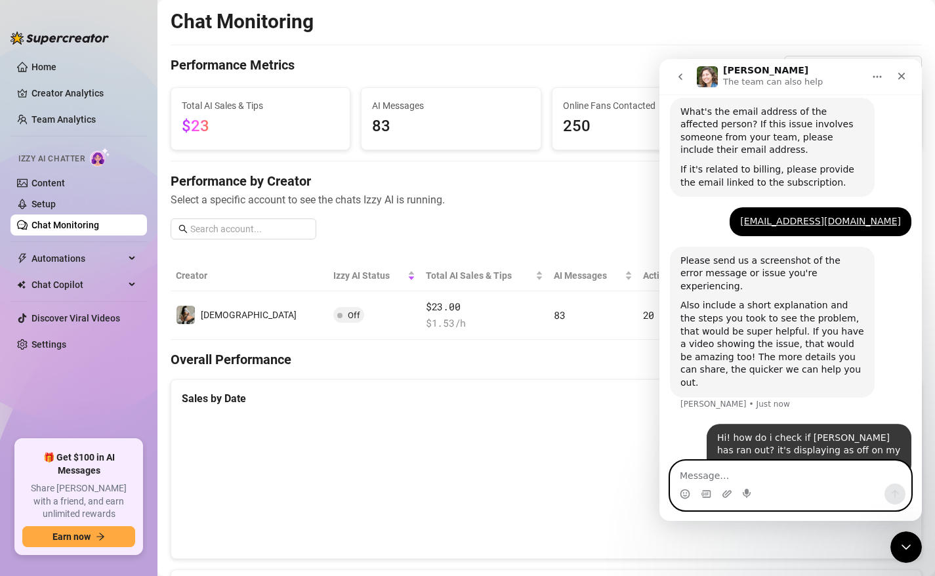
scroll to position [460, 0]
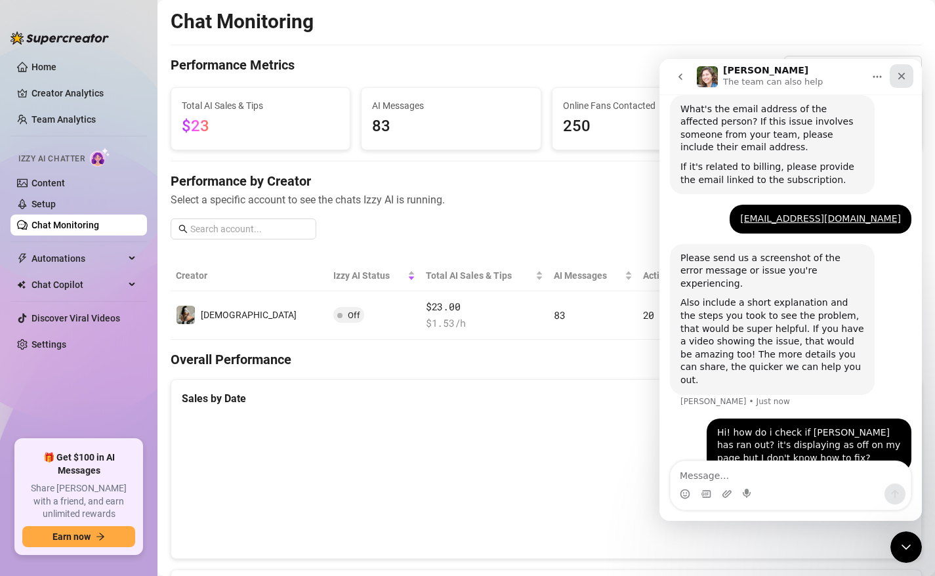
click at [904, 74] on icon "Close" at bounding box center [902, 76] width 7 height 7
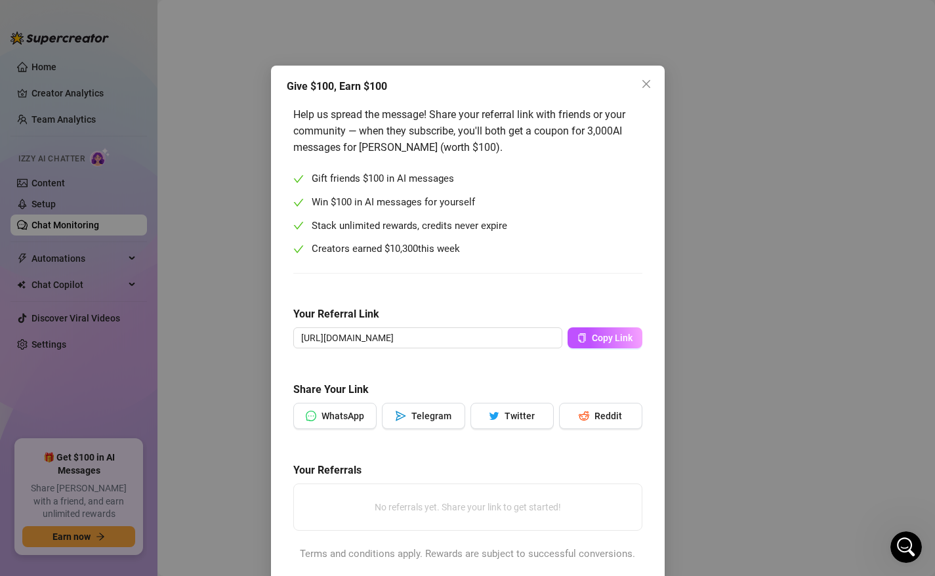
click at [656, 74] on div "Give $100, Earn $100 Help us spread the message! Share your referral link with …" at bounding box center [468, 324] width 394 height 516
click at [635, 87] on div "Give $100, Earn $100" at bounding box center [468, 87] width 362 height 16
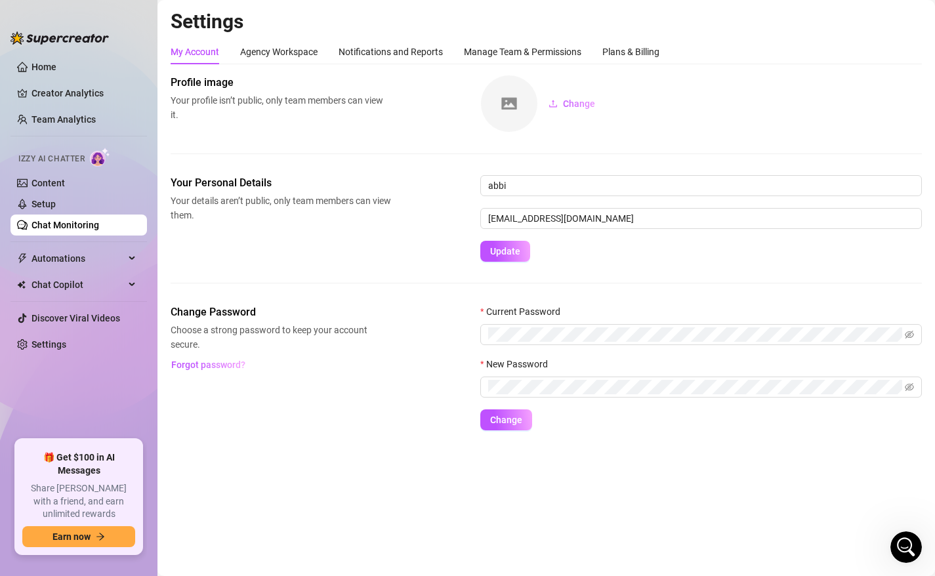
click at [629, 66] on div "My Account Agency Workspace Notifications and Reports Manage Team & Permissions…" at bounding box center [547, 234] width 752 height 391
click at [621, 54] on div "Plans & Billing" at bounding box center [631, 52] width 57 height 14
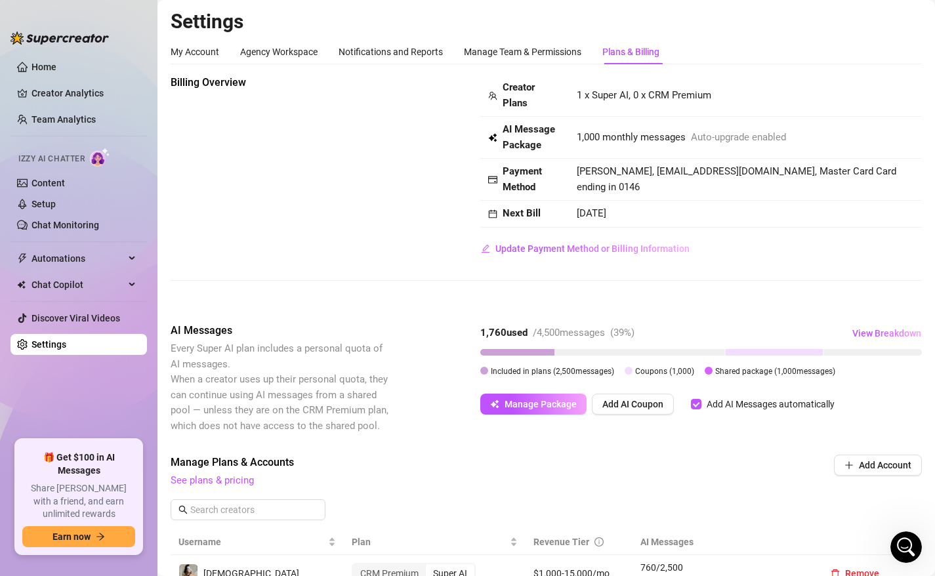
click at [612, 458] on span "Manage Plans & Accounts" at bounding box center [458, 463] width 574 height 16
click at [378, 53] on div "Notifications and Reports" at bounding box center [391, 52] width 104 height 14
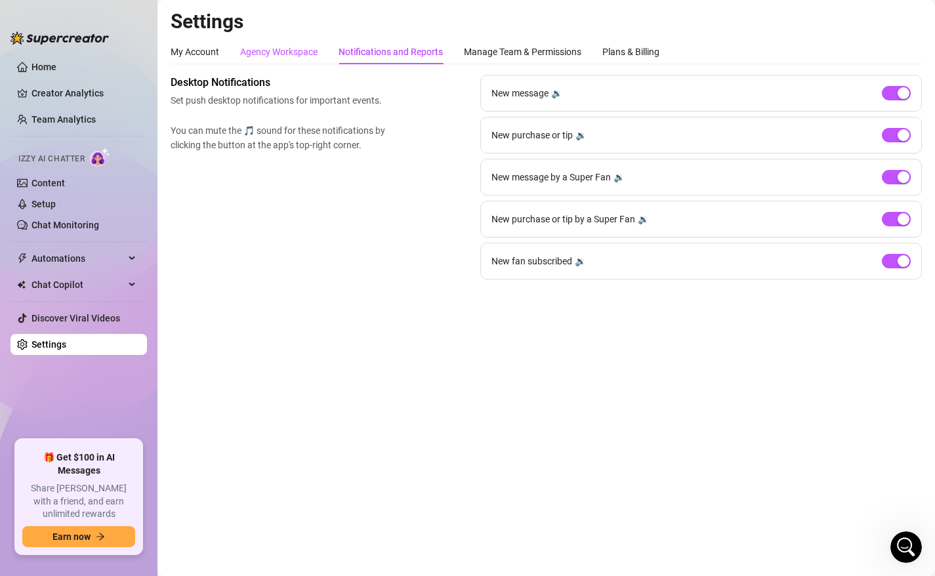
click at [301, 53] on div "Agency Workspace" at bounding box center [278, 52] width 77 height 14
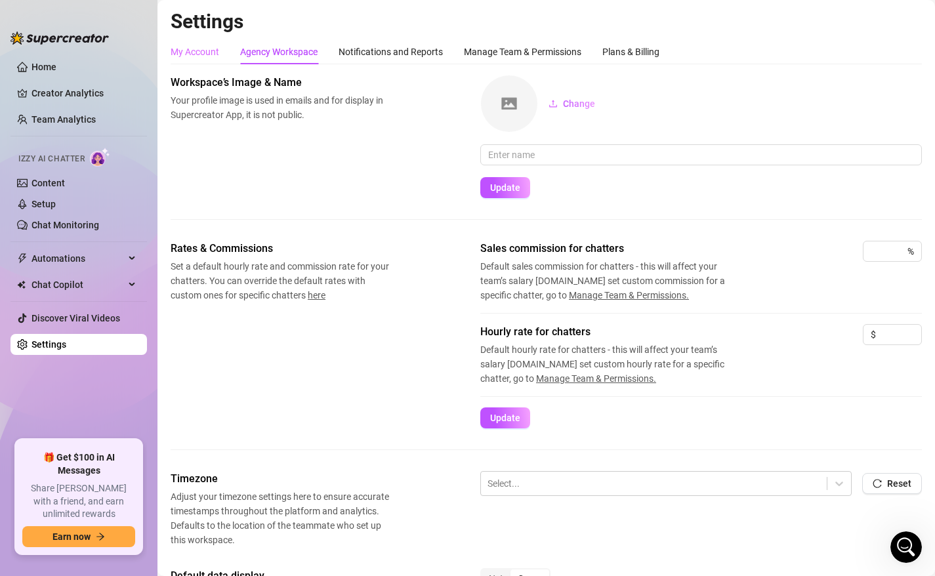
click at [206, 60] on div "My Account" at bounding box center [195, 51] width 49 height 25
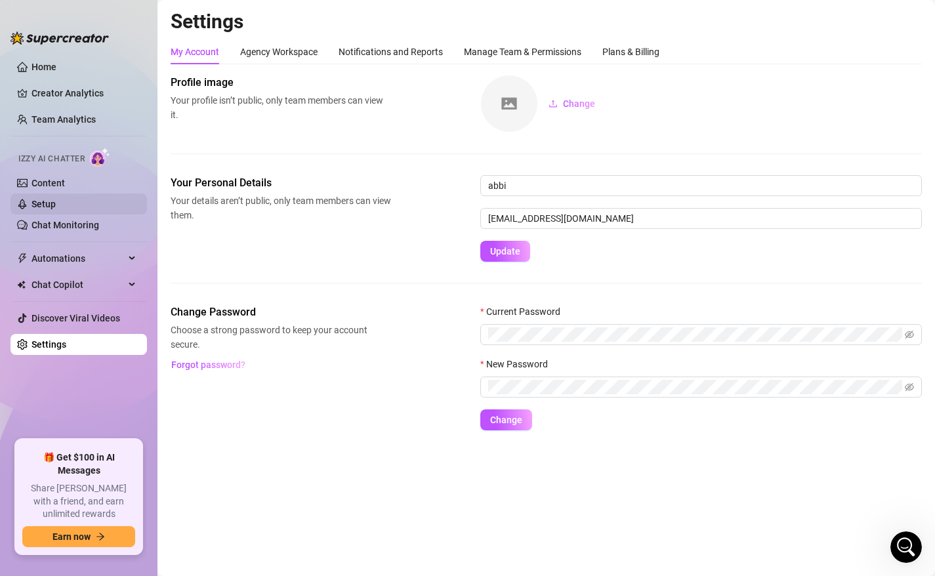
click at [72, 193] on ul "Content Setup Chat Monitoring" at bounding box center [79, 204] width 137 height 63
click at [56, 203] on link "Setup" at bounding box center [44, 204] width 24 height 11
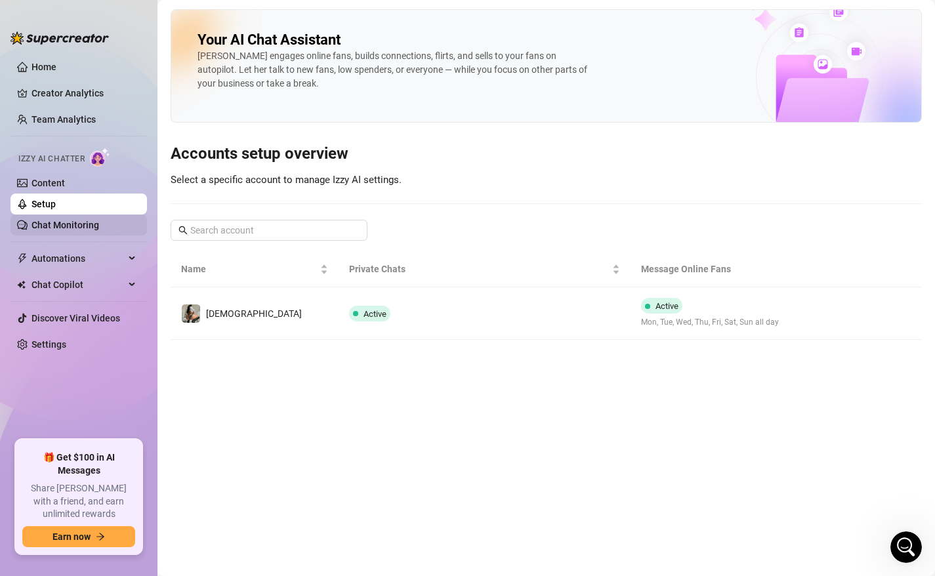
click at [76, 230] on link "Chat Monitoring" at bounding box center [66, 225] width 68 height 11
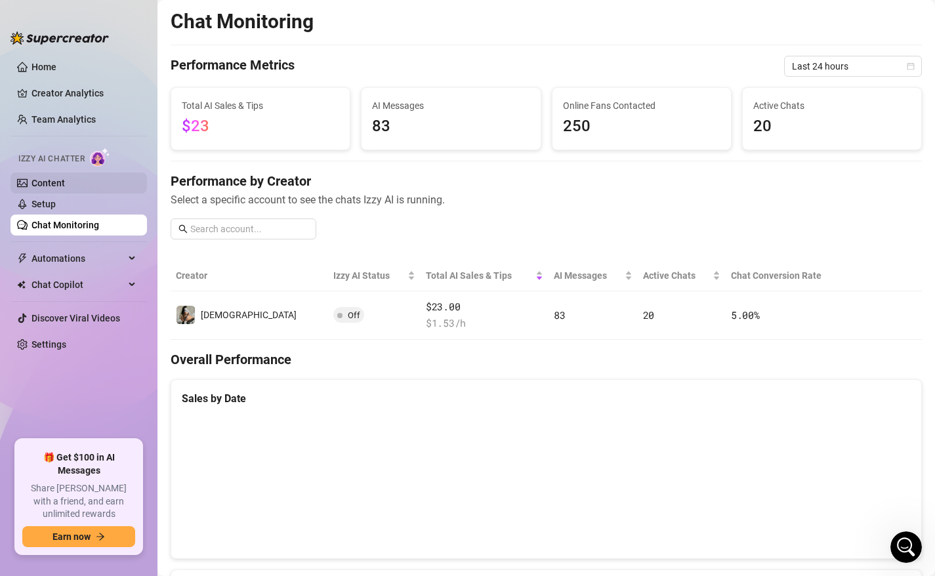
click at [53, 183] on link "Content" at bounding box center [48, 183] width 33 height 11
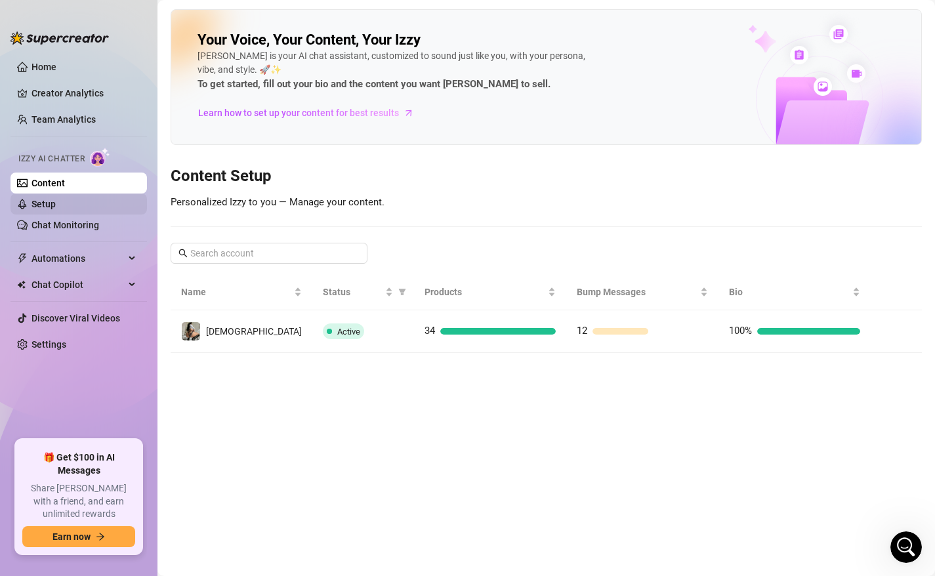
click at [54, 207] on link "Setup" at bounding box center [44, 204] width 24 height 11
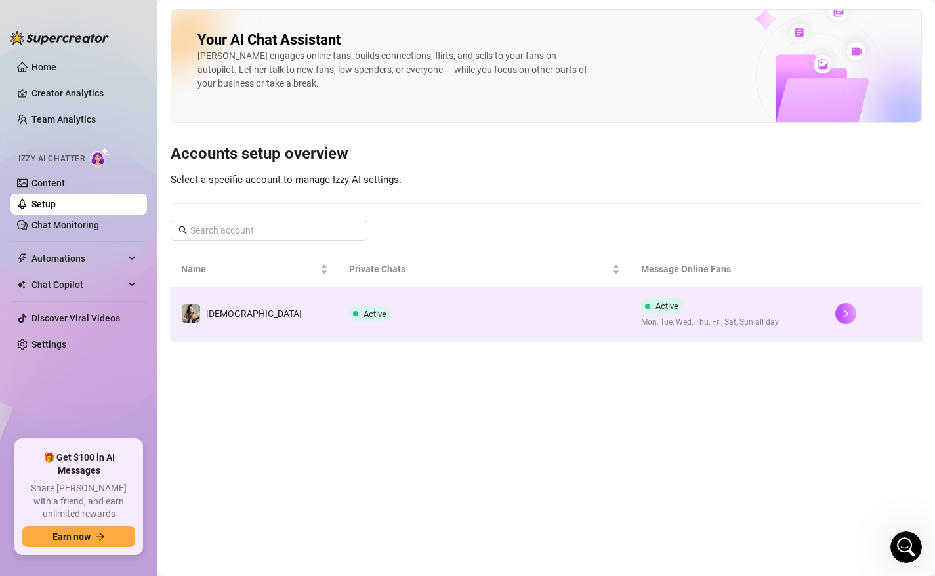
click at [353, 324] on td "Active" at bounding box center [484, 314] width 291 height 53
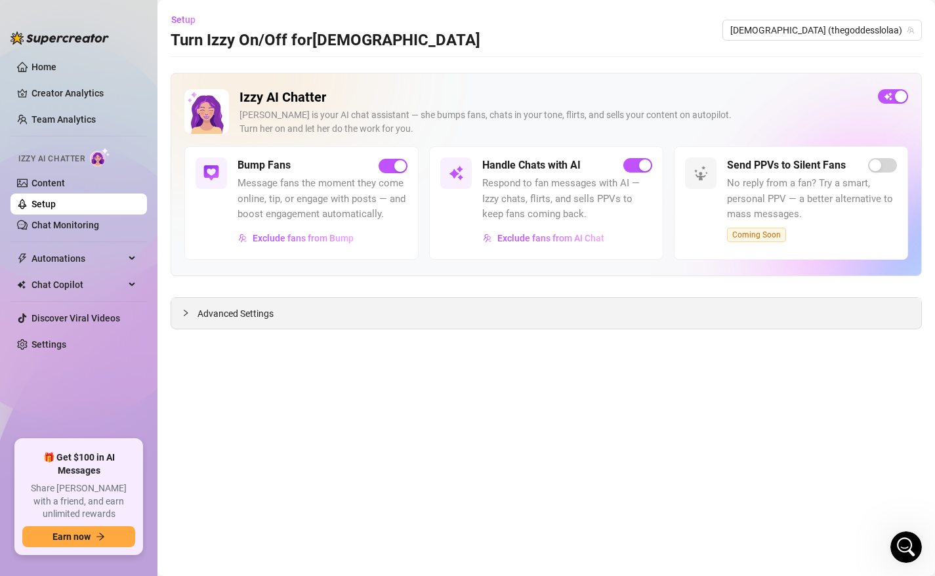
click at [481, 320] on div "Advanced Settings" at bounding box center [546, 313] width 750 height 31
click at [301, 307] on div "Advanced Settings" at bounding box center [546, 313] width 750 height 31
click at [233, 313] on span "Advanced Settings" at bounding box center [236, 314] width 76 height 14
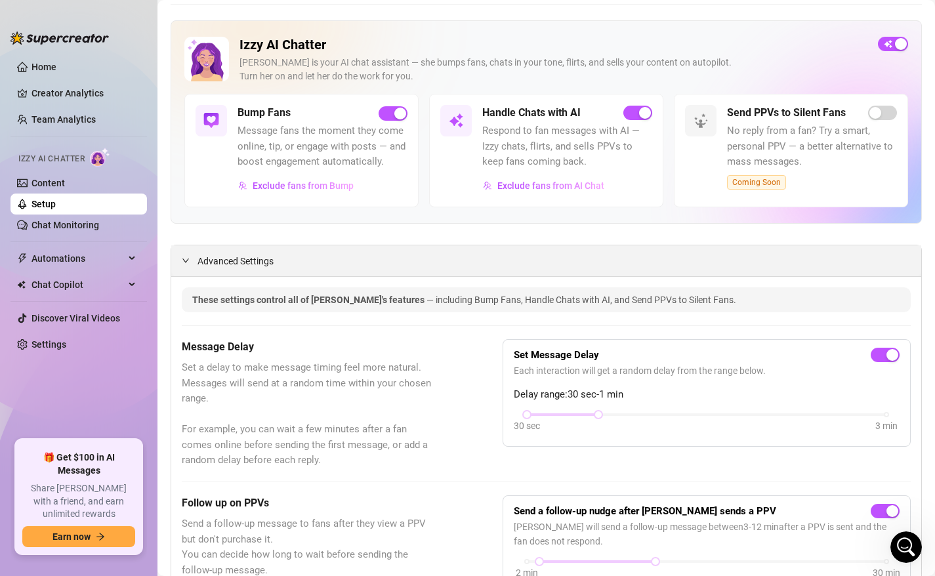
scroll to position [79, 0]
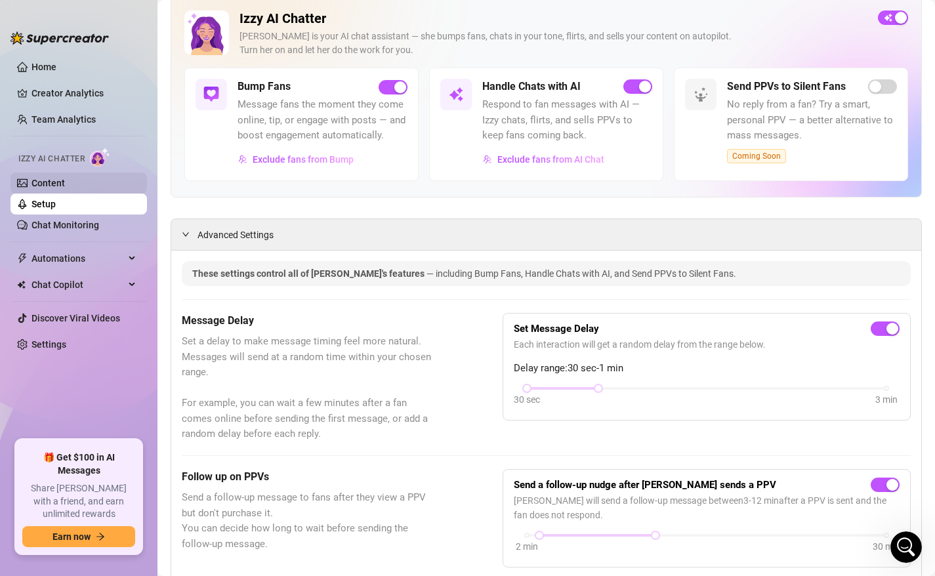
click at [61, 183] on link "Content" at bounding box center [48, 183] width 33 height 11
